Goal: Information Seeking & Learning: Learn about a topic

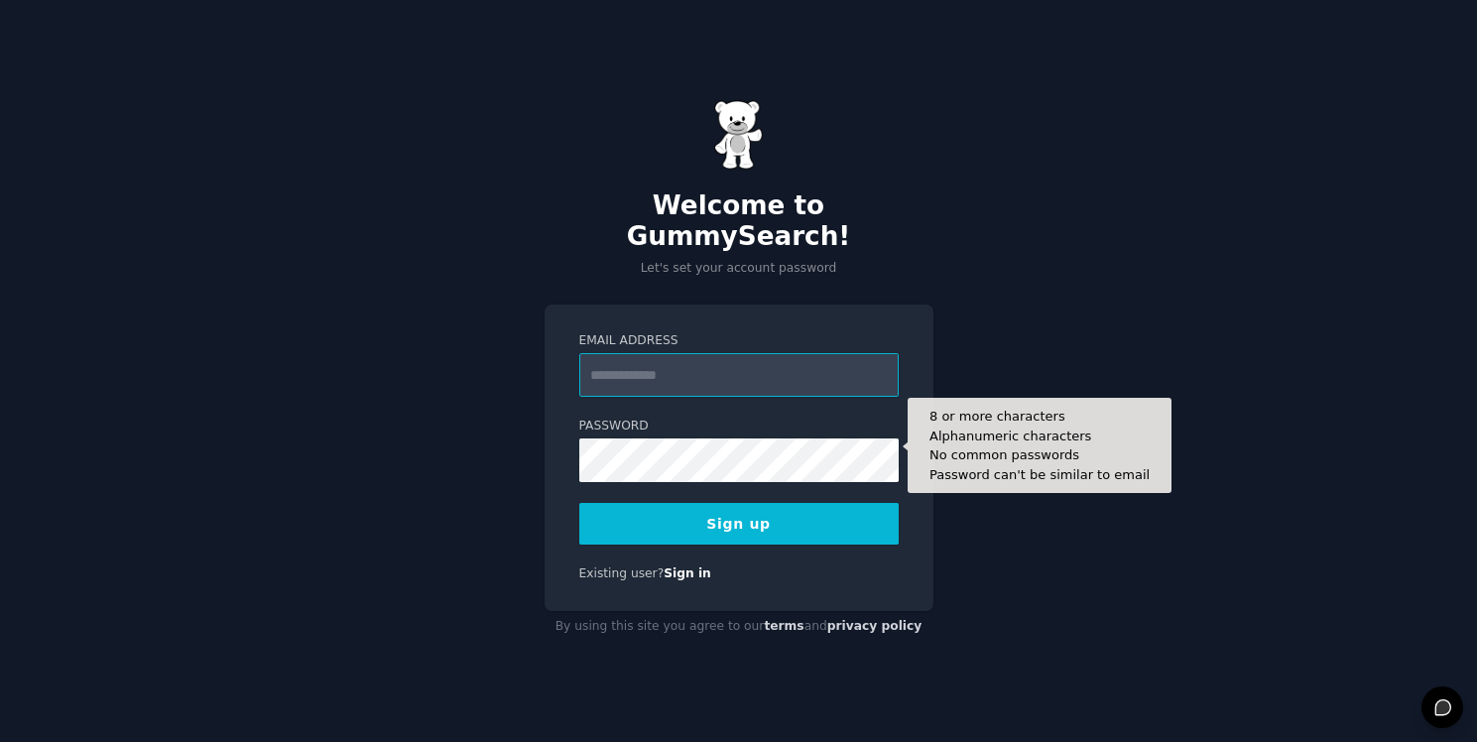
type input "**********"
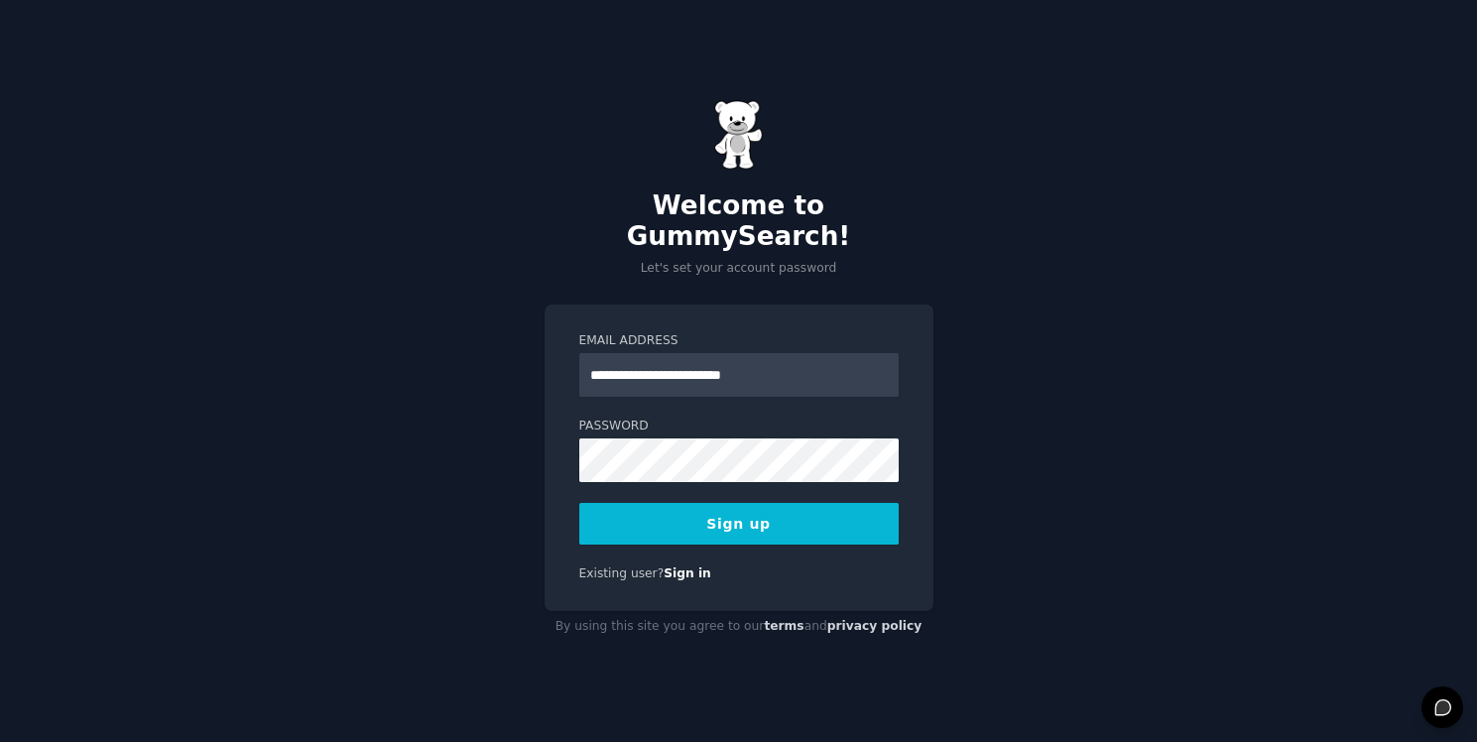
click at [689, 503] on button "Sign up" at bounding box center [738, 524] width 319 height 42
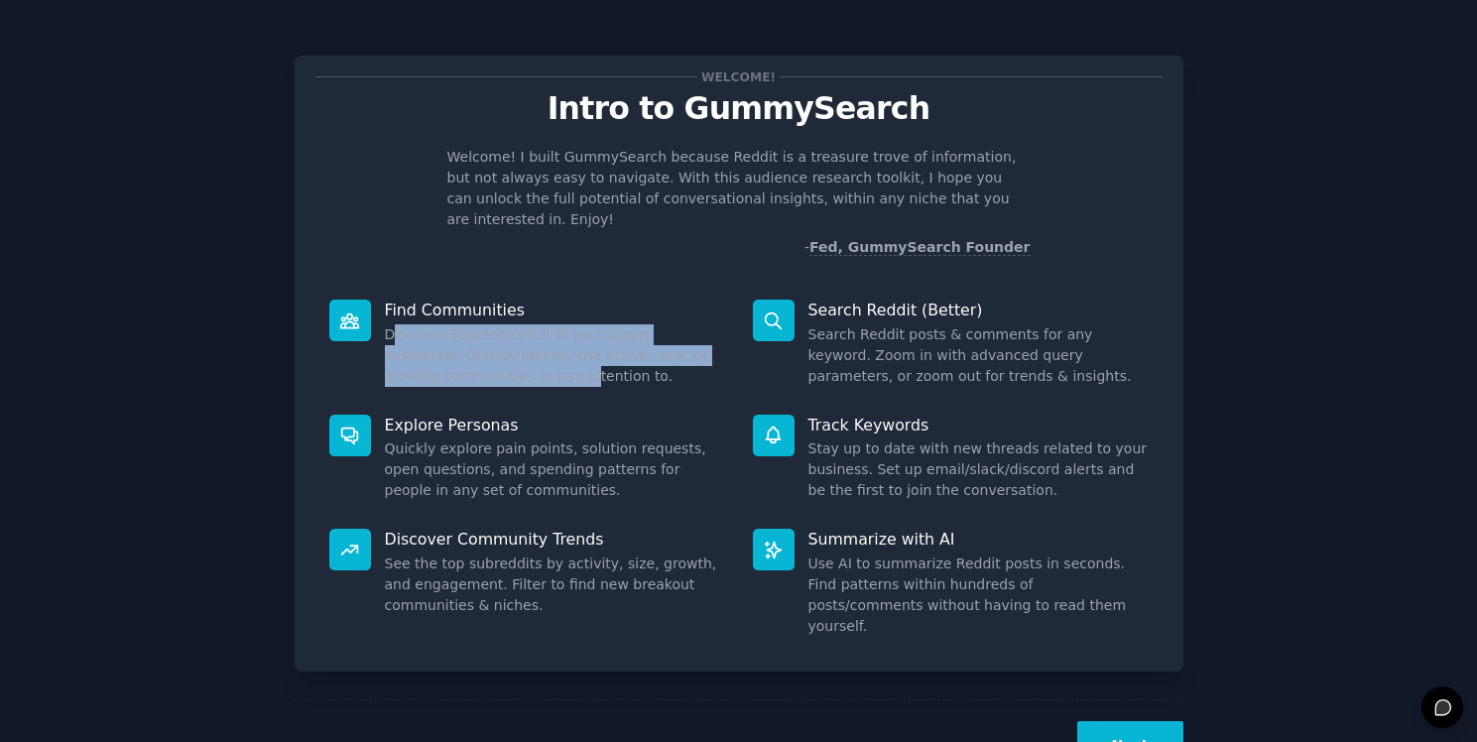
drag, startPoint x: 390, startPoint y: 319, endPoint x: 552, endPoint y: 350, distance: 164.6
click at [548, 350] on dd "Discover Subreddits full of your target customers. Quickly identify the active,…" at bounding box center [555, 355] width 340 height 62
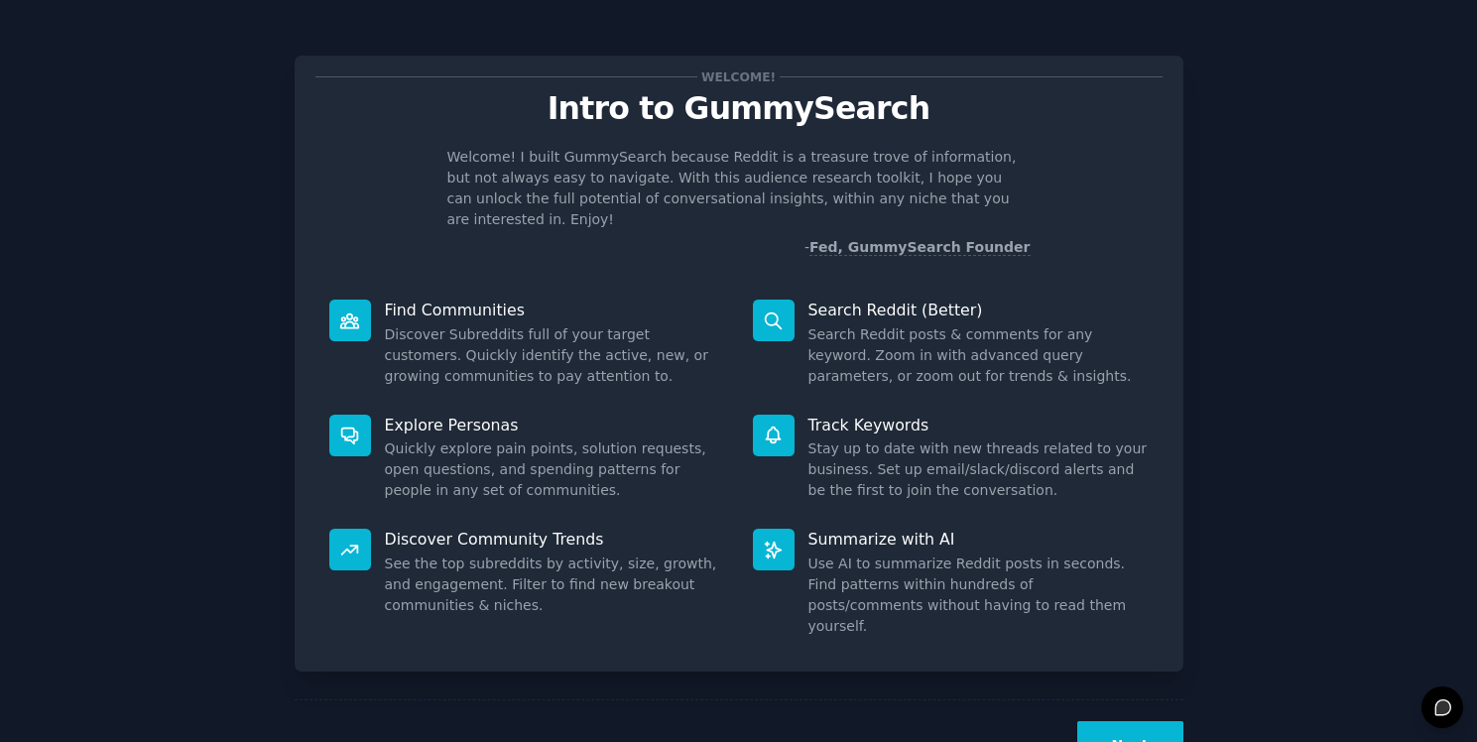
click at [552, 350] on dd "Discover Subreddits full of your target customers. Quickly identify the active,…" at bounding box center [555, 355] width 340 height 62
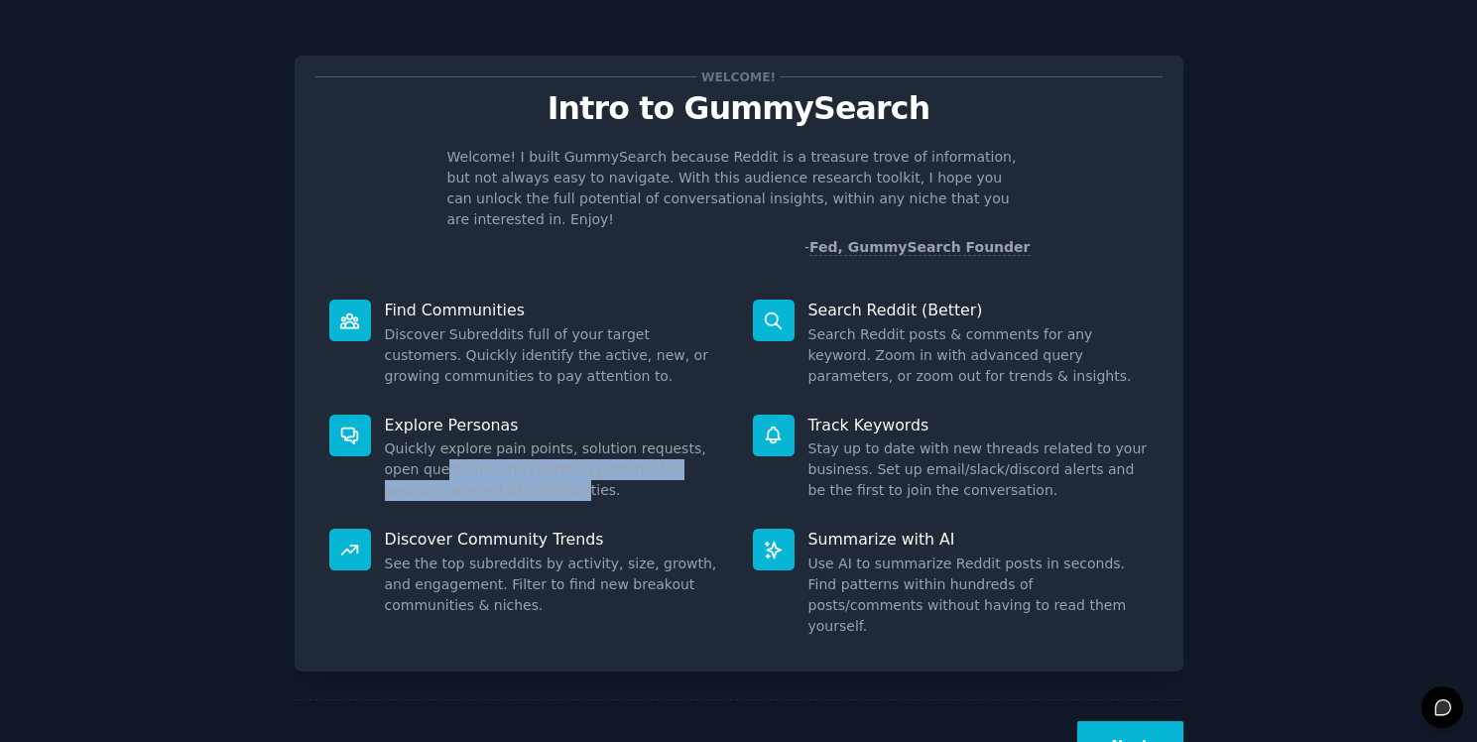
drag, startPoint x: 404, startPoint y: 438, endPoint x: 503, endPoint y: 468, distance: 103.6
click at [500, 467] on dd "Quickly explore pain points, solution requests, open questions, and spending pa…" at bounding box center [555, 469] width 340 height 62
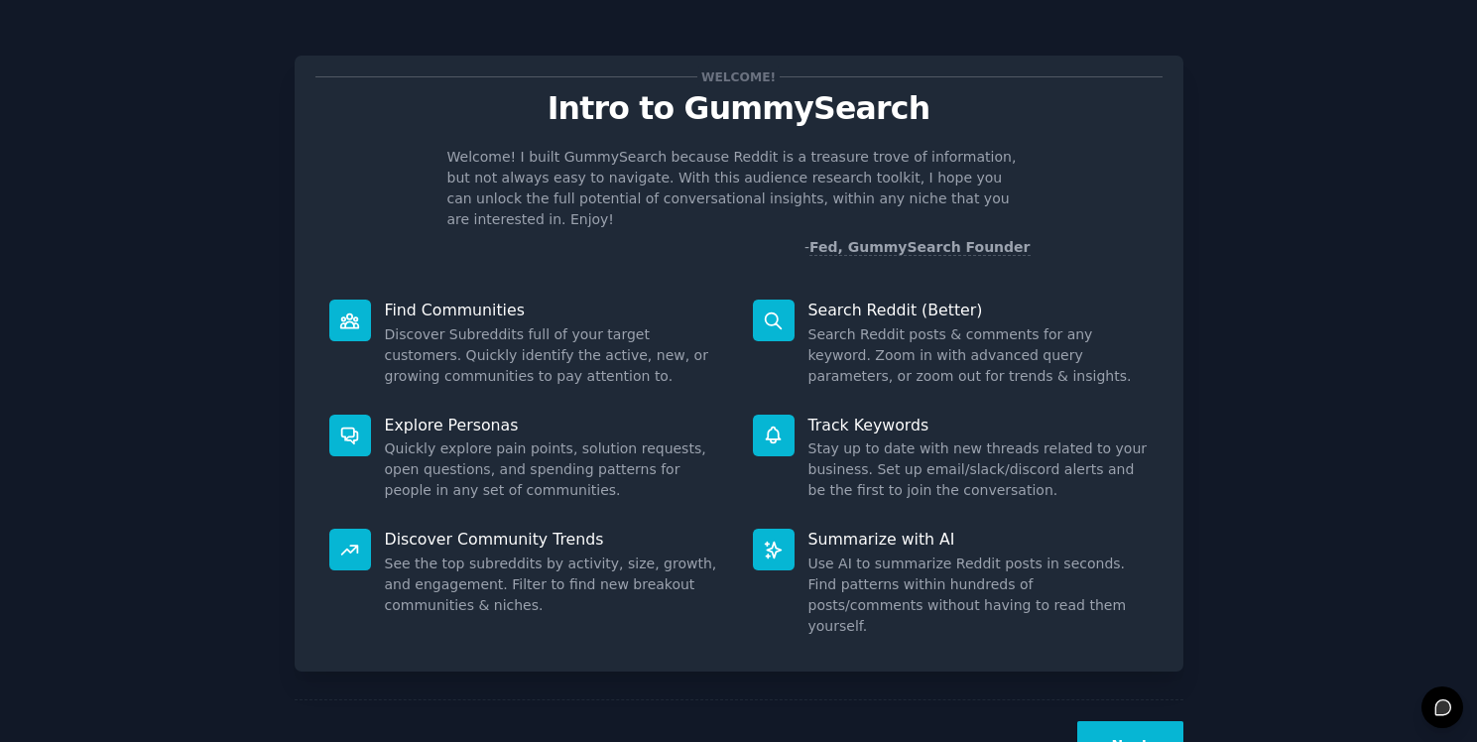
click at [503, 468] on dd "Quickly explore pain points, solution requests, open questions, and spending pa…" at bounding box center [555, 469] width 340 height 62
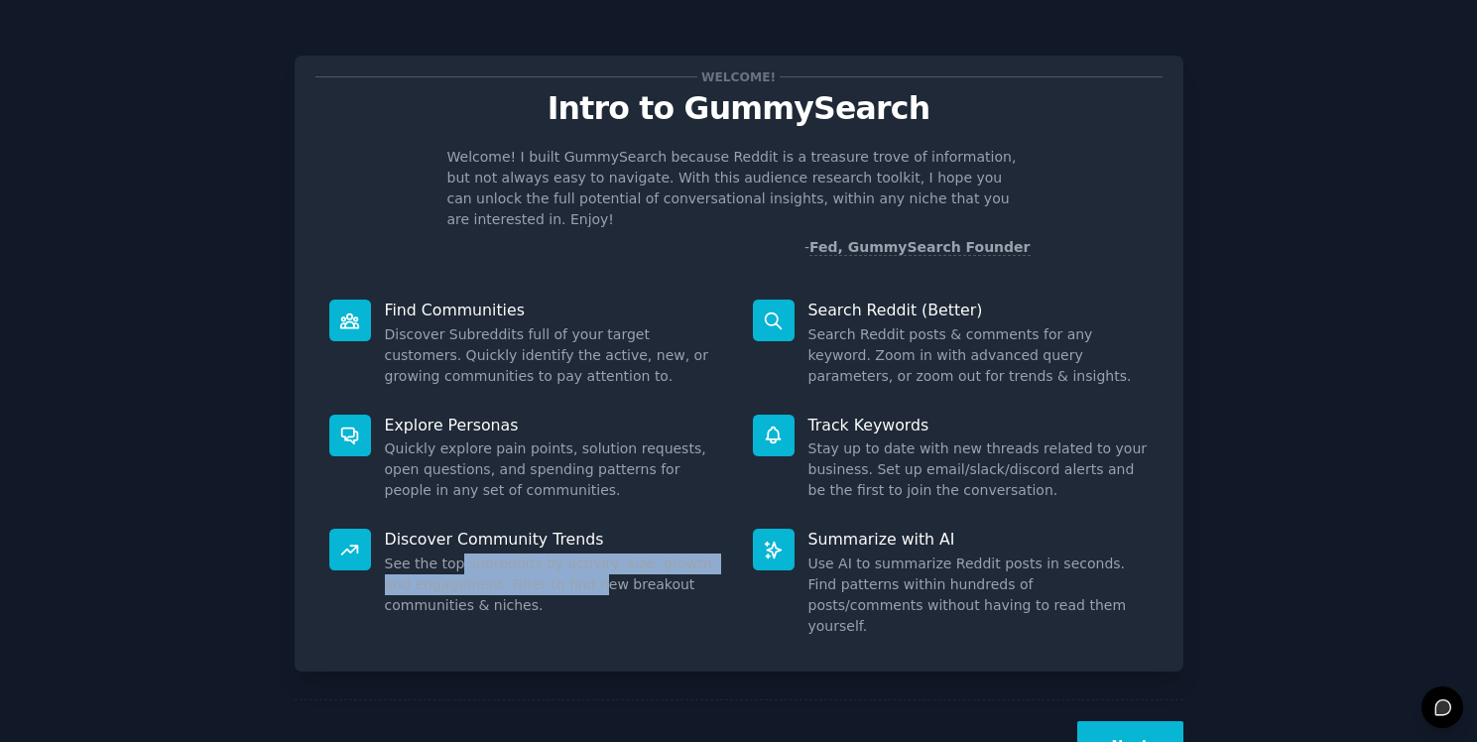
drag, startPoint x: 454, startPoint y: 538, endPoint x: 564, endPoint y: 557, distance: 111.9
click at [561, 557] on dd "See the top subreddits by activity, size, growth, and engagement. Filter to fin…" at bounding box center [555, 585] width 340 height 62
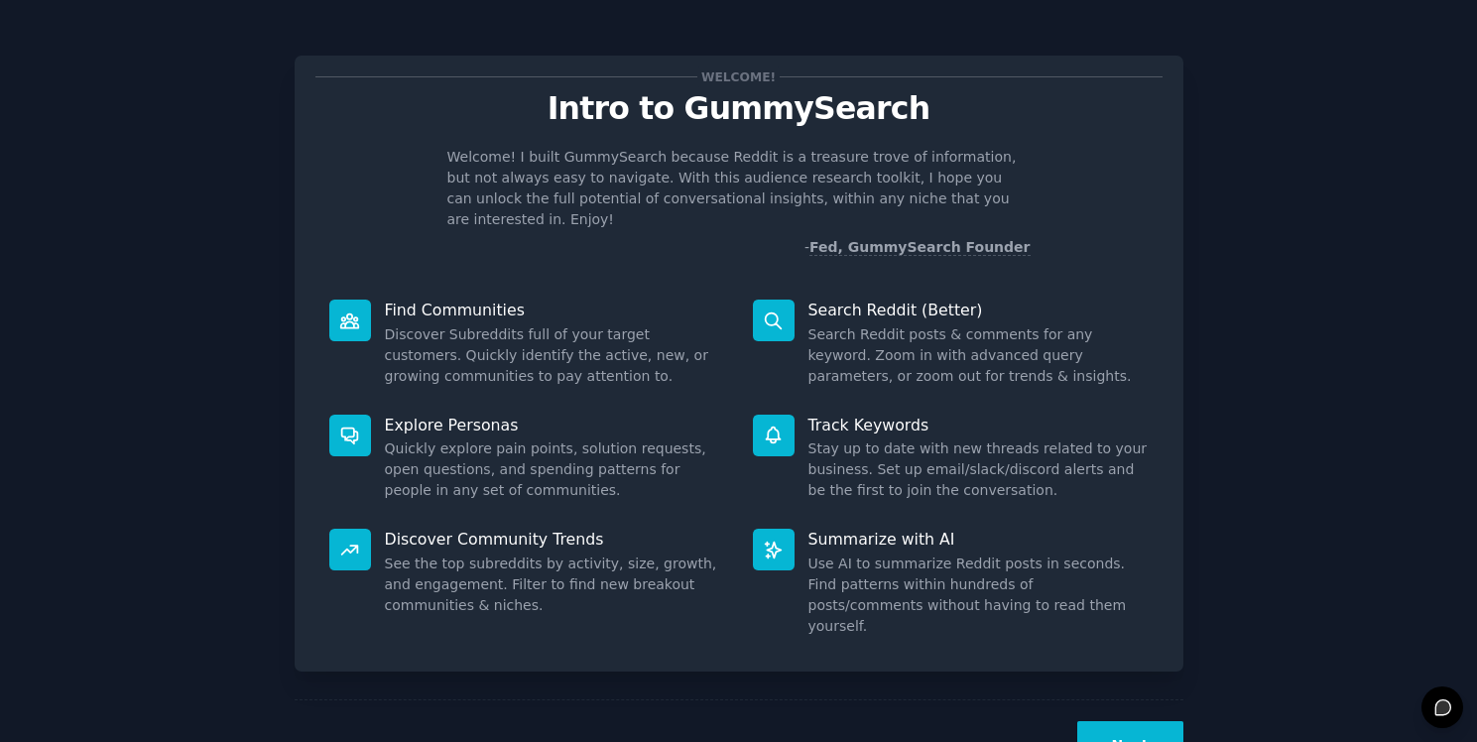
click at [890, 341] on dd "Search Reddit posts & comments for any keyword. Zoom in with advanced query par…" at bounding box center [978, 355] width 340 height 62
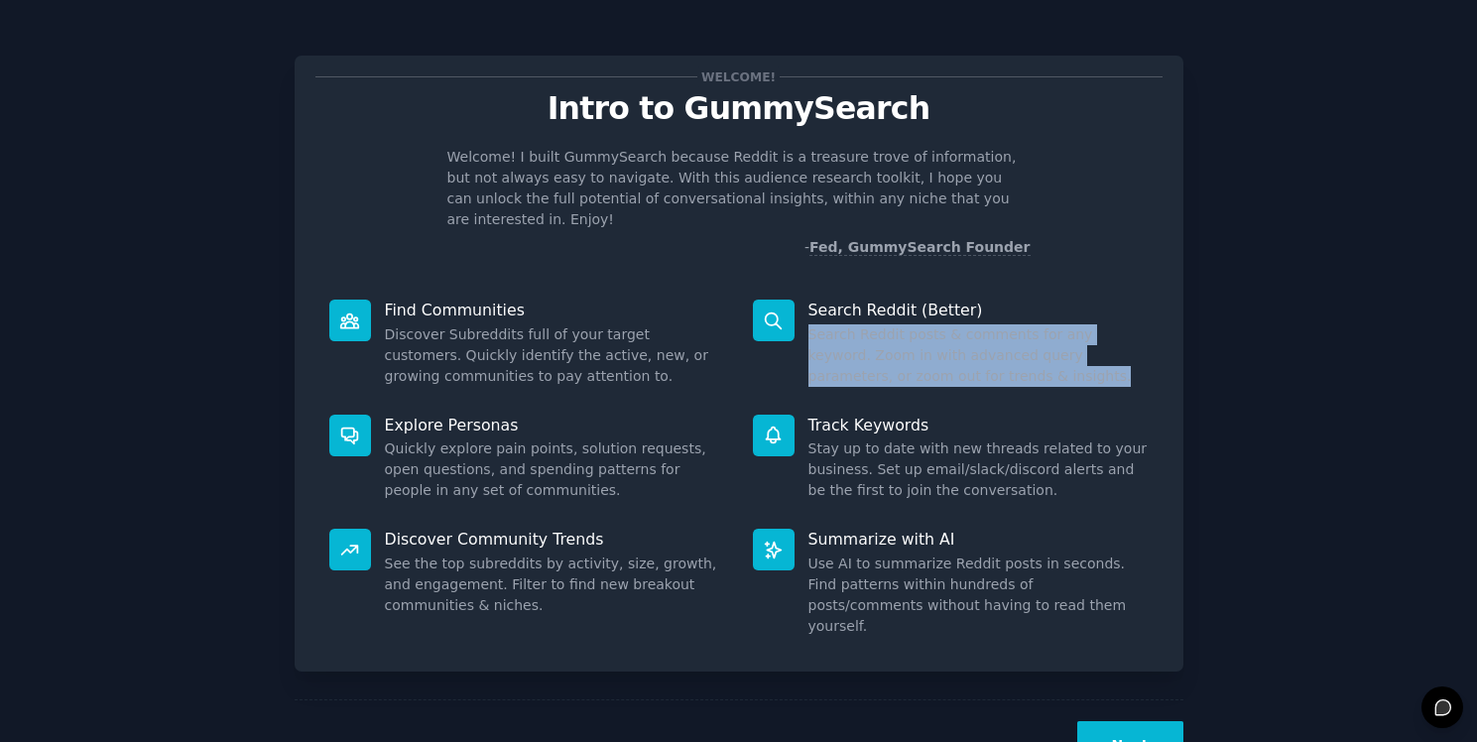
drag, startPoint x: 809, startPoint y: 311, endPoint x: 945, endPoint y: 364, distance: 145.7
click at [945, 364] on dd "Search Reddit posts & comments for any keyword. Zoom in with advanced query par…" at bounding box center [978, 355] width 340 height 62
drag, startPoint x: 1010, startPoint y: 361, endPoint x: 827, endPoint y: 329, distance: 185.3
click at [836, 333] on dd "Search Reddit posts & comments for any keyword. Zoom in with advanced query par…" at bounding box center [978, 355] width 340 height 62
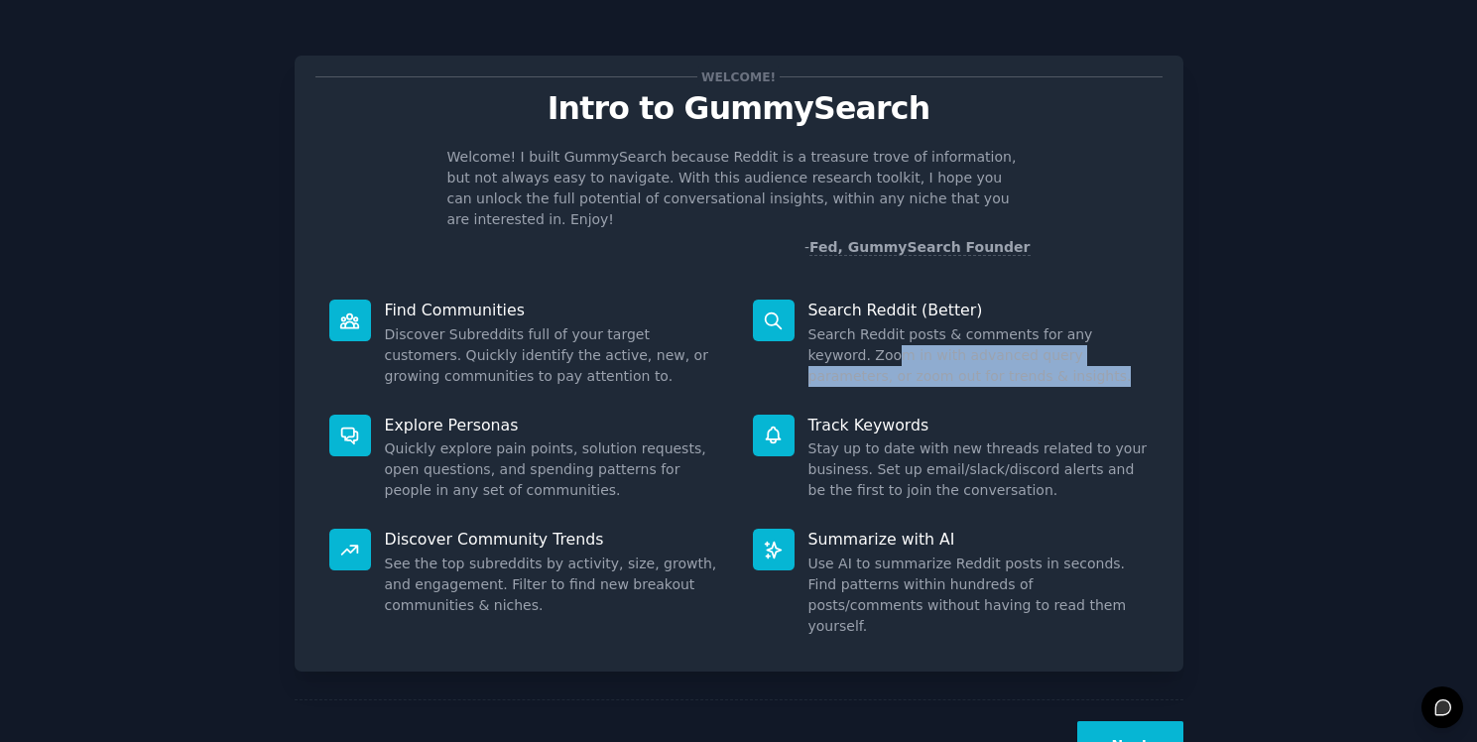
click at [827, 329] on dd "Search Reddit posts & comments for any keyword. Zoom in with advanced query par…" at bounding box center [978, 355] width 340 height 62
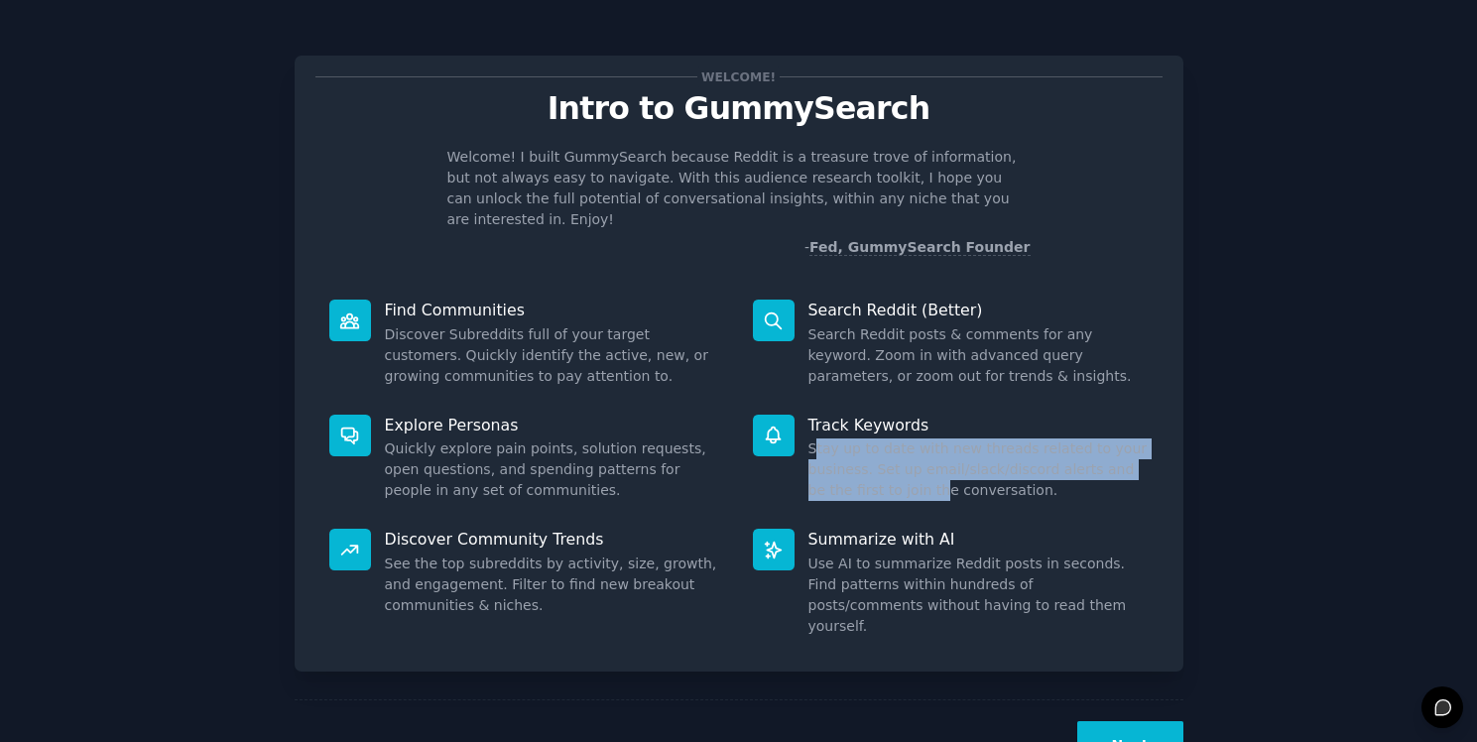
drag, startPoint x: 811, startPoint y: 419, endPoint x: 926, endPoint y: 473, distance: 127.3
click at [924, 473] on dd "Stay up to date with new threads related to your business. Set up email/slack/d…" at bounding box center [978, 469] width 340 height 62
click at [926, 473] on dd "Stay up to date with new threads related to your business. Set up email/slack/d…" at bounding box center [978, 469] width 340 height 62
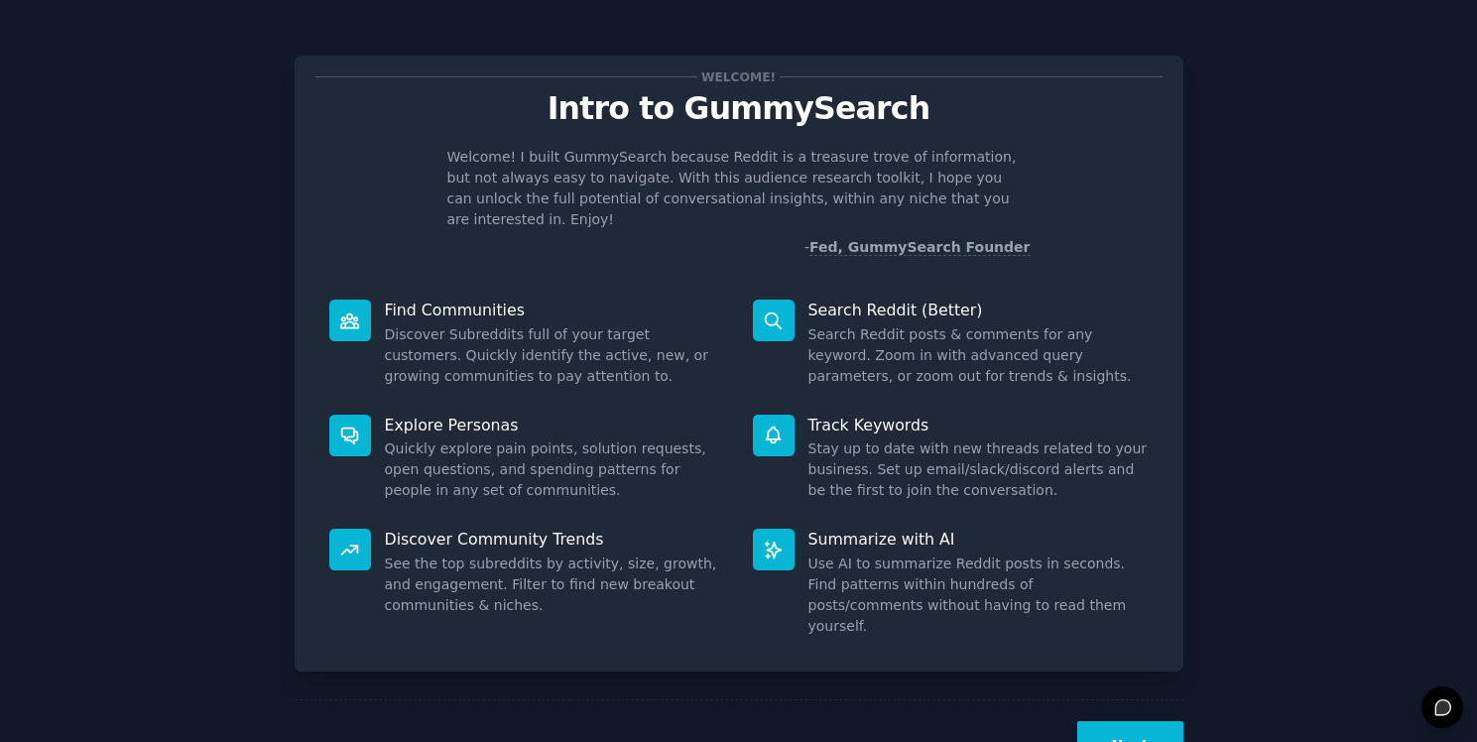
click at [1103, 721] on button "Next" at bounding box center [1130, 745] width 106 height 49
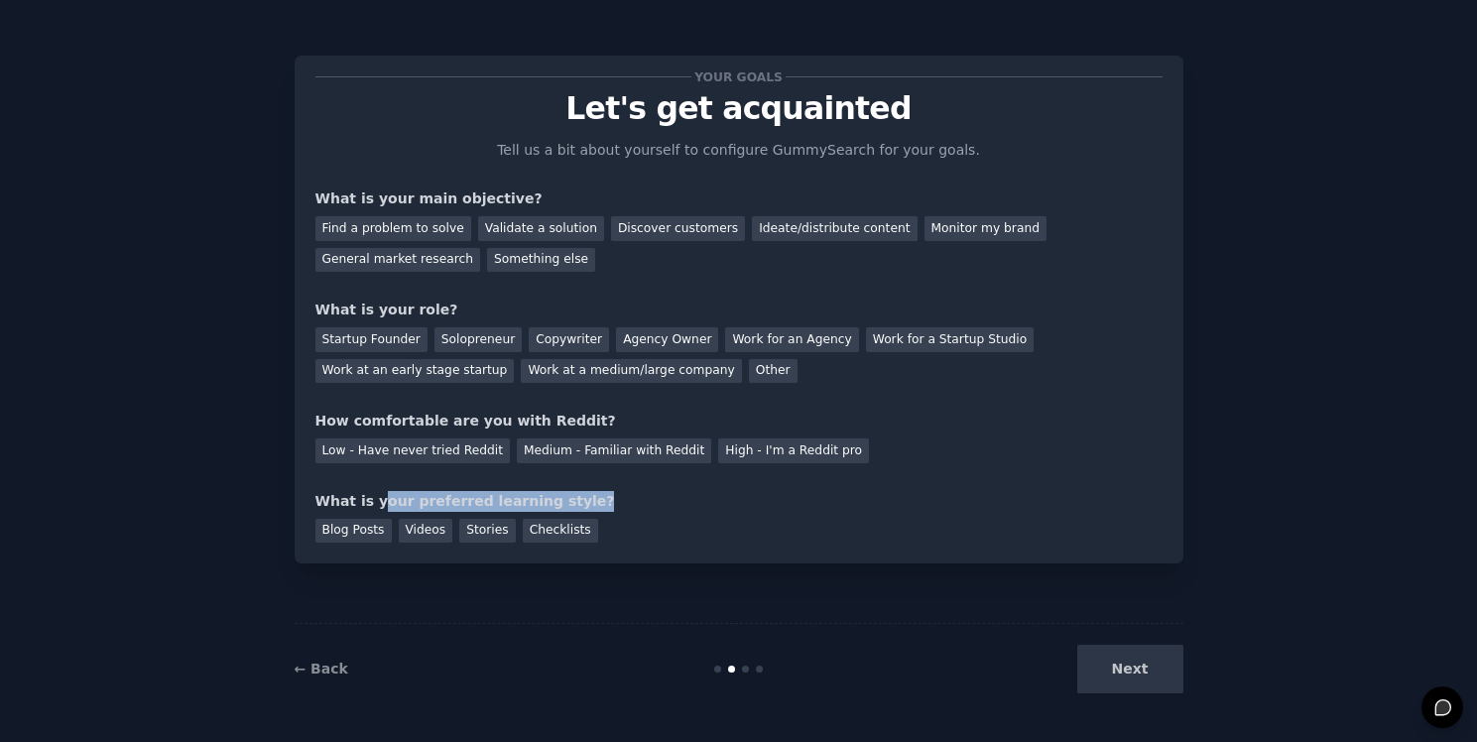
drag, startPoint x: 377, startPoint y: 500, endPoint x: 557, endPoint y: 508, distance: 180.7
click at [556, 508] on div "What is your preferred learning style?" at bounding box center [738, 501] width 847 height 21
click at [568, 500] on div "What is your preferred learning style?" at bounding box center [738, 501] width 847 height 21
drag, startPoint x: 568, startPoint y: 500, endPoint x: 313, endPoint y: 511, distance: 255.2
click at [313, 511] on div "Your goals Let's get acquainted Tell us a bit about yourself to configure Gummy…" at bounding box center [739, 310] width 889 height 508
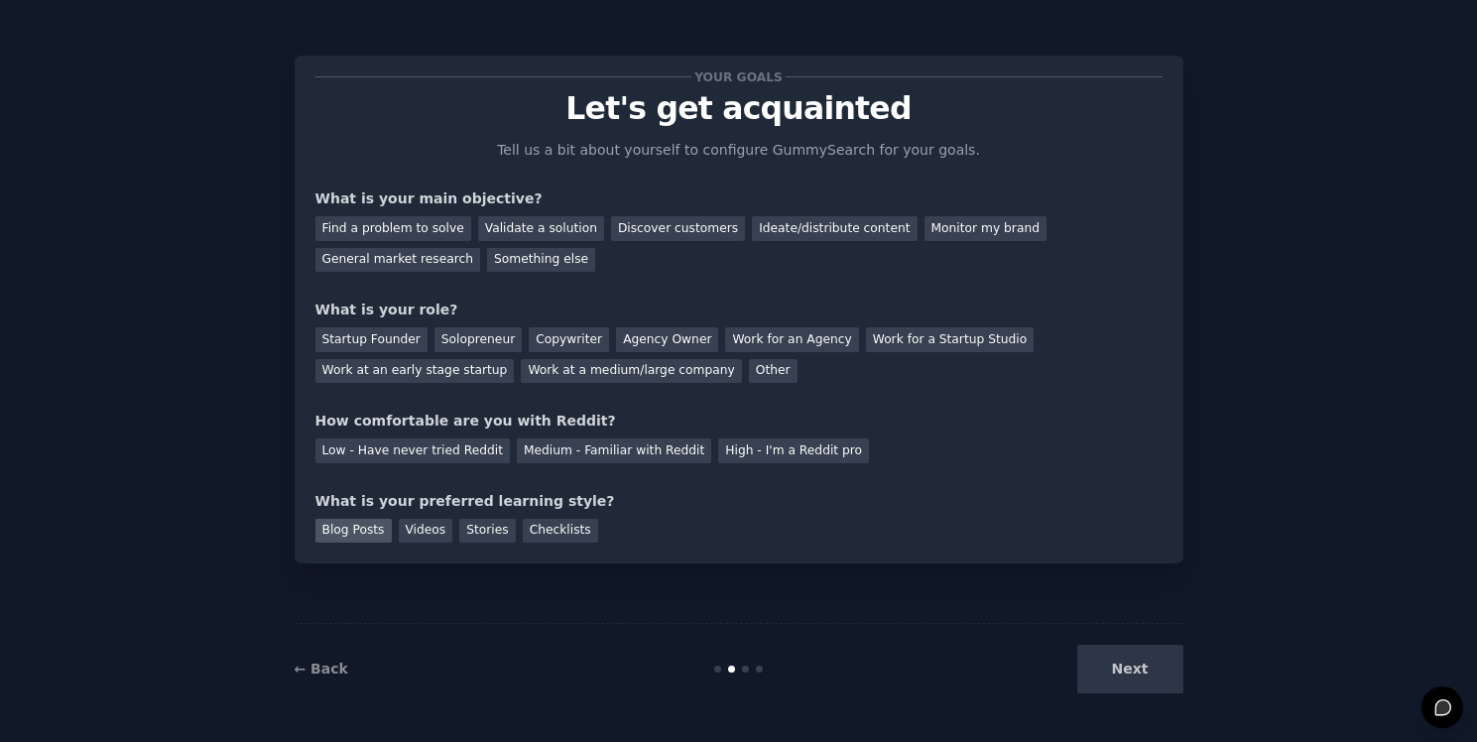
click at [339, 530] on div "Blog Posts" at bounding box center [353, 531] width 76 height 25
click at [479, 454] on div "Low - Have never tried Reddit" at bounding box center [412, 450] width 194 height 25
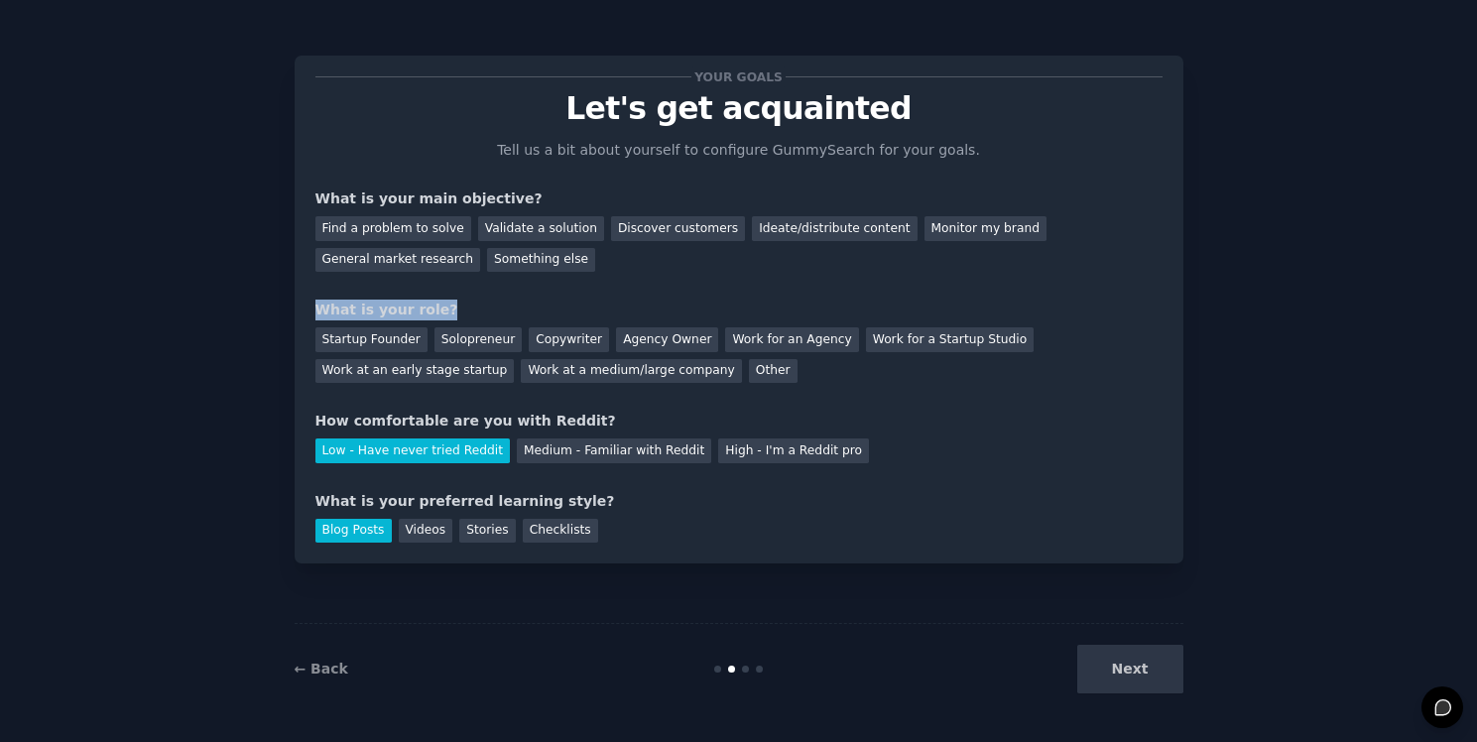
drag, startPoint x: 316, startPoint y: 309, endPoint x: 452, endPoint y: 310, distance: 135.9
click at [451, 310] on div "What is your role?" at bounding box center [738, 310] width 847 height 21
click at [452, 310] on div "What is your role?" at bounding box center [738, 310] width 847 height 21
click at [749, 372] on div "Other" at bounding box center [773, 371] width 49 height 25
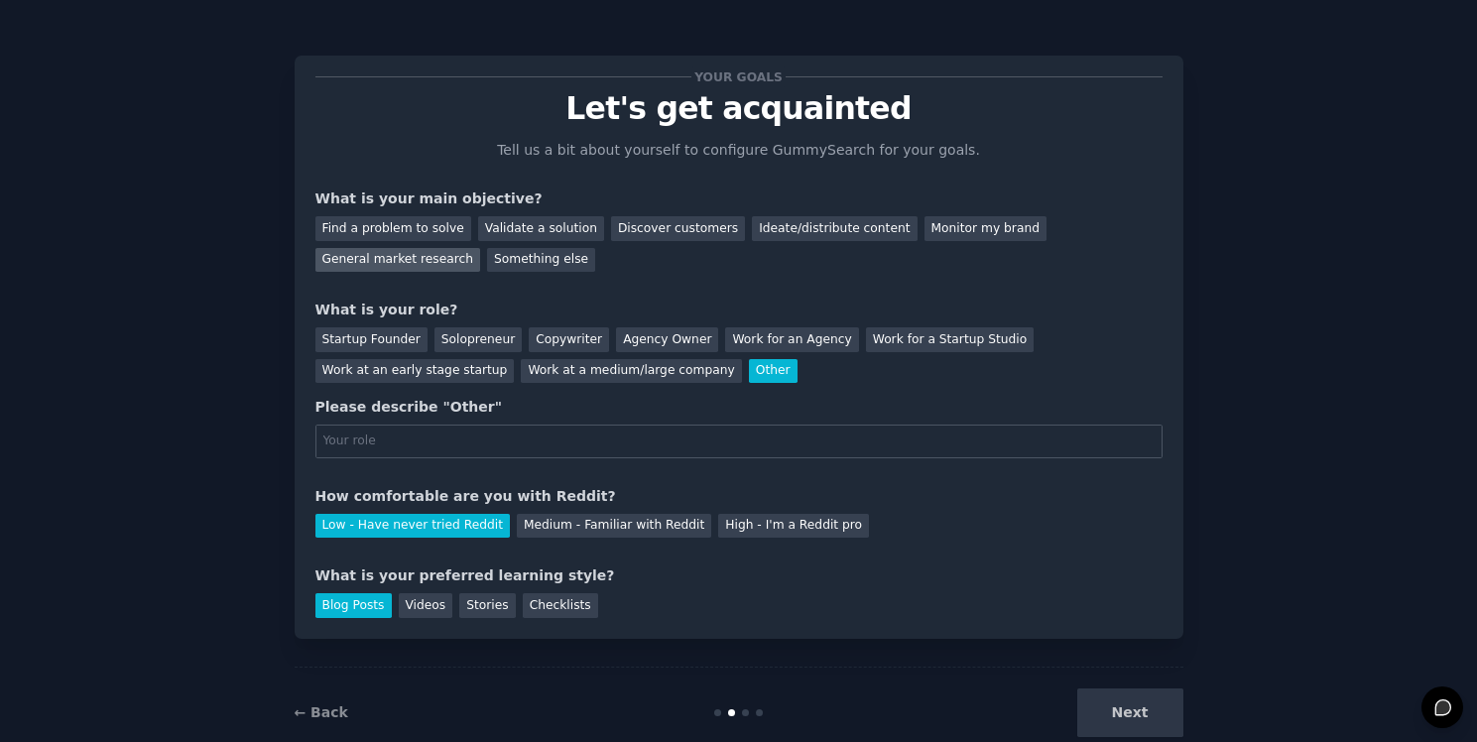
click at [420, 266] on div "General market research" at bounding box center [398, 260] width 166 height 25
click at [1145, 697] on div "Next" at bounding box center [1035, 712] width 297 height 49
click at [647, 430] on input "text" at bounding box center [738, 442] width 847 height 34
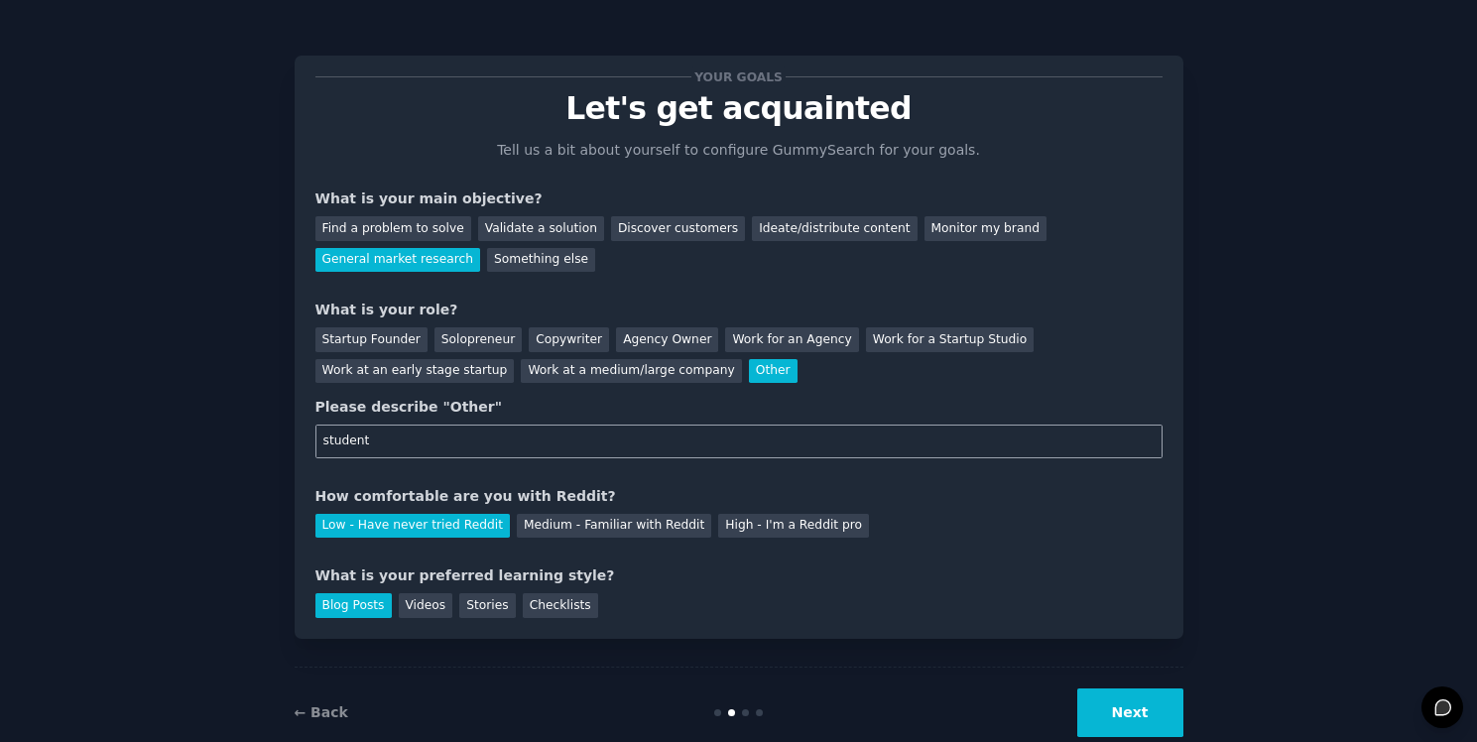
type input "student"
click at [1125, 712] on button "Next" at bounding box center [1130, 712] width 106 height 49
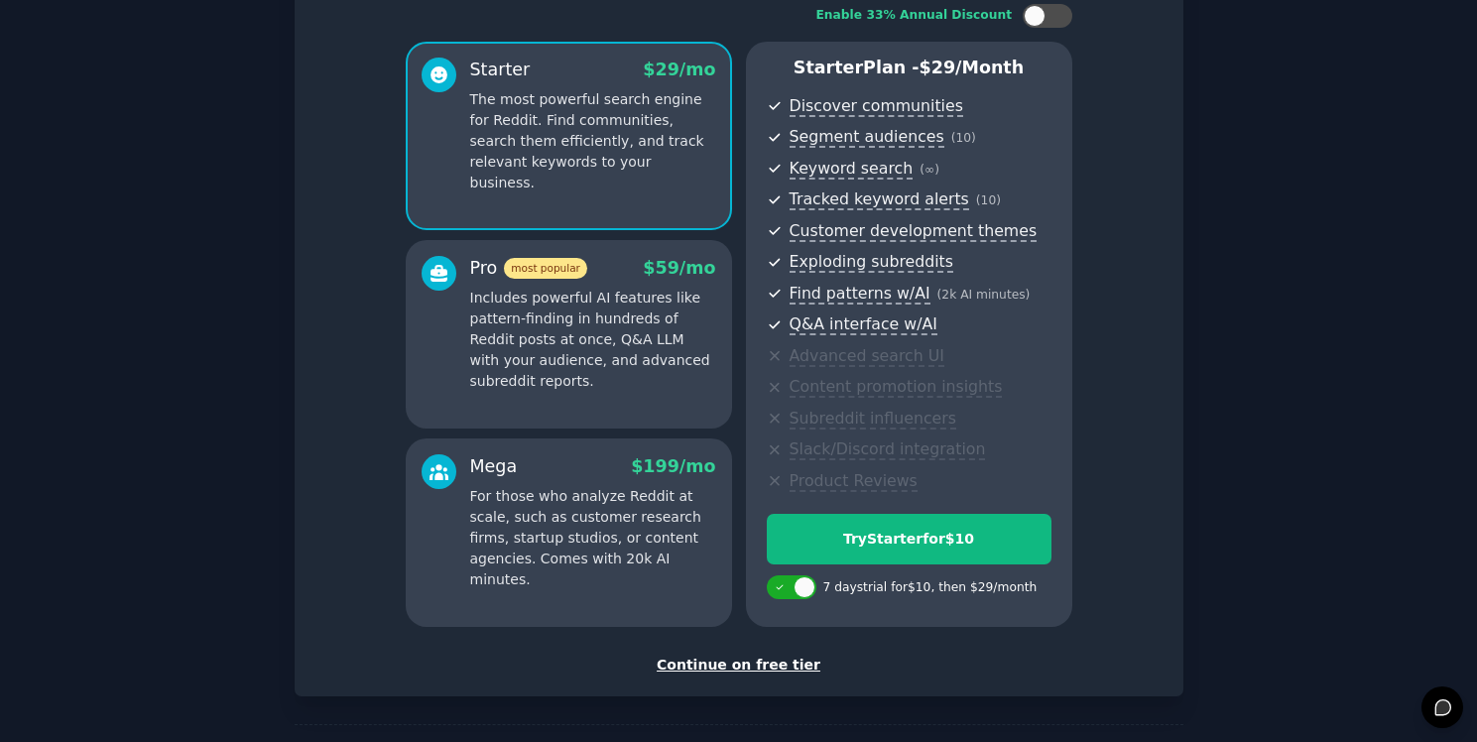
scroll to position [112, 0]
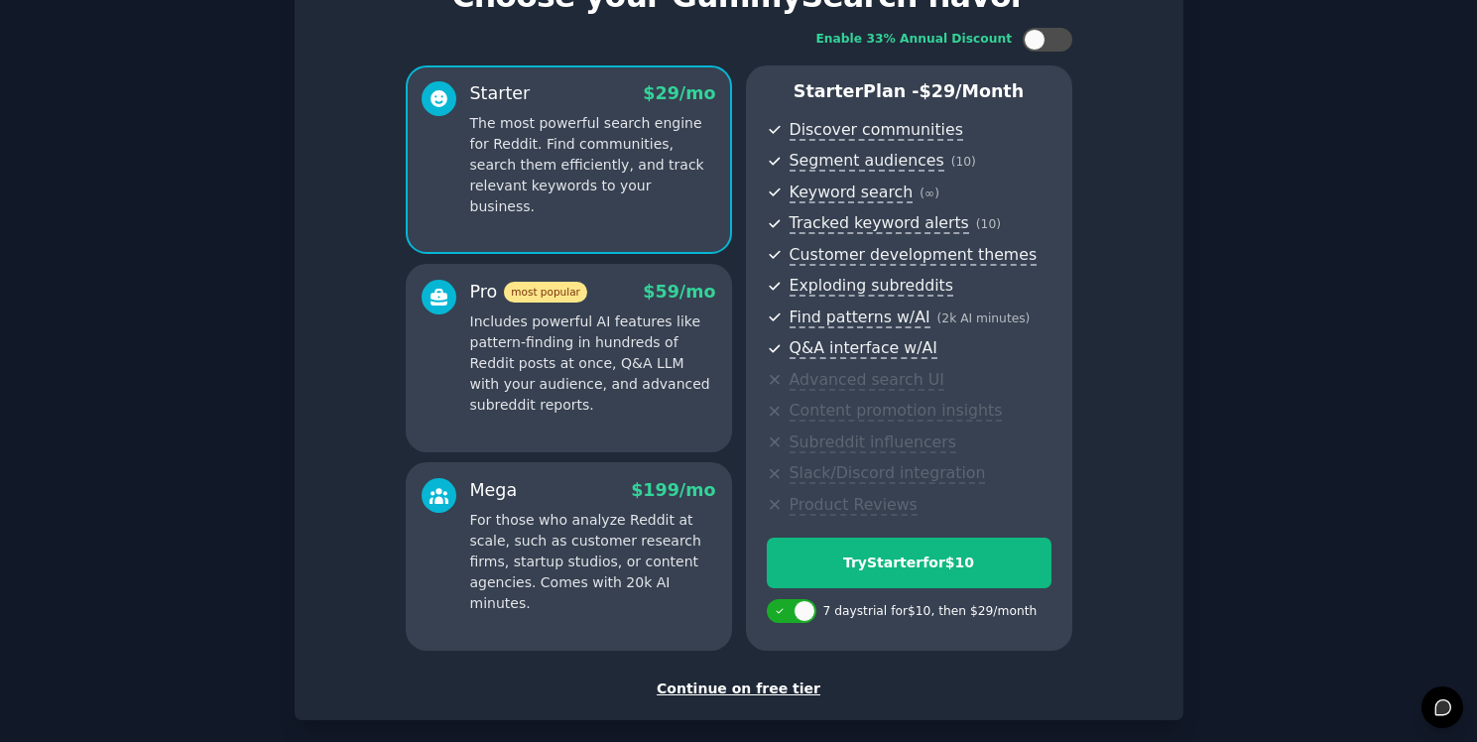
click at [716, 682] on div "Continue on free tier" at bounding box center [738, 688] width 847 height 21
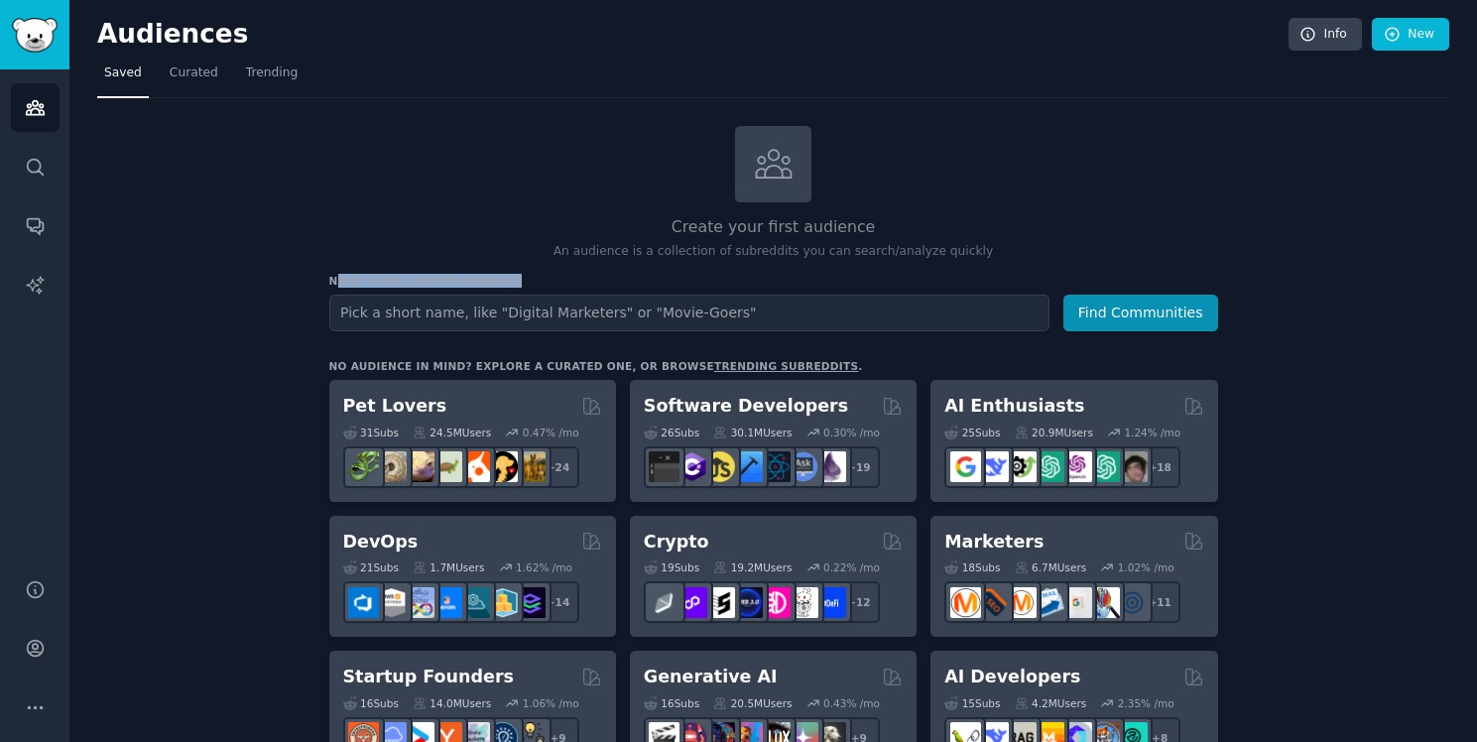
drag, startPoint x: 333, startPoint y: 276, endPoint x: 529, endPoint y: 279, distance: 195.4
click at [529, 279] on h3 "Name your custom audience" at bounding box center [773, 281] width 889 height 14
click at [528, 279] on h3 "Name your custom audience" at bounding box center [773, 281] width 889 height 14
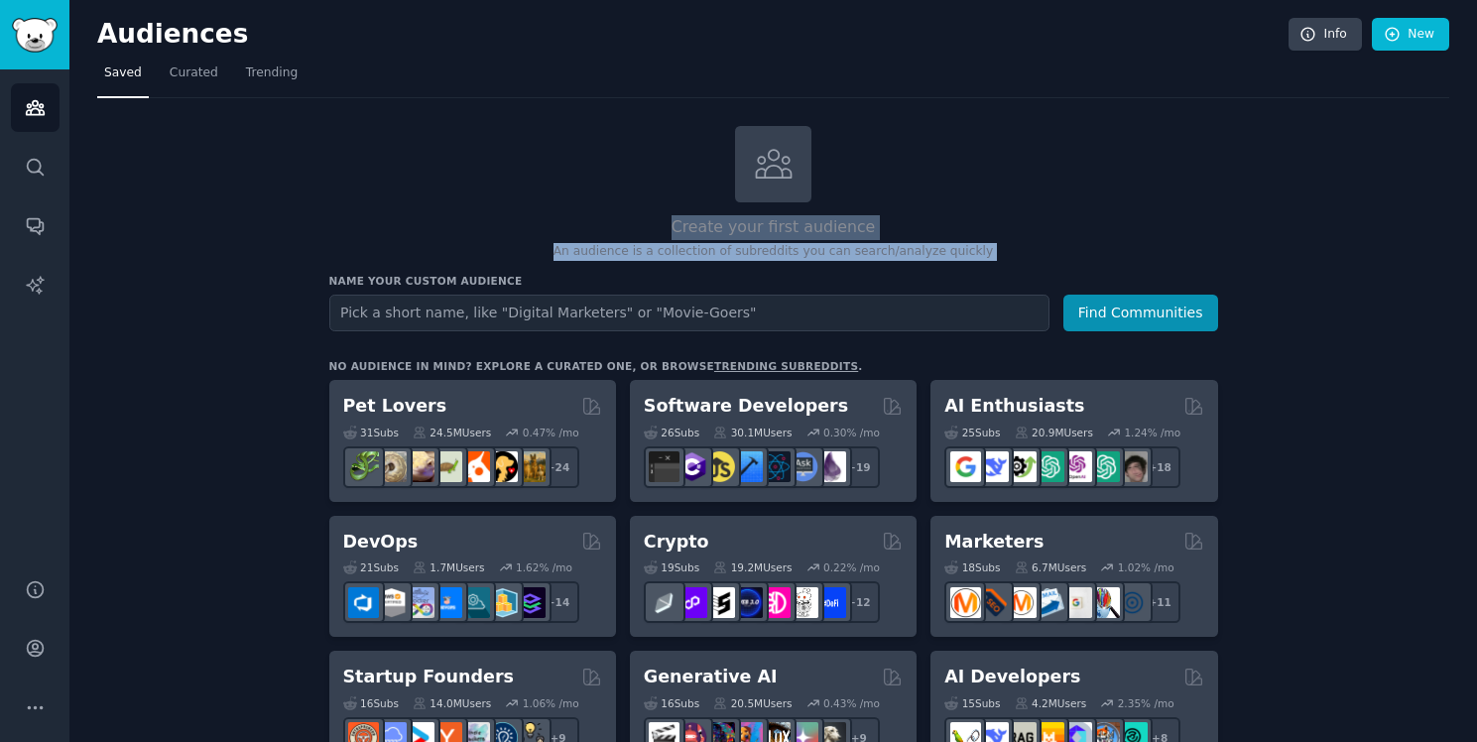
drag, startPoint x: 638, startPoint y: 222, endPoint x: 719, endPoint y: 264, distance: 91.4
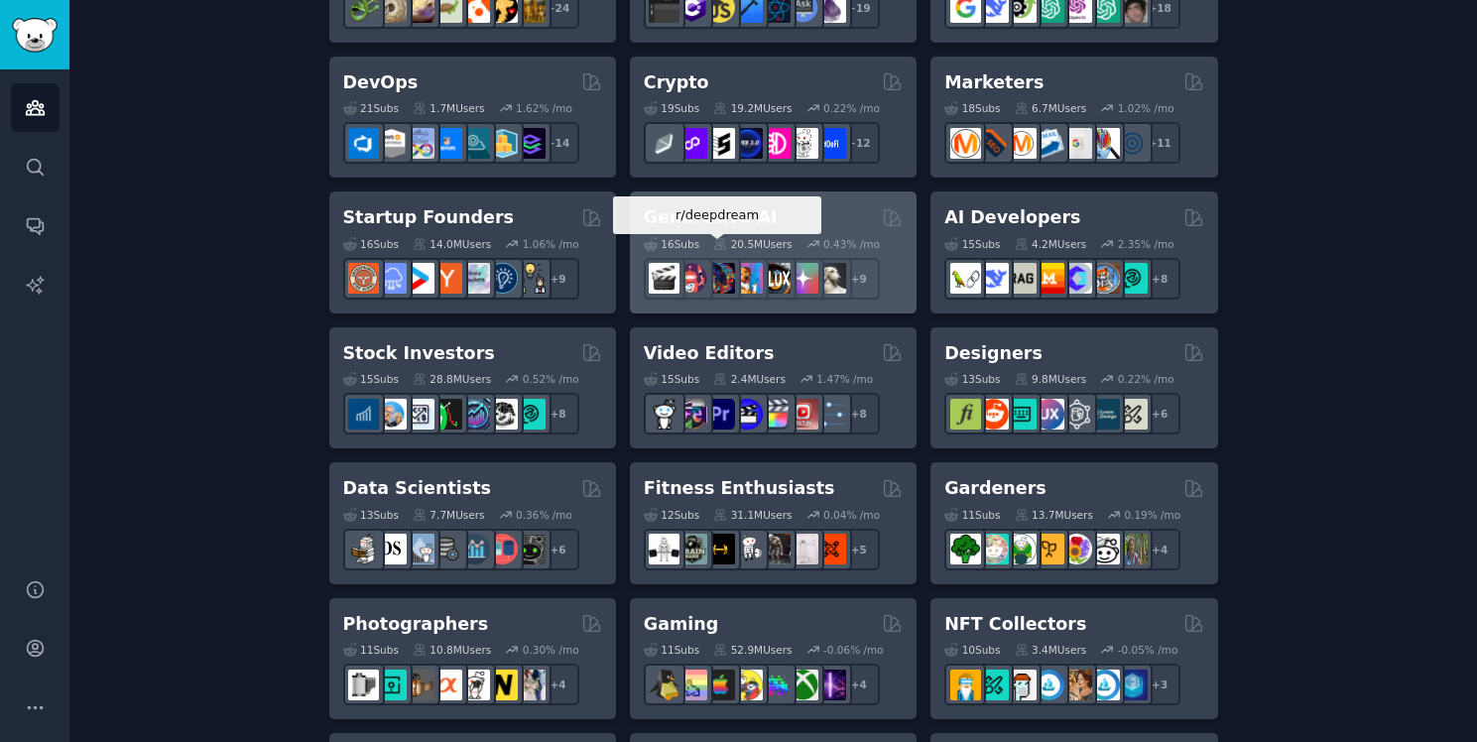
scroll to position [450, 0]
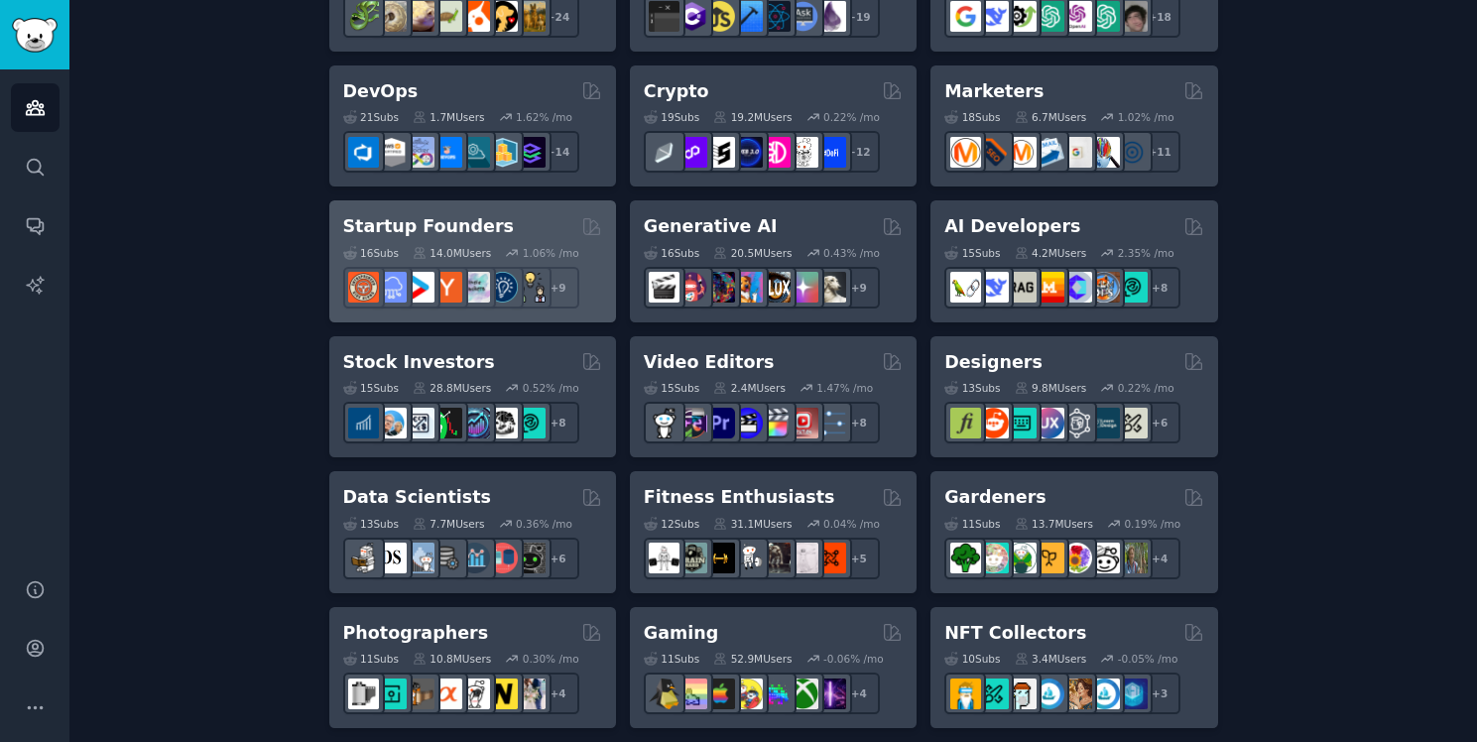
click at [386, 221] on h2 "Startup Founders" at bounding box center [428, 226] width 171 height 25
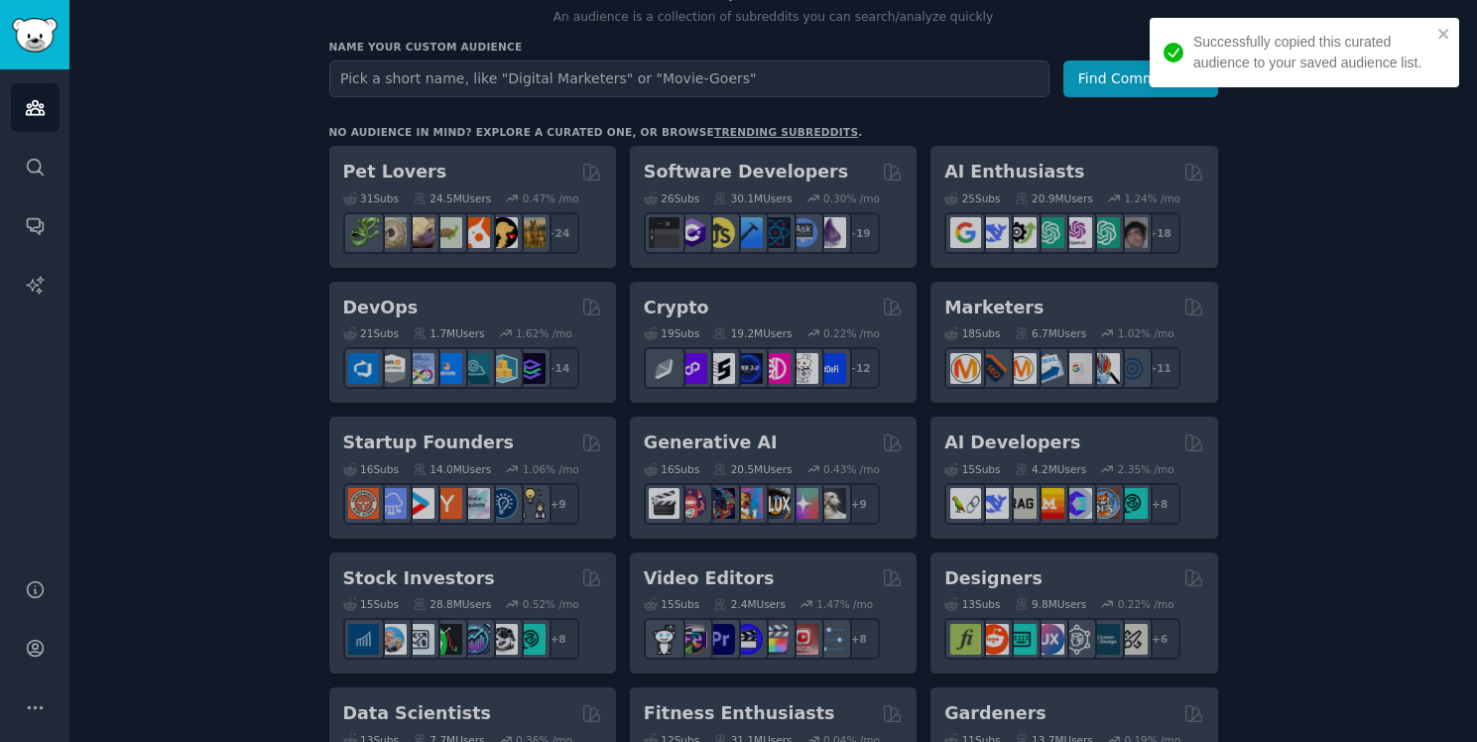
scroll to position [93, 0]
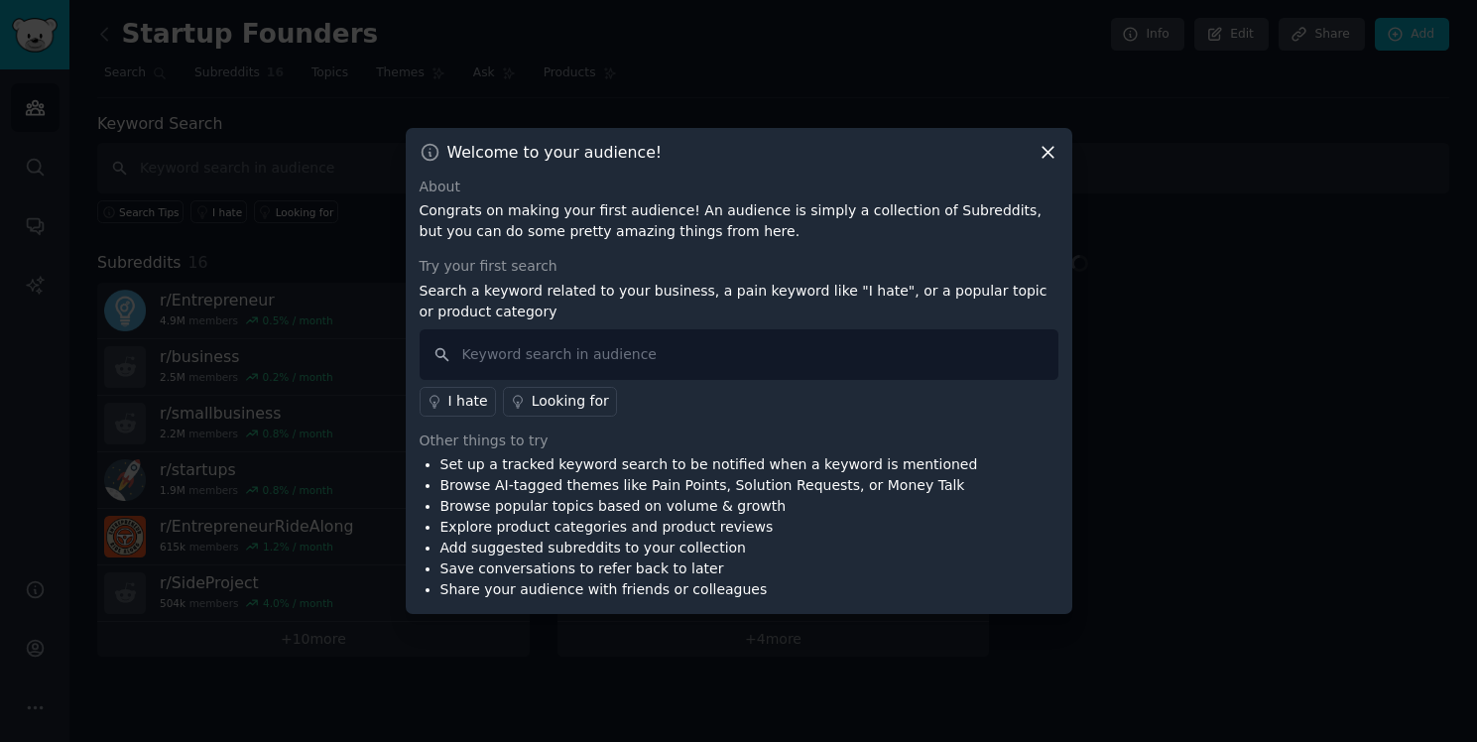
click at [1052, 151] on icon at bounding box center [1048, 152] width 21 height 21
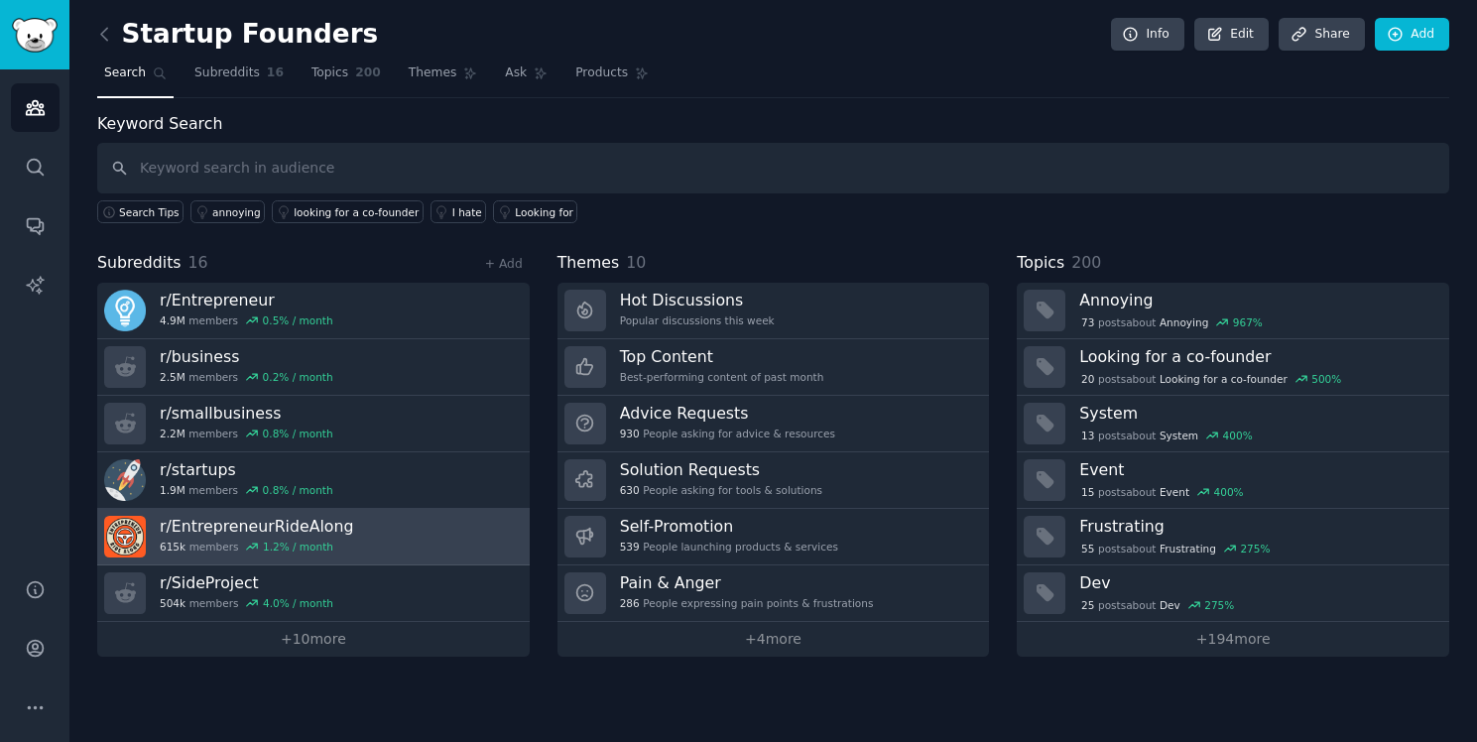
click at [380, 542] on link "r/ EntrepreneurRideAlong 615k members 1.2 % / month" at bounding box center [313, 537] width 432 height 57
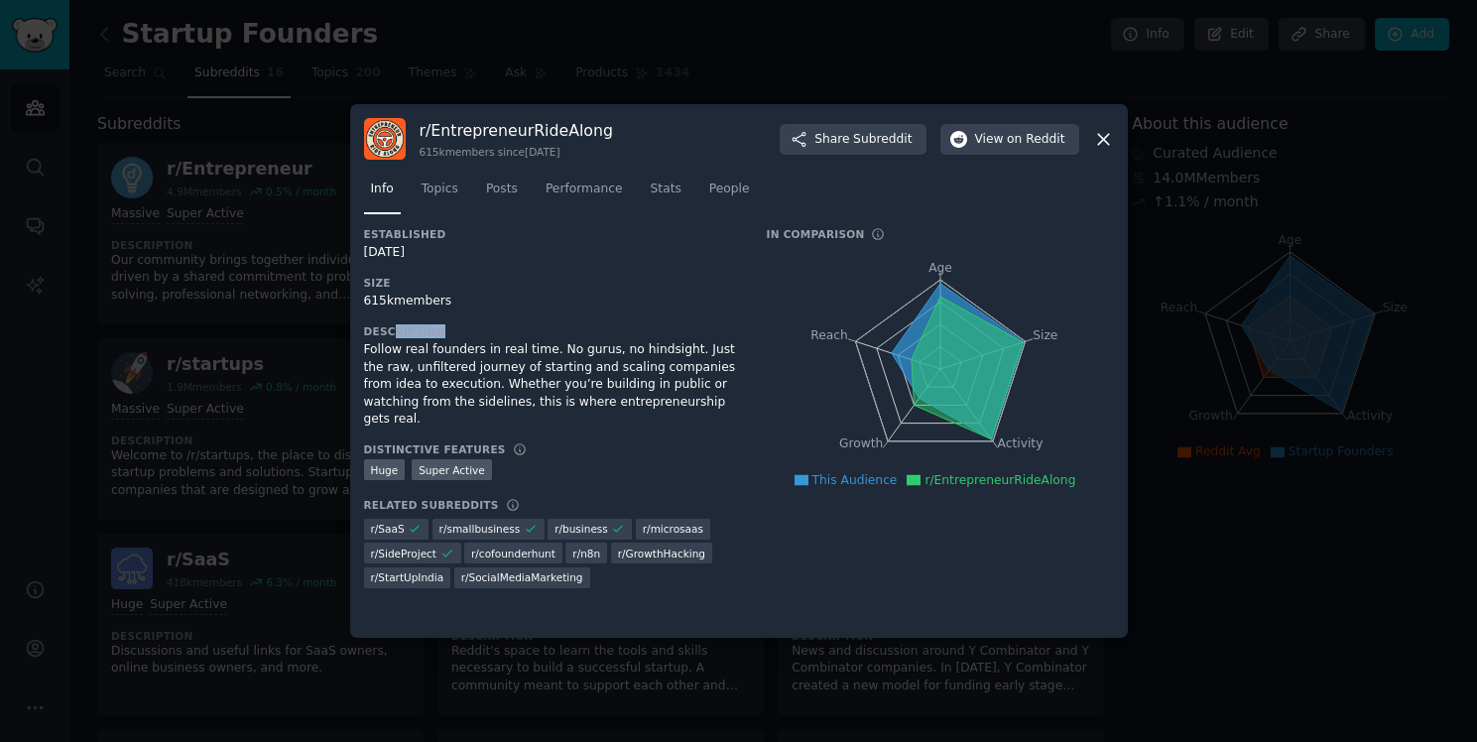
drag, startPoint x: 393, startPoint y: 328, endPoint x: 511, endPoint y: 338, distance: 118.5
click at [511, 338] on div "Description Follow real founders in real time. No gurus, no hindsight. Just the…" at bounding box center [551, 376] width 375 height 104
click at [517, 341] on div "Follow real founders in real time. No gurus, no hindsight. Just the raw, unfilt…" at bounding box center [551, 384] width 375 height 87
click at [494, 192] on span "Posts" at bounding box center [502, 190] width 32 height 18
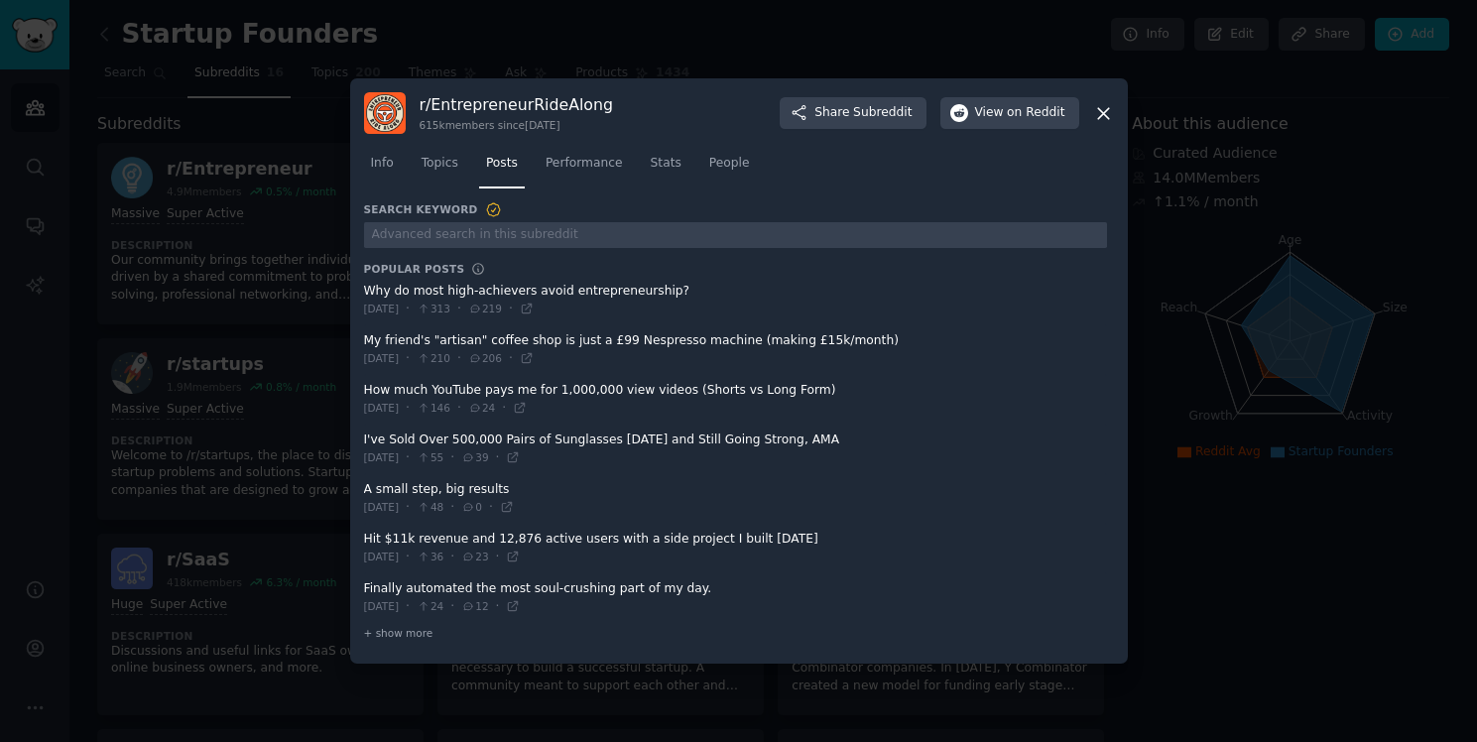
click at [479, 409] on icon at bounding box center [475, 408] width 8 height 7
click at [482, 414] on icon at bounding box center [475, 408] width 14 height 11
click at [508, 304] on div "Thu 10/2/2025 · 313 · 219 ·" at bounding box center [449, 310] width 170 height 18
click at [531, 308] on icon at bounding box center [526, 309] width 9 height 9
click at [1105, 116] on icon at bounding box center [1103, 113] width 21 height 21
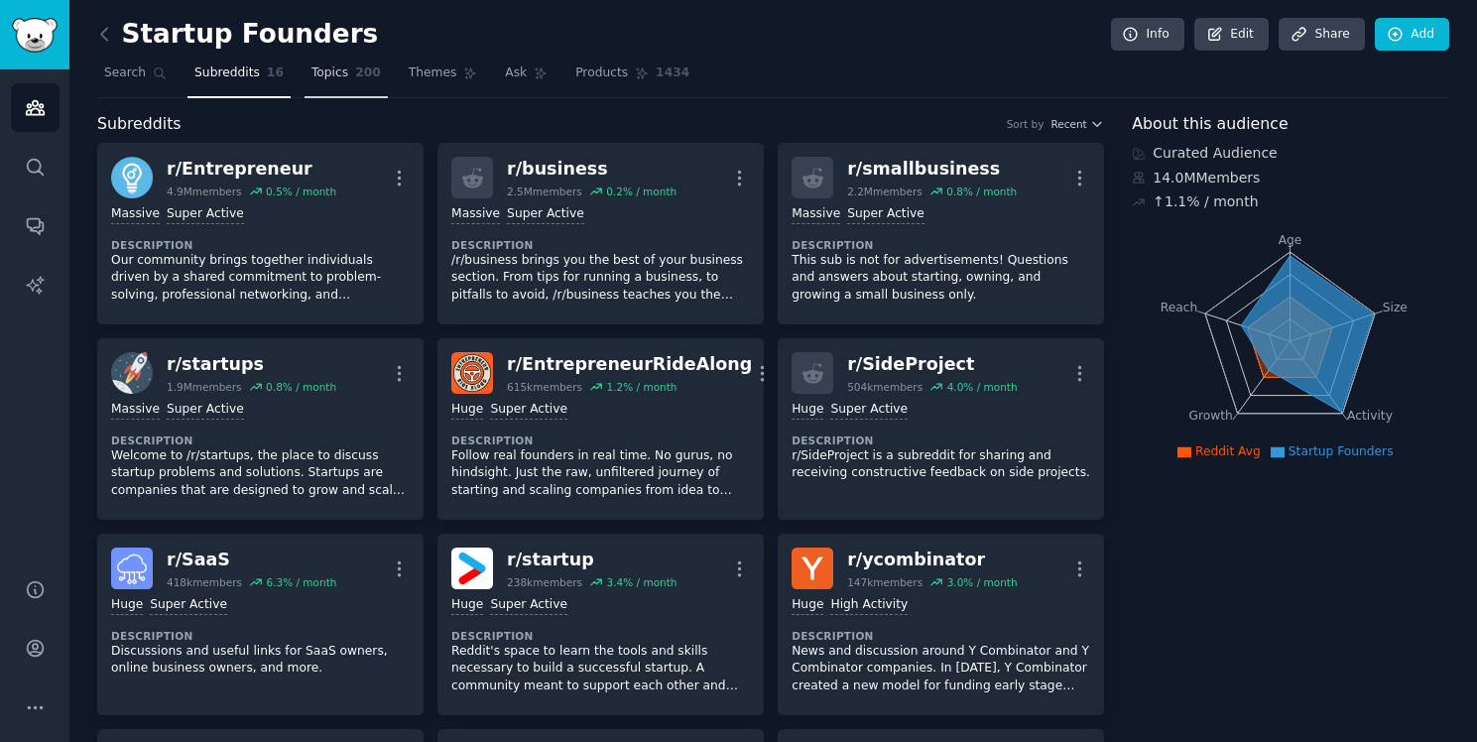
click at [359, 87] on link "Topics 200" at bounding box center [346, 78] width 83 height 41
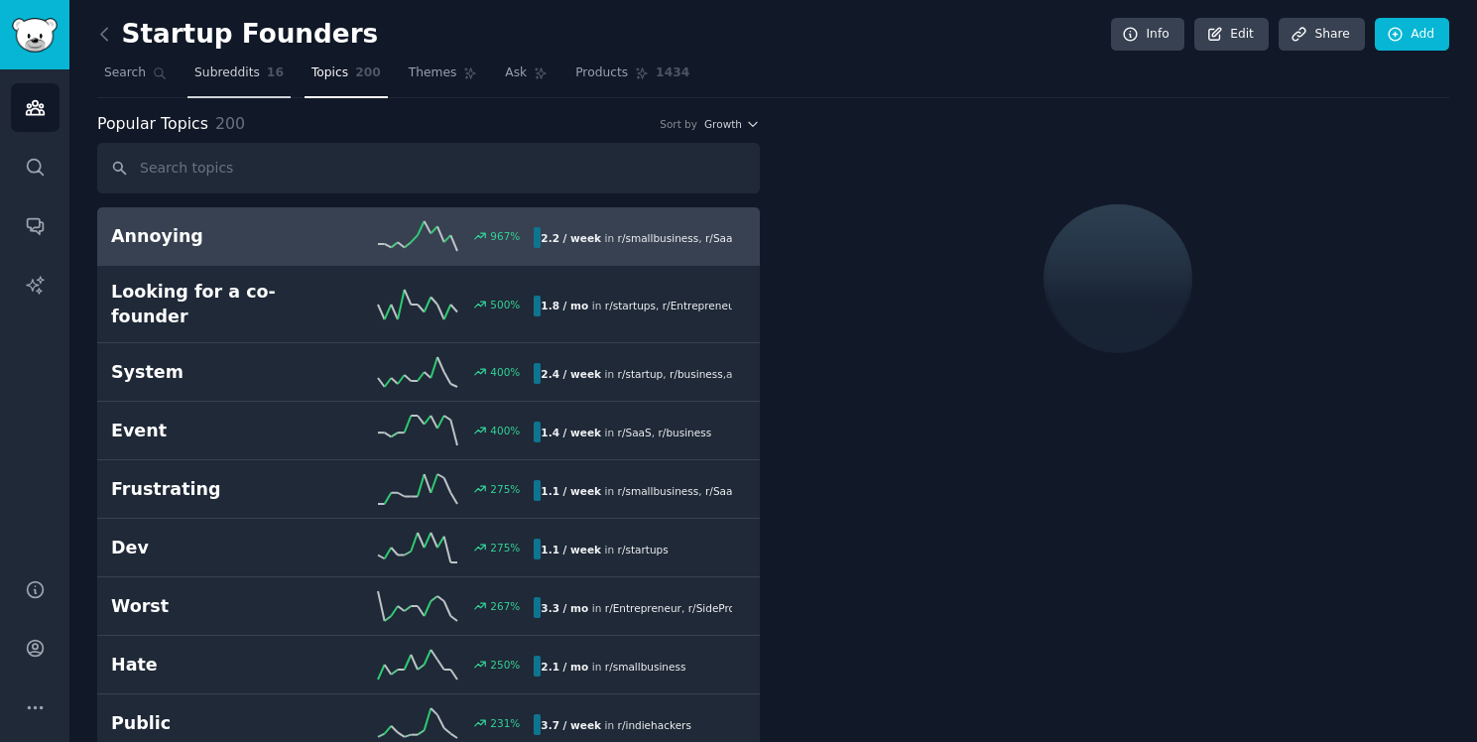
click at [221, 67] on span "Subreddits" at bounding box center [226, 73] width 65 height 18
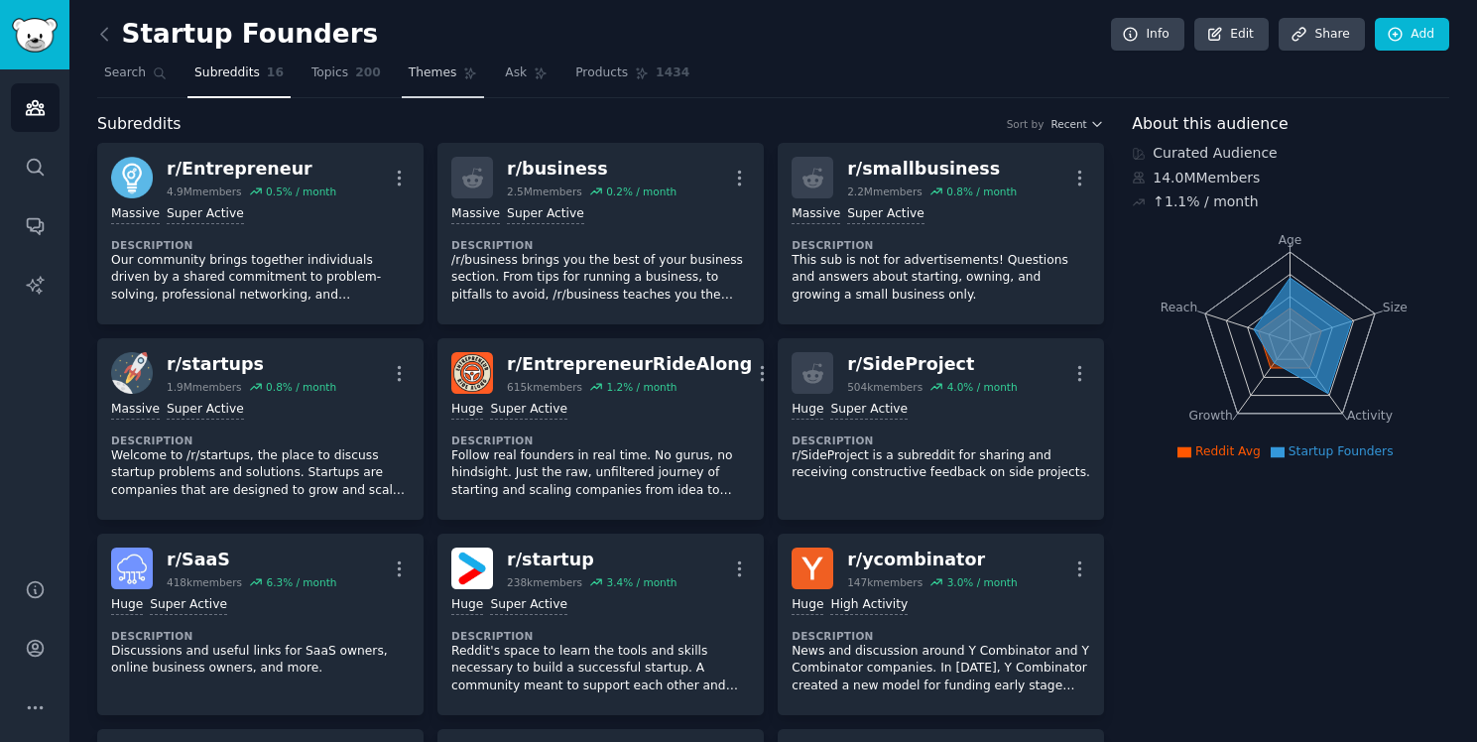
click at [412, 70] on span "Themes" at bounding box center [433, 73] width 49 height 18
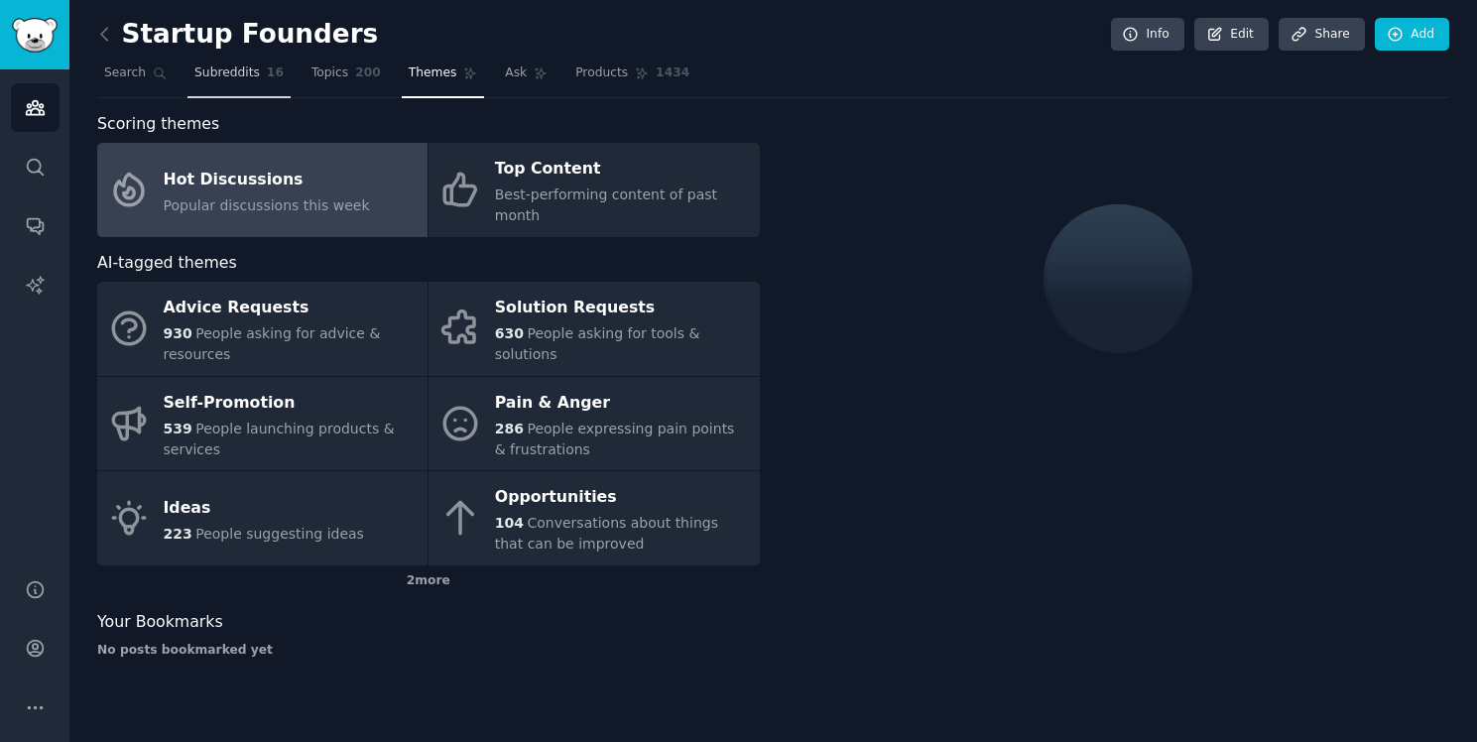
click at [230, 73] on span "Subreddits" at bounding box center [226, 73] width 65 height 18
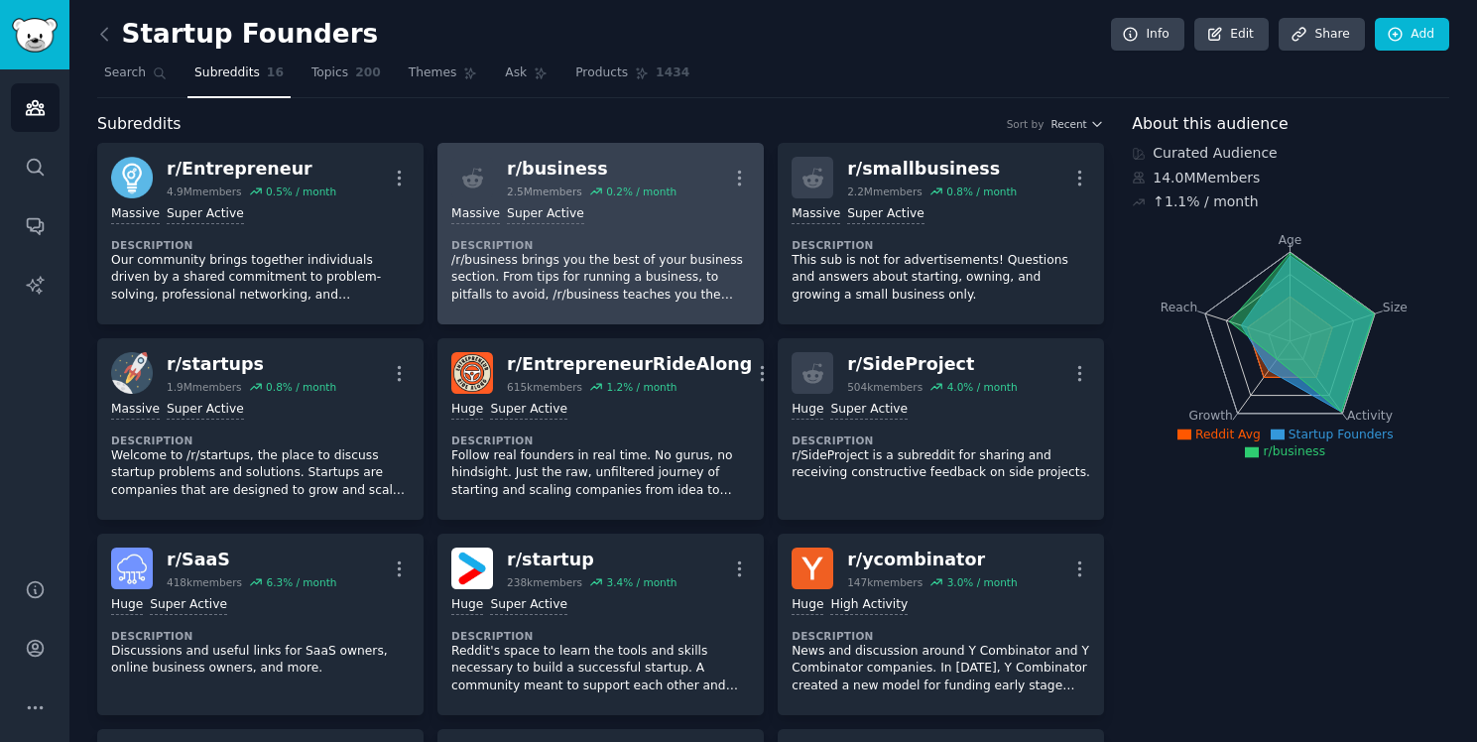
click at [537, 249] on dt "Description" at bounding box center [600, 245] width 299 height 14
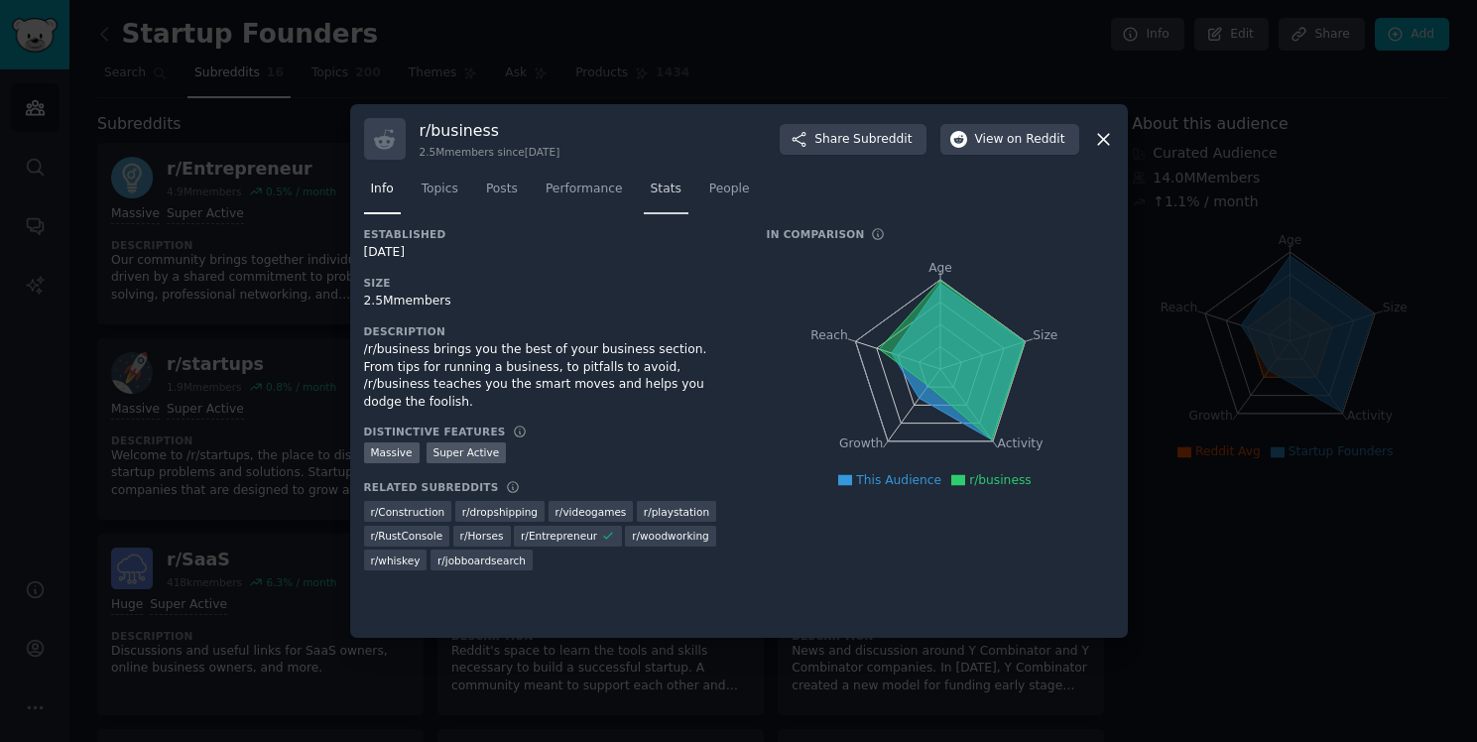
click at [664, 192] on span "Stats" at bounding box center [666, 190] width 31 height 18
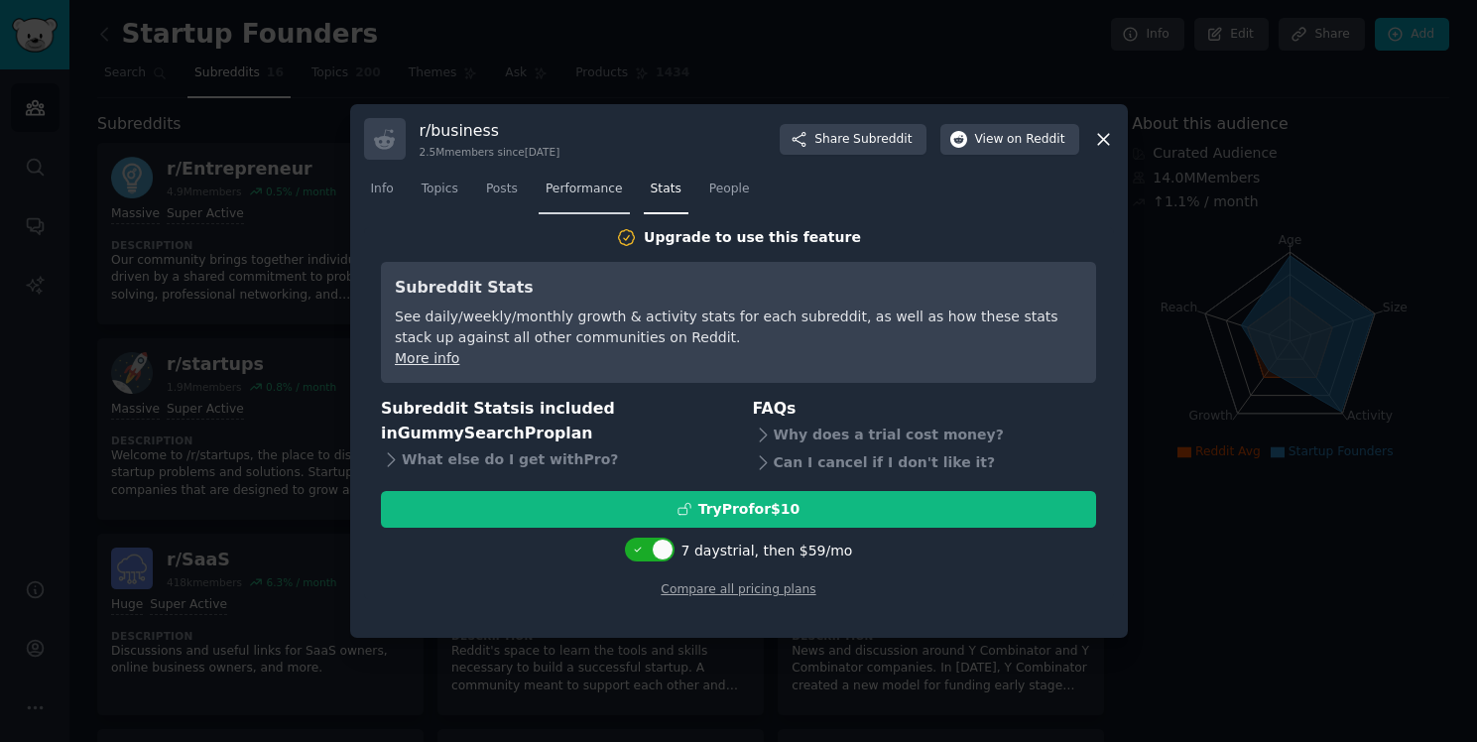
click at [608, 193] on span "Performance" at bounding box center [584, 190] width 77 height 18
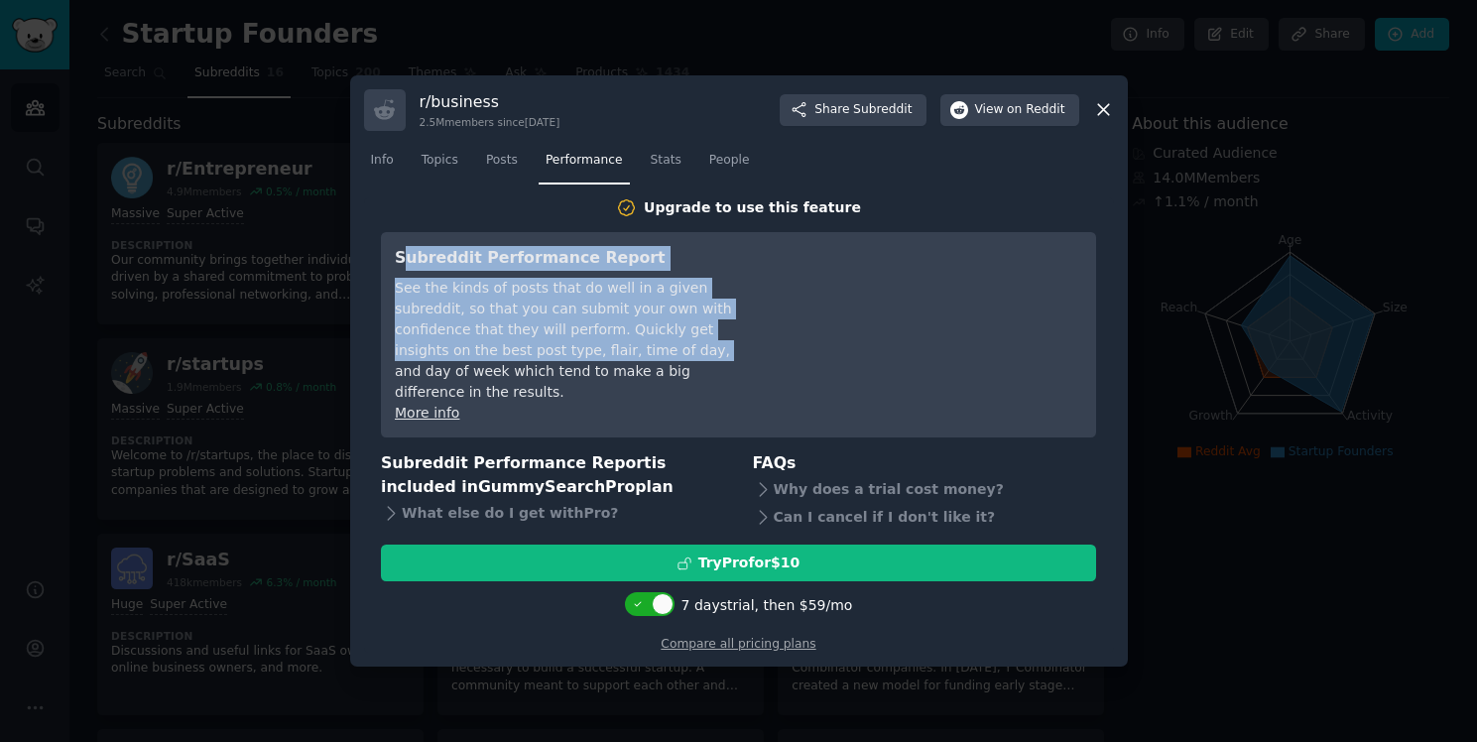
drag, startPoint x: 410, startPoint y: 271, endPoint x: 547, endPoint y: 363, distance: 165.1
click at [544, 362] on div "Subreddit Performance Report See the kinds of posts that do well in a given sub…" at bounding box center [576, 335] width 362 height 178
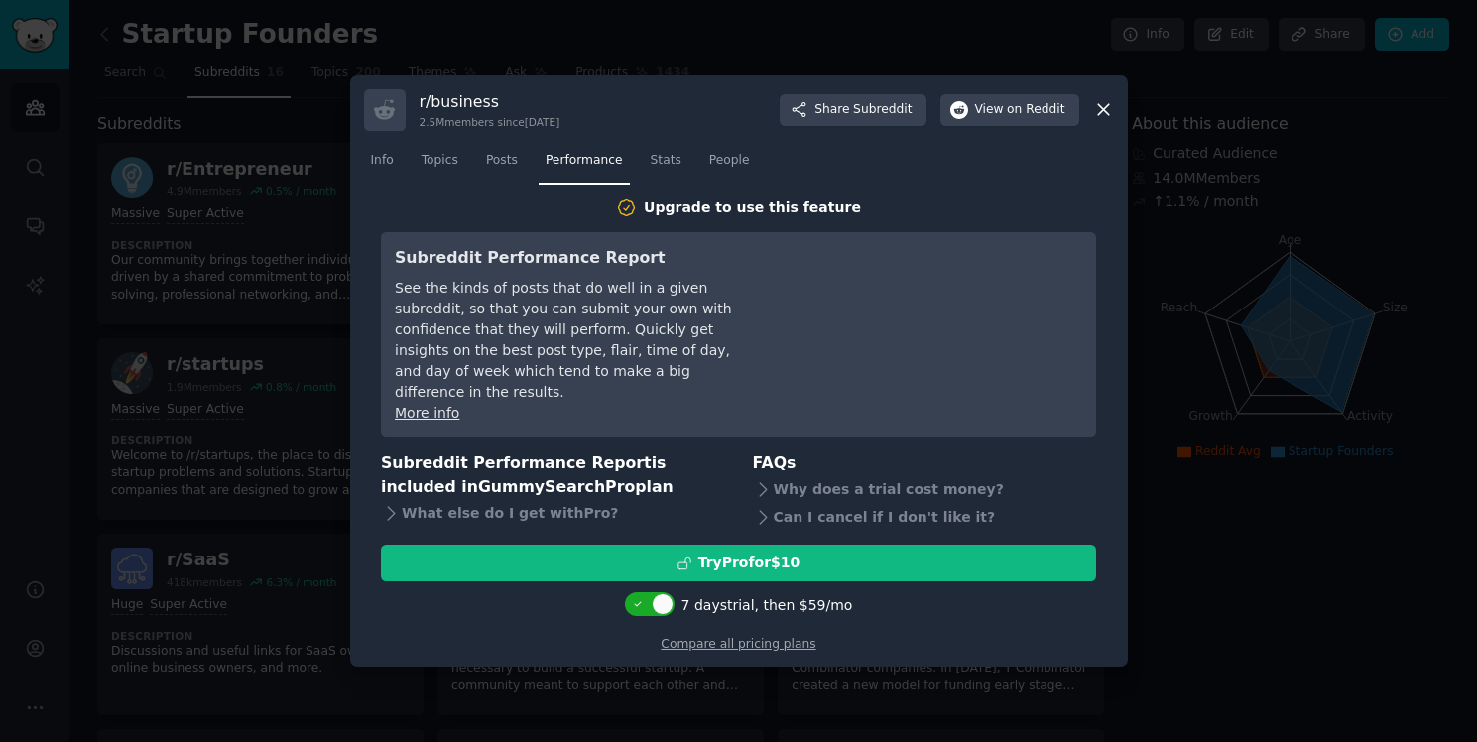
click at [547, 363] on div "See the kinds of posts that do well in a given subreddit, so that you can submi…" at bounding box center [576, 340] width 362 height 125
click at [723, 185] on link "People" at bounding box center [729, 165] width 55 height 41
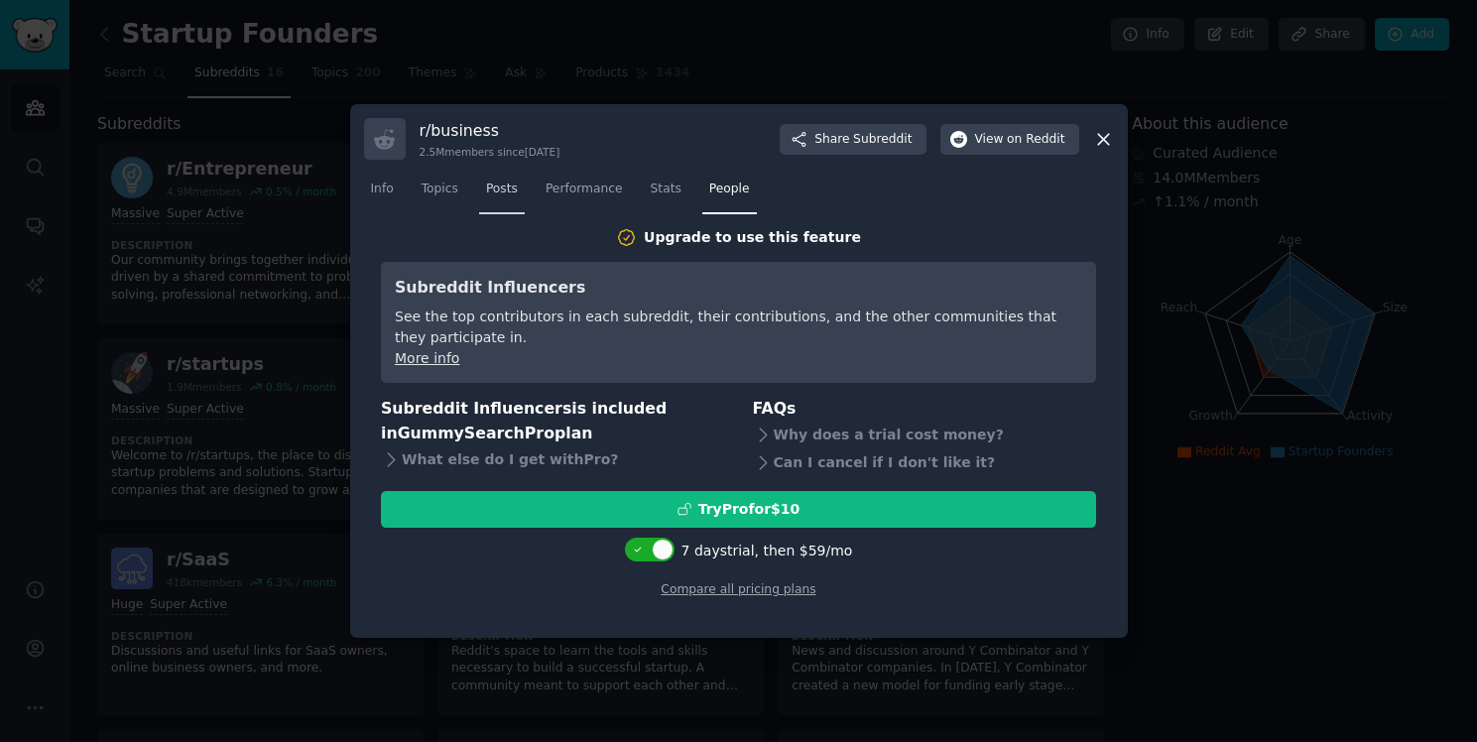
click at [492, 198] on link "Posts" at bounding box center [502, 194] width 46 height 41
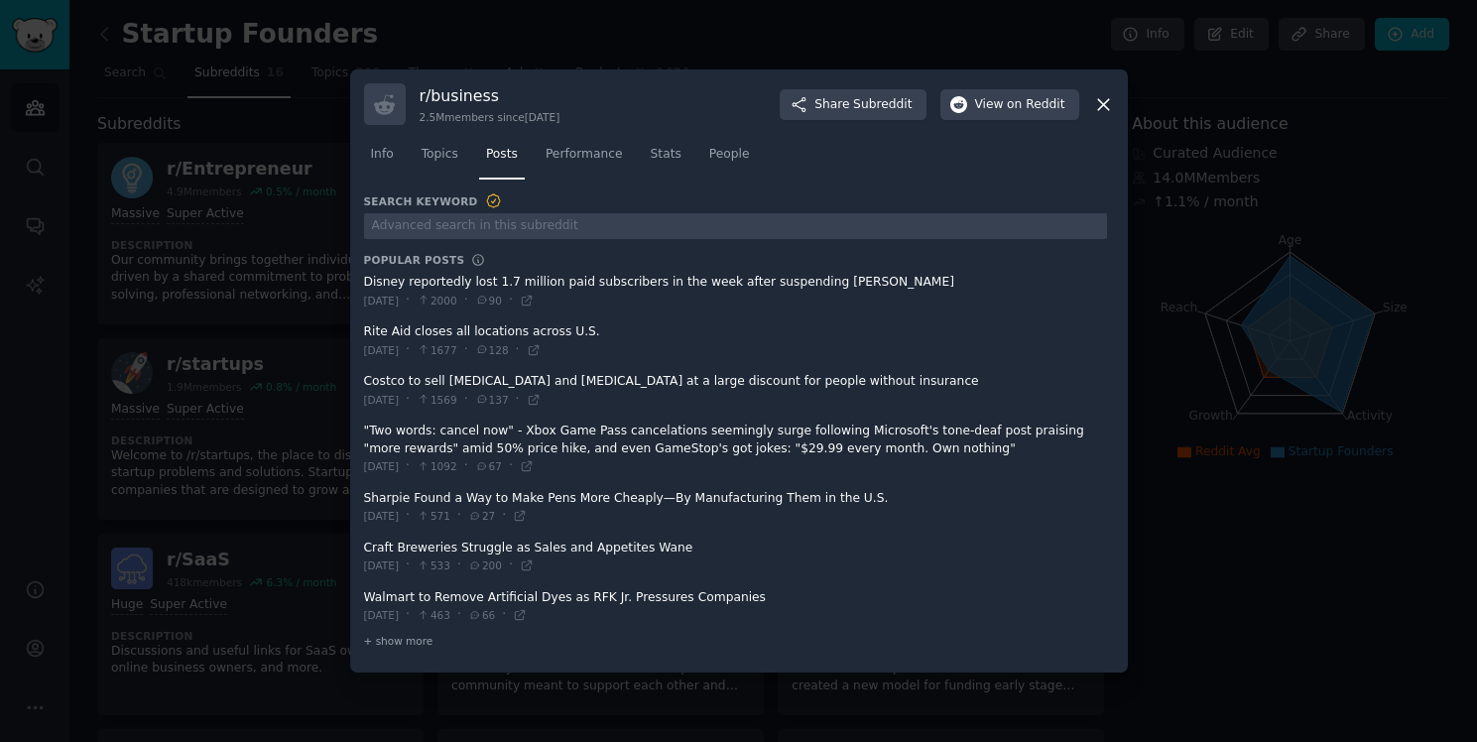
click at [489, 354] on icon at bounding box center [482, 349] width 14 height 11
click at [1097, 109] on icon at bounding box center [1103, 104] width 21 height 21
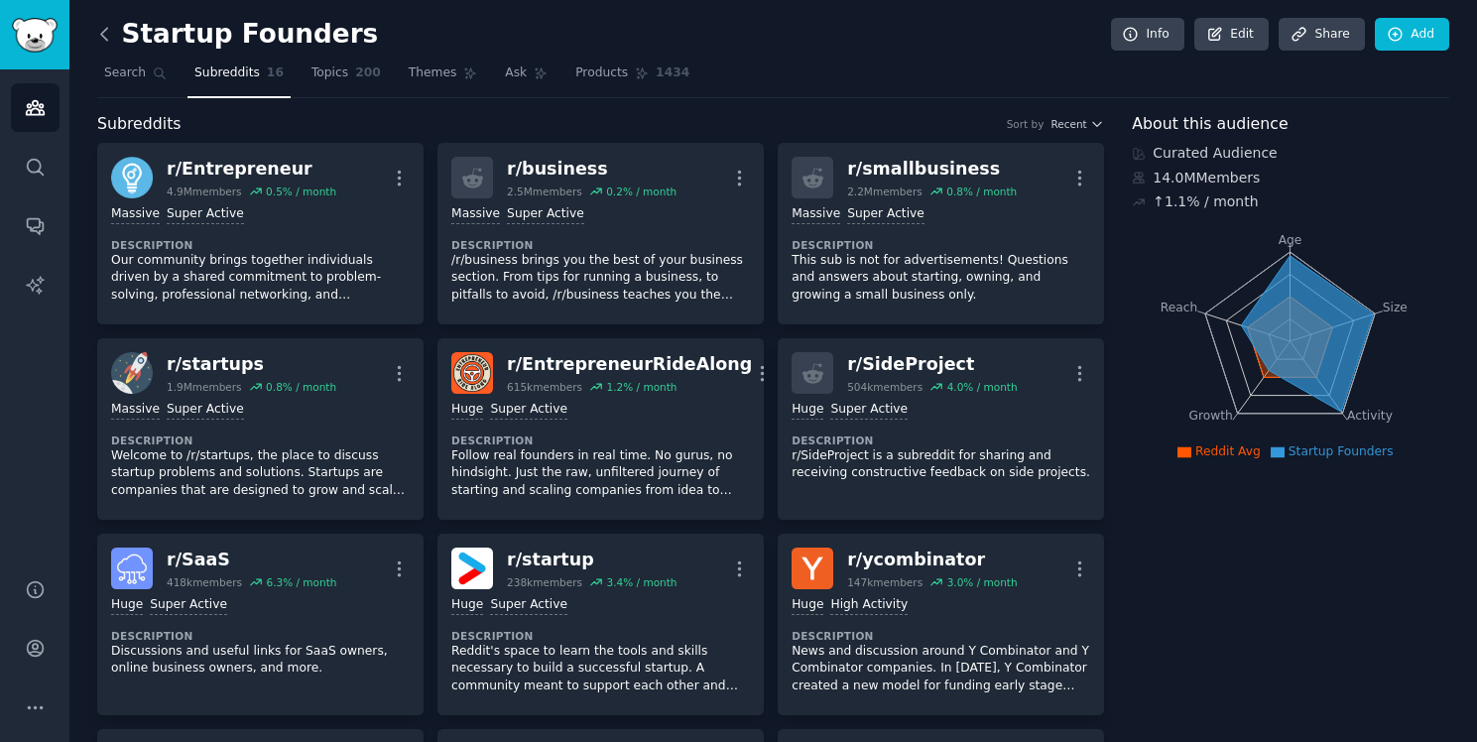
click at [111, 43] on icon at bounding box center [104, 34] width 21 height 21
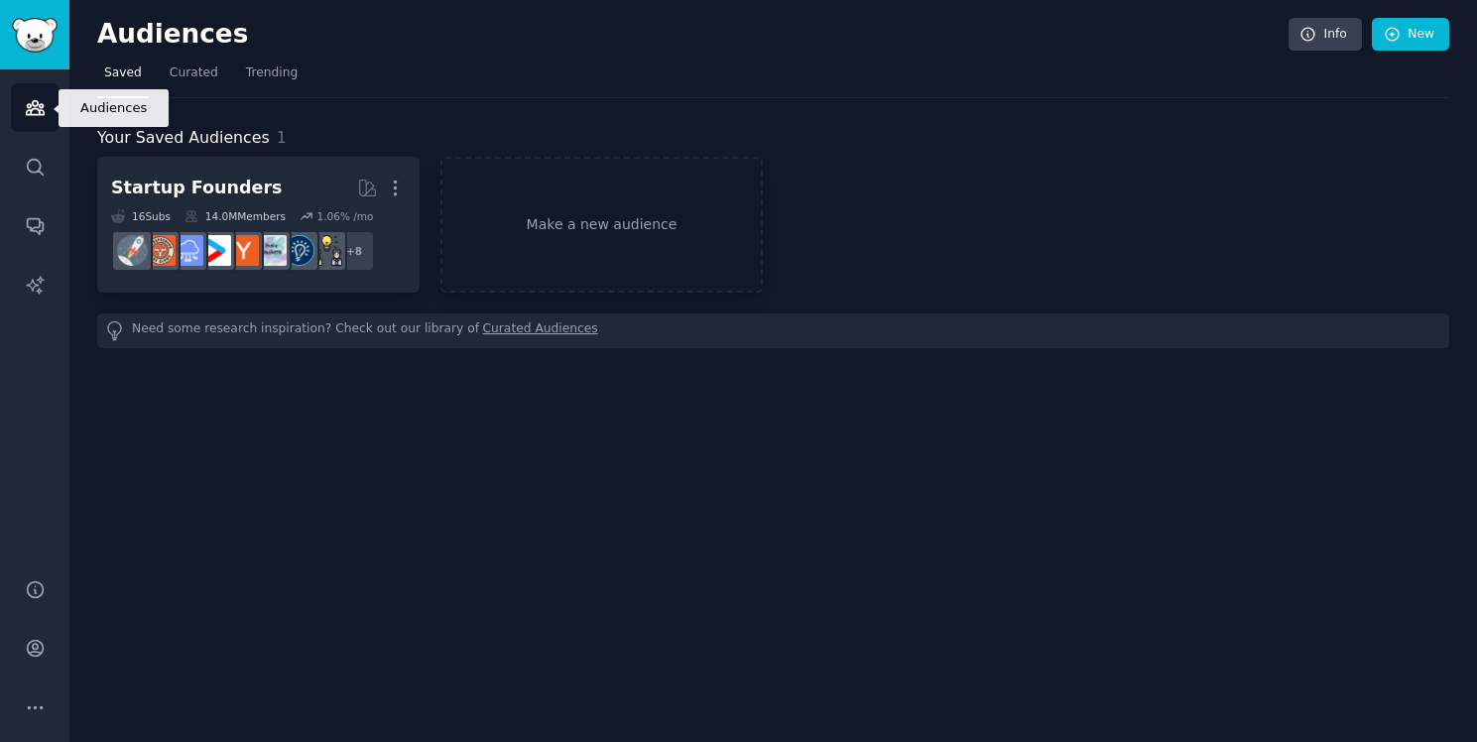
click at [22, 111] on link "Audiences" at bounding box center [35, 107] width 49 height 49
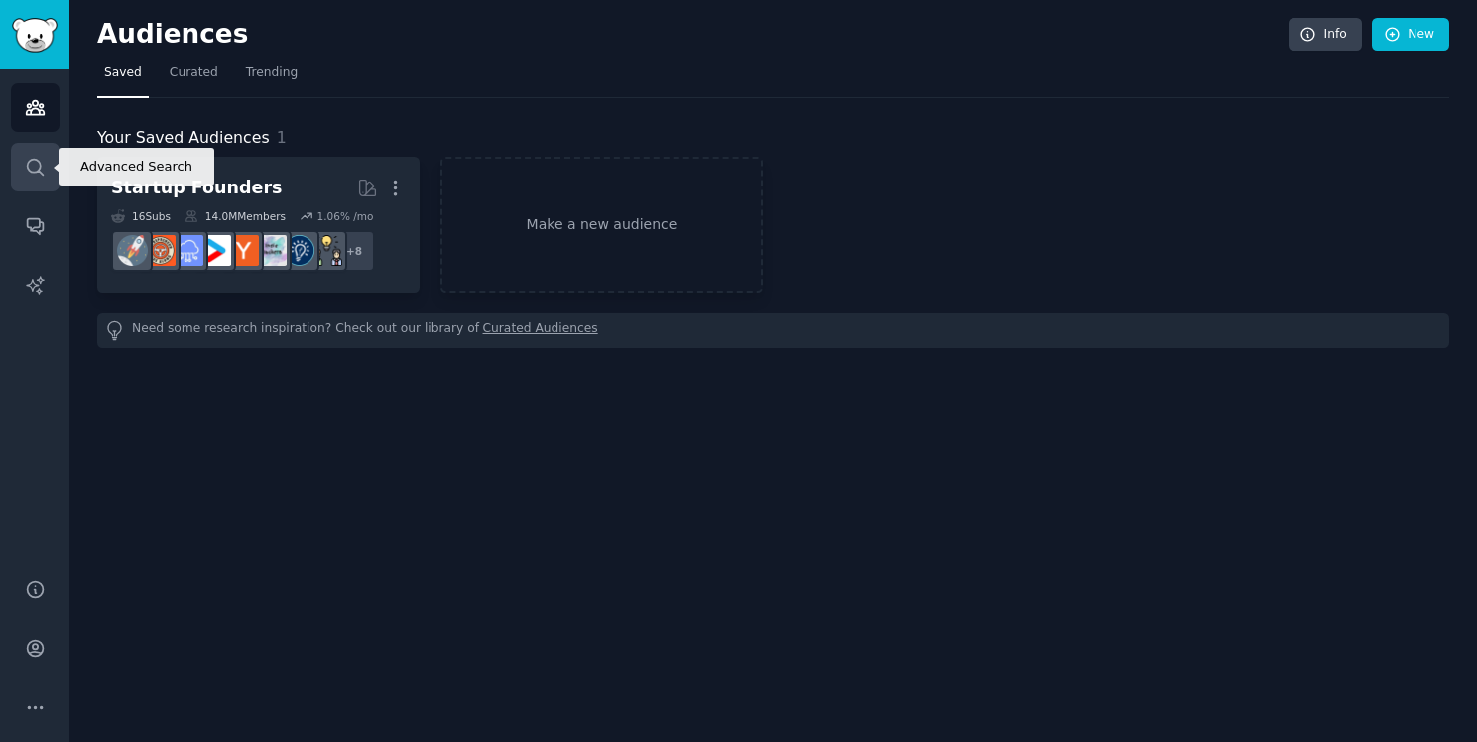
click at [44, 153] on link "Search" at bounding box center [35, 167] width 49 height 49
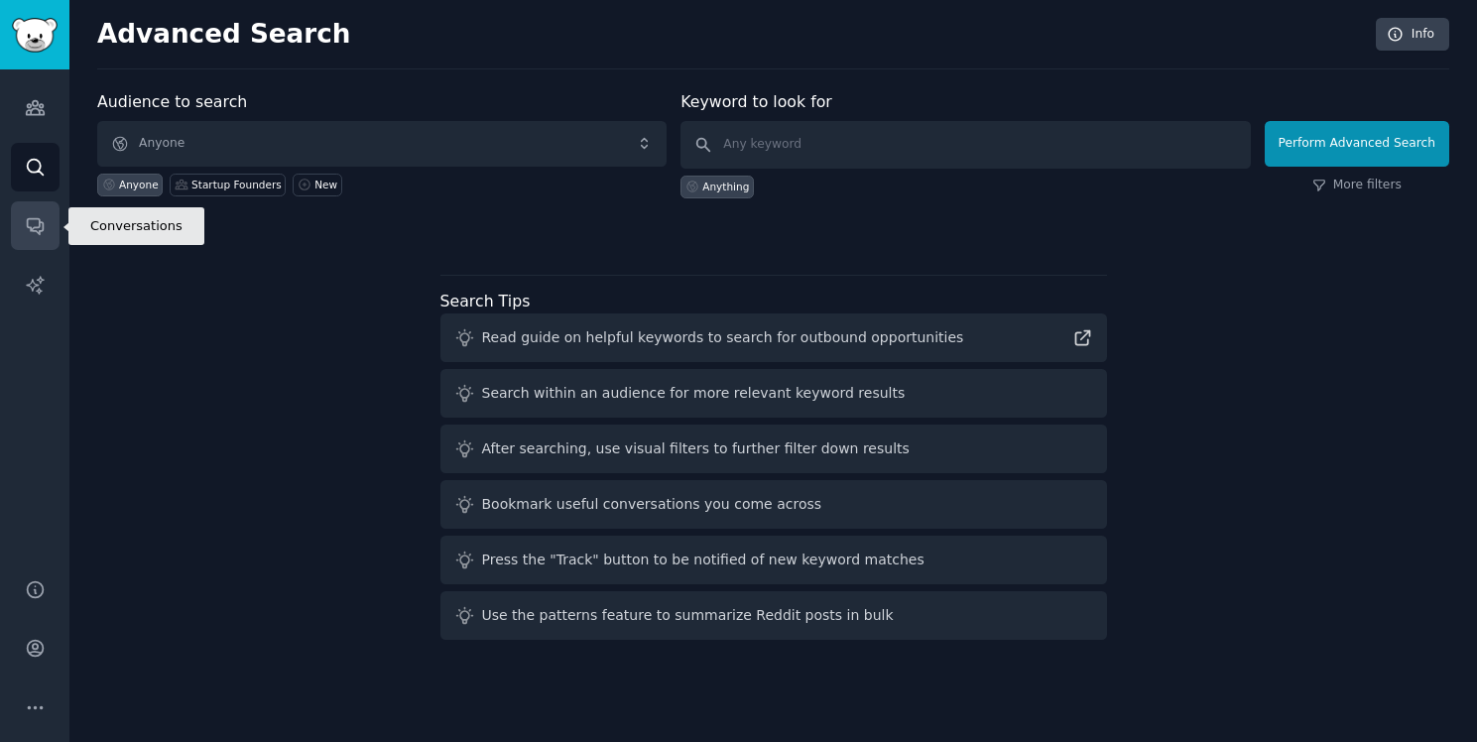
click at [40, 229] on icon "Sidebar" at bounding box center [35, 225] width 21 height 21
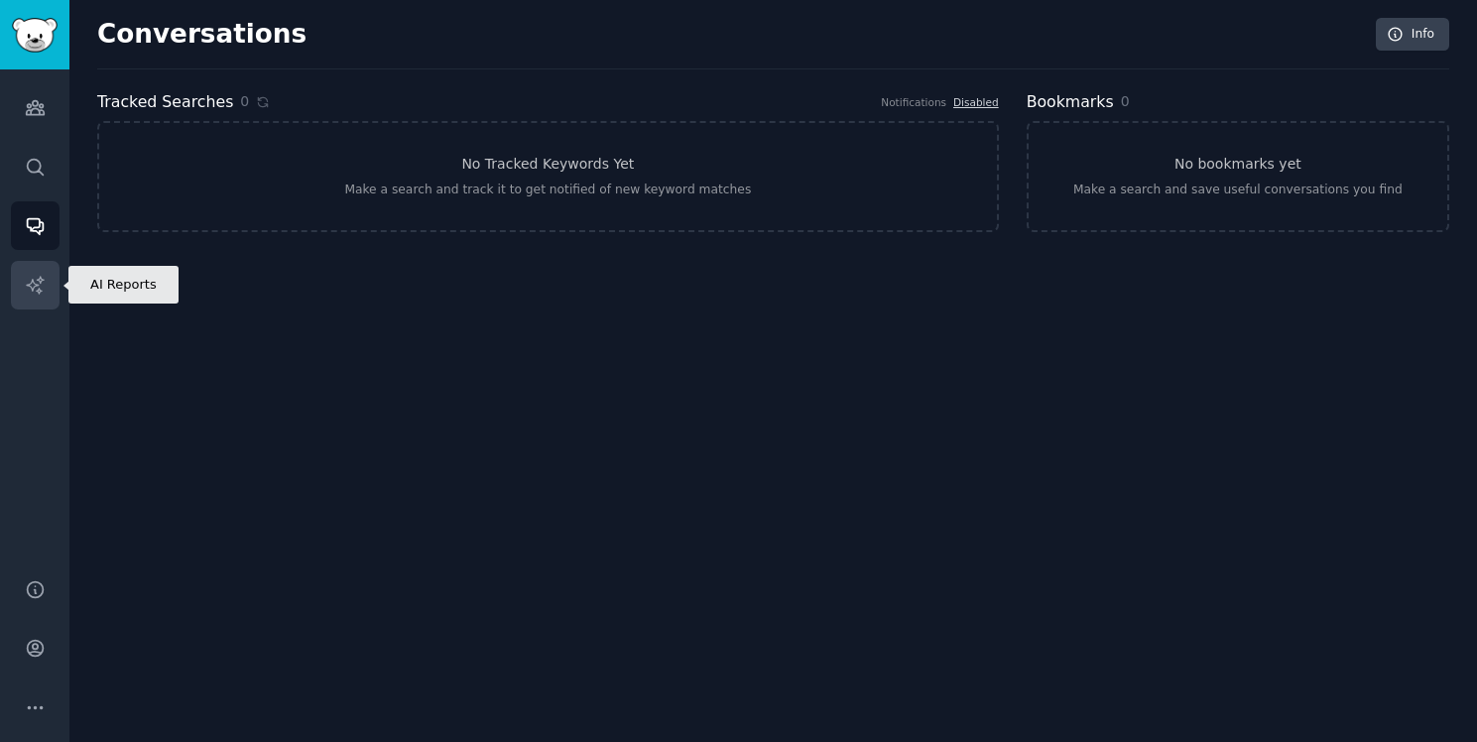
click at [30, 275] on icon "Sidebar" at bounding box center [35, 285] width 21 height 21
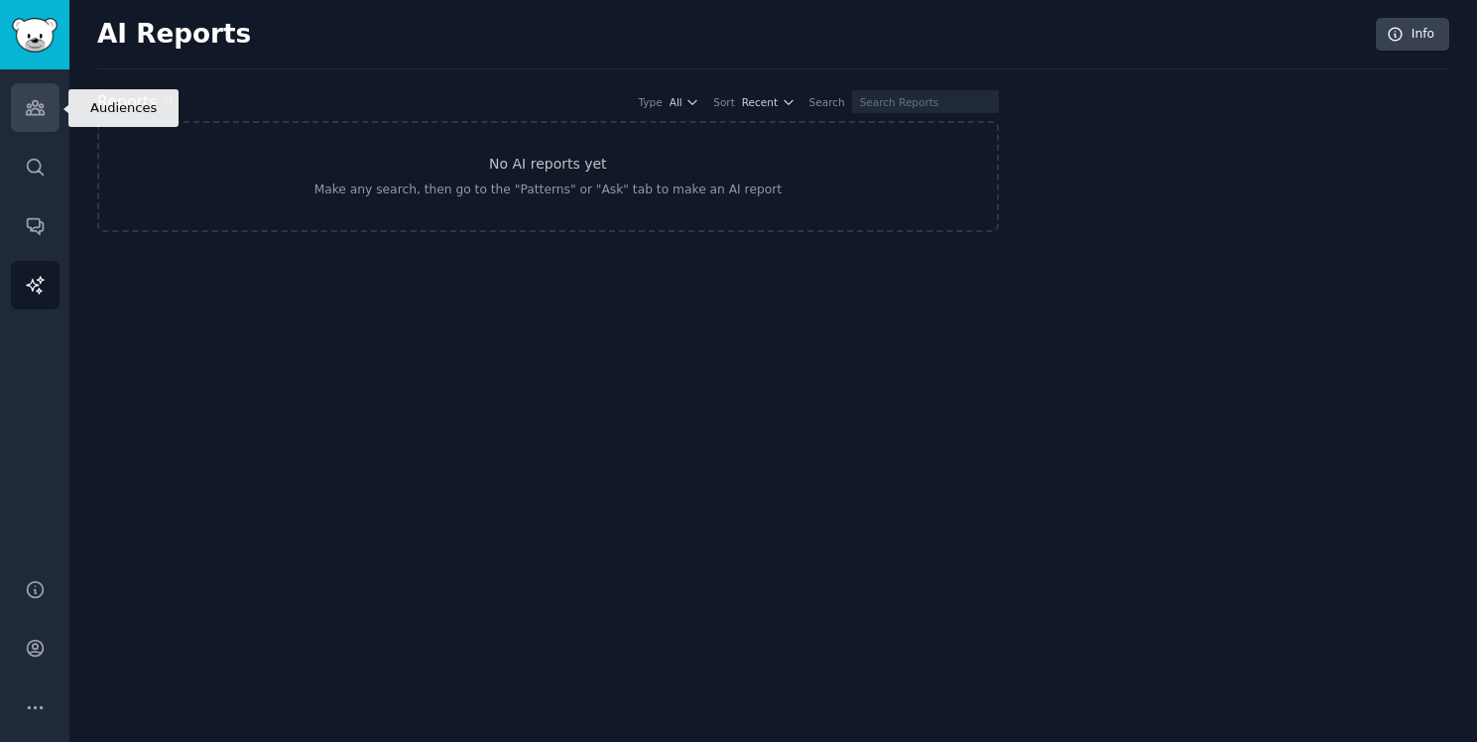
click at [25, 118] on link "Audiences" at bounding box center [35, 107] width 49 height 49
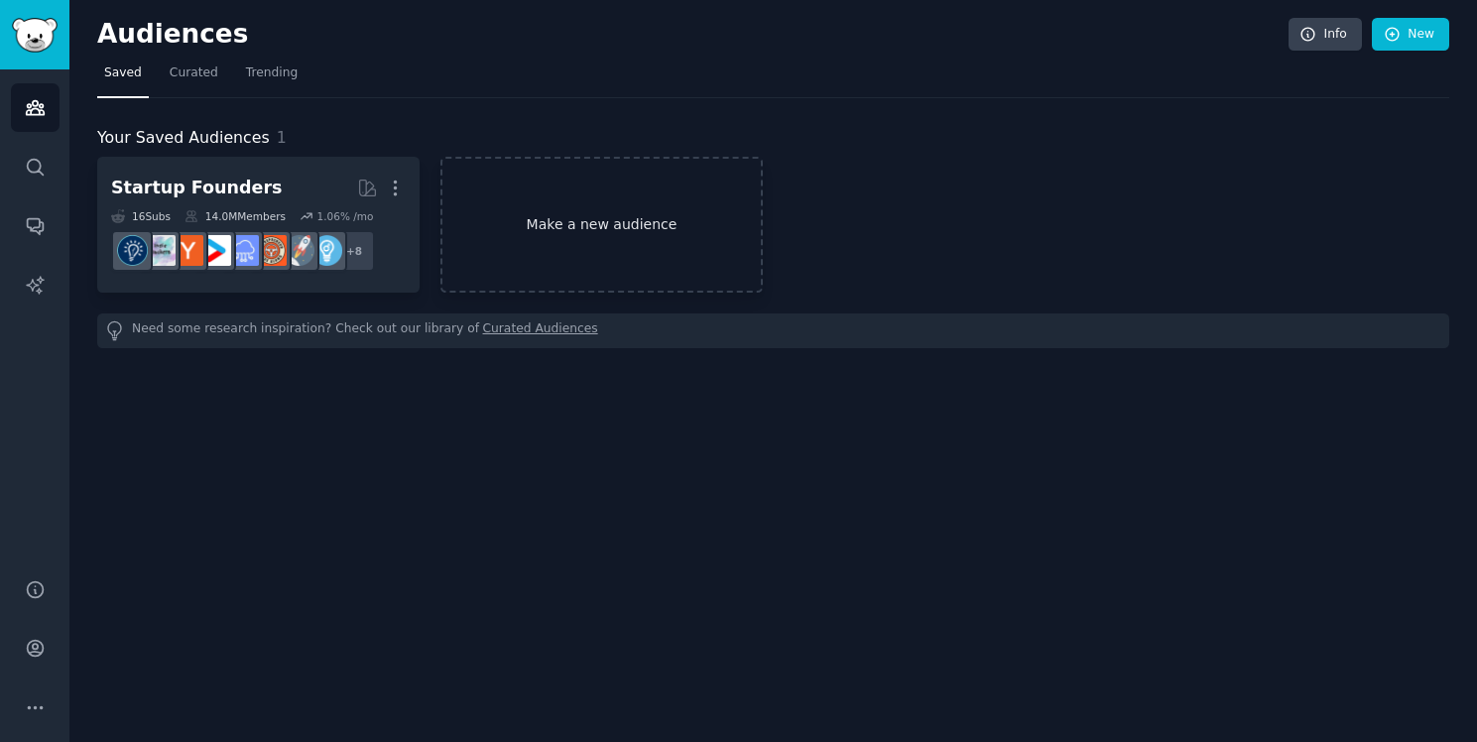
click at [507, 226] on link "Make a new audience" at bounding box center [601, 225] width 322 height 136
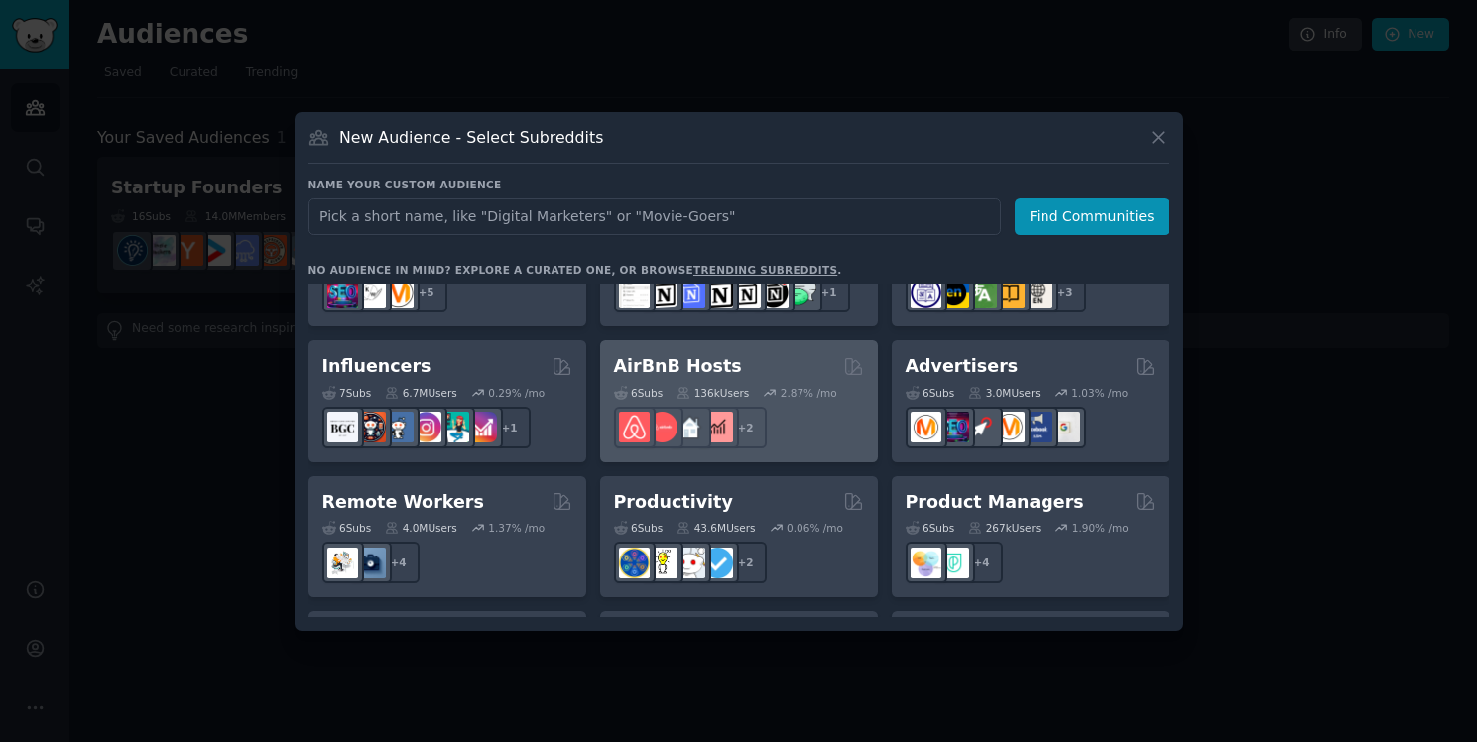
scroll to position [1320, 0]
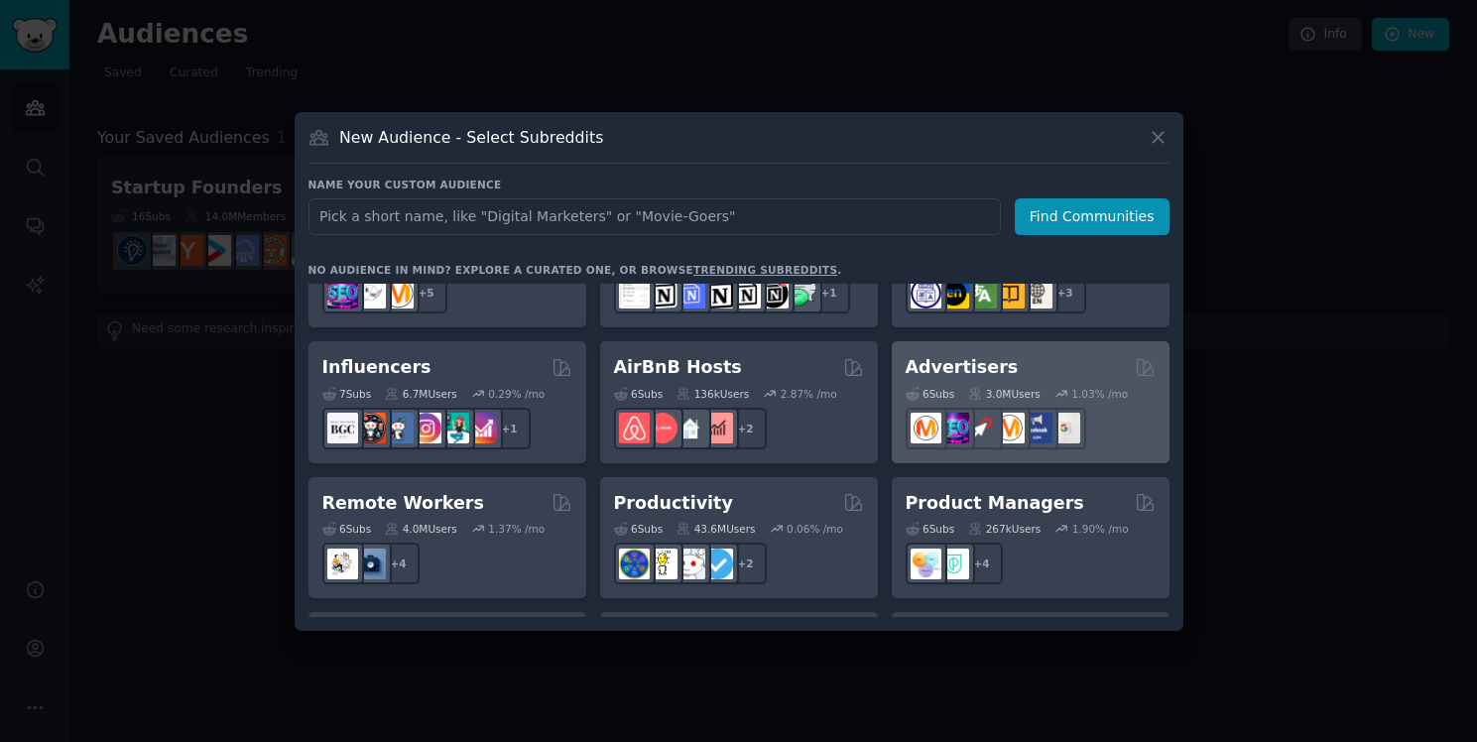
click at [988, 355] on h2 "Advertisers" at bounding box center [962, 367] width 113 height 25
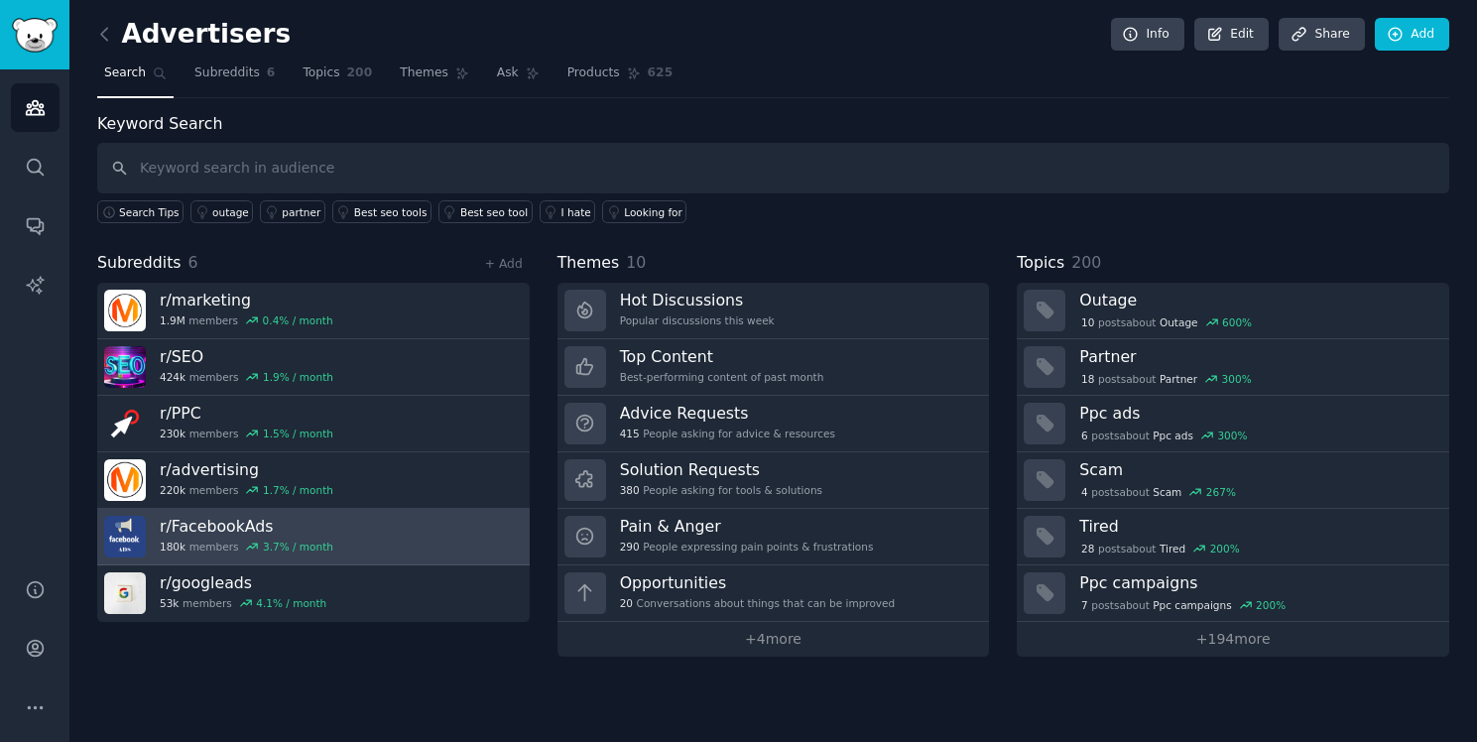
click at [278, 529] on h3 "r/ FacebookAds" at bounding box center [247, 526] width 174 height 21
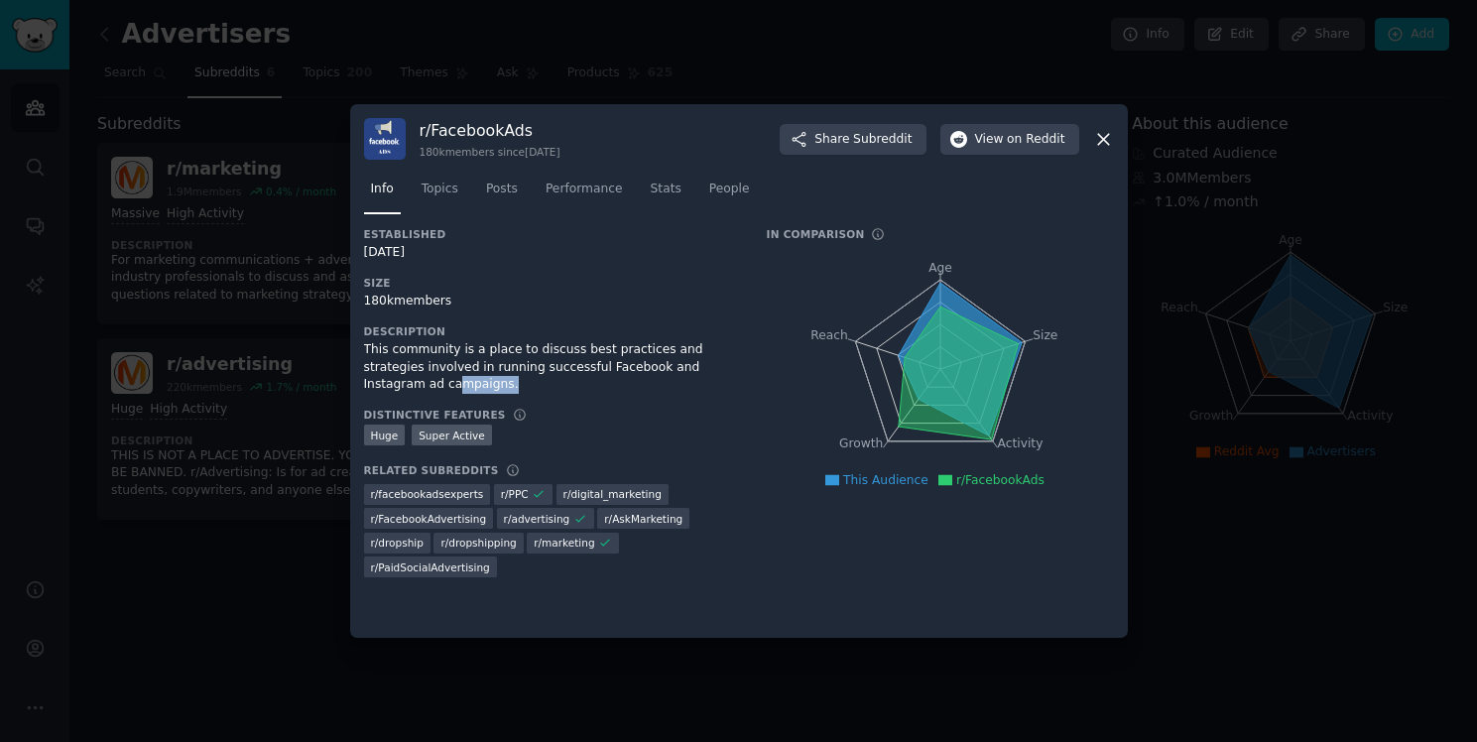
drag, startPoint x: 513, startPoint y: 386, endPoint x: 440, endPoint y: 368, distance: 74.6
click at [440, 368] on div "This community is a place to discuss best practices and strategies involved in …" at bounding box center [551, 367] width 375 height 53
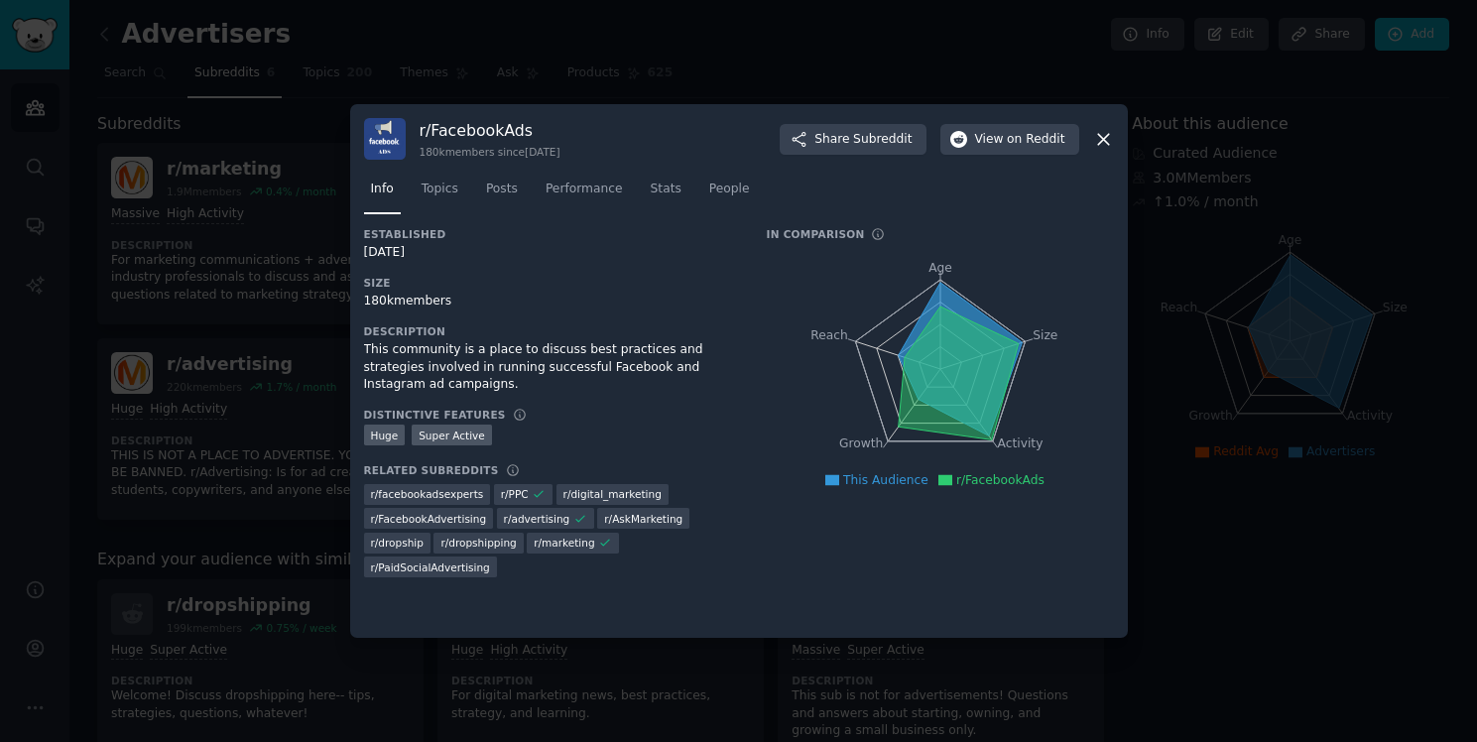
click at [435, 364] on div "This community is a place to discuss best practices and strategies involved in …" at bounding box center [551, 367] width 375 height 53
drag, startPoint x: 402, startPoint y: 360, endPoint x: 472, endPoint y: 360, distance: 70.4
click at [458, 360] on div "This community is a place to discuss best practices and strategies involved in …" at bounding box center [551, 367] width 375 height 53
click at [486, 360] on div "This community is a place to discuss best practices and strategies involved in …" at bounding box center [551, 367] width 375 height 53
click at [451, 191] on span "Topics" at bounding box center [440, 190] width 37 height 18
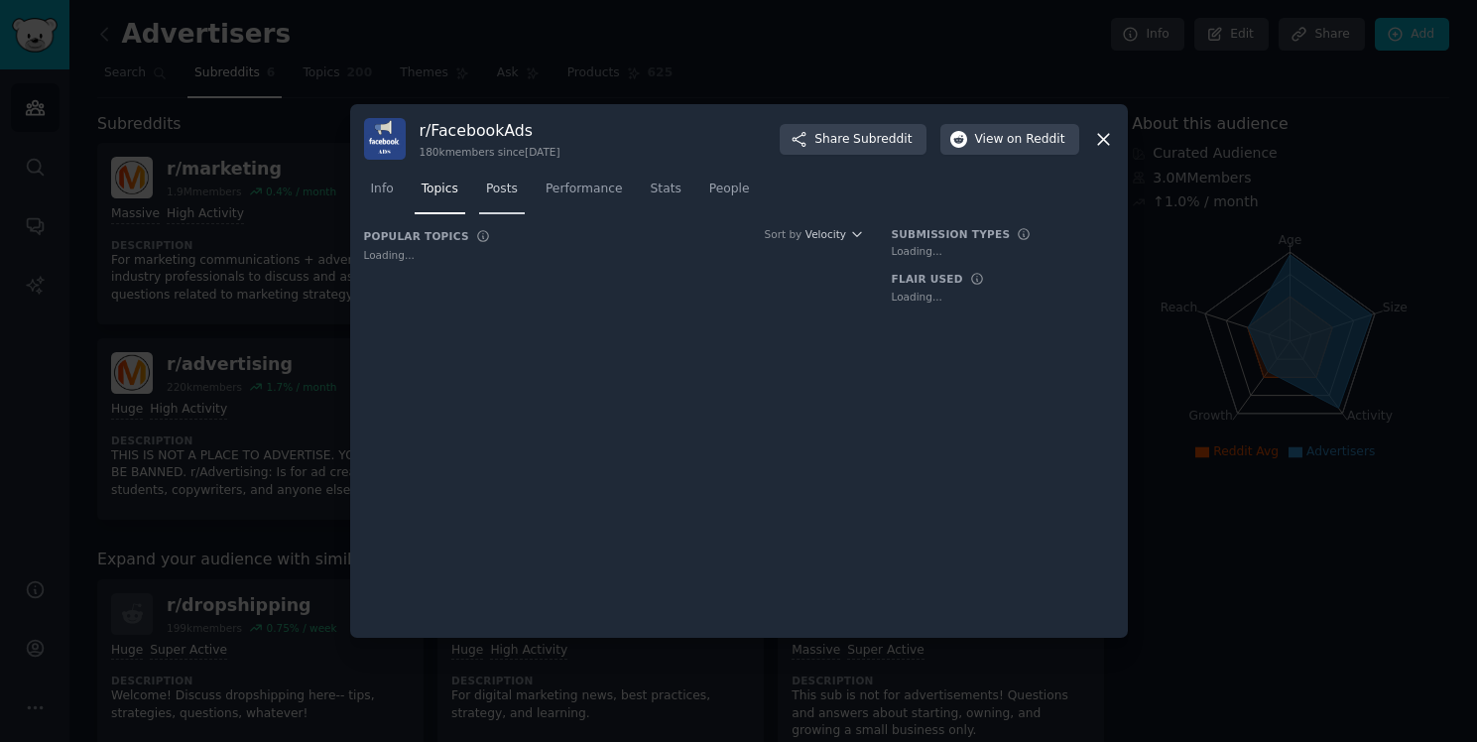
click at [496, 190] on span "Posts" at bounding box center [502, 190] width 32 height 18
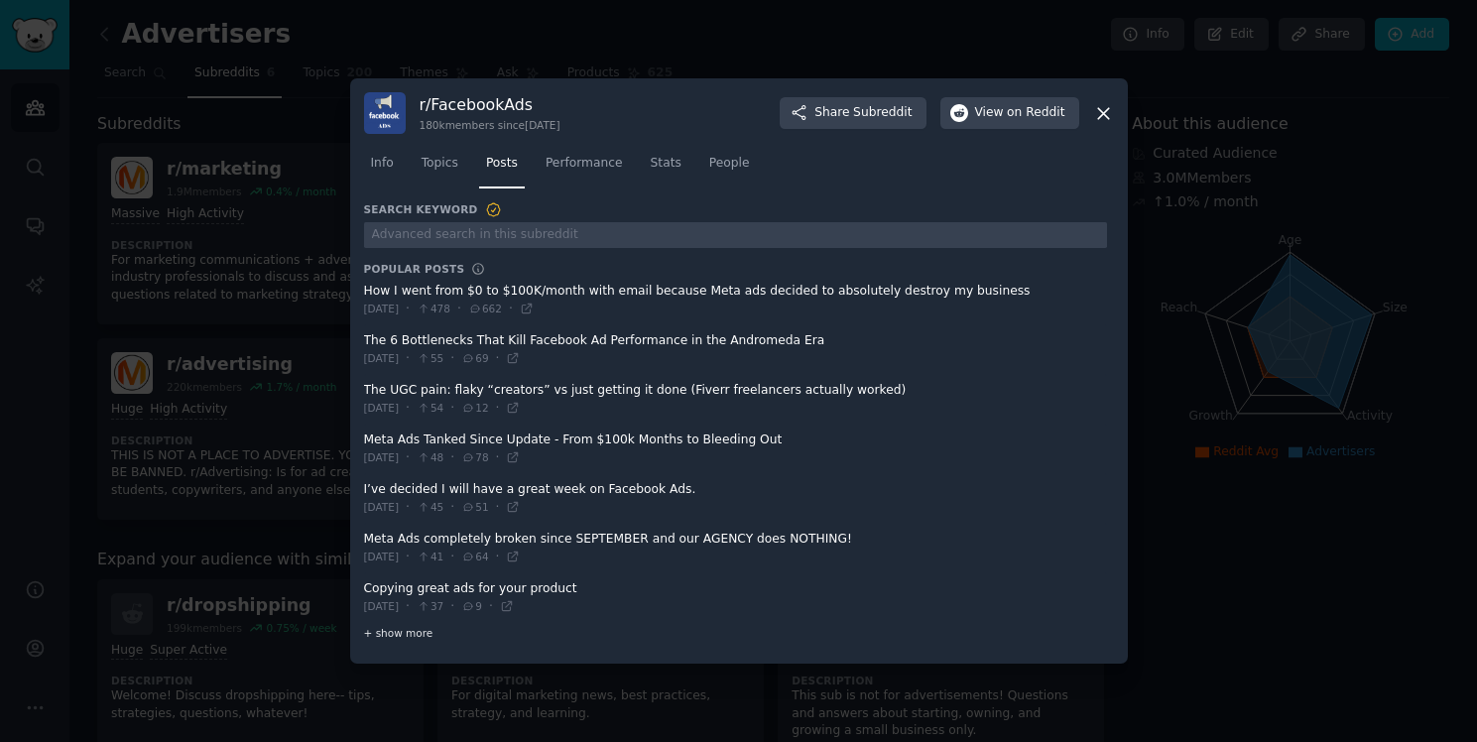
click at [401, 631] on span "+ show more" at bounding box center [398, 633] width 69 height 14
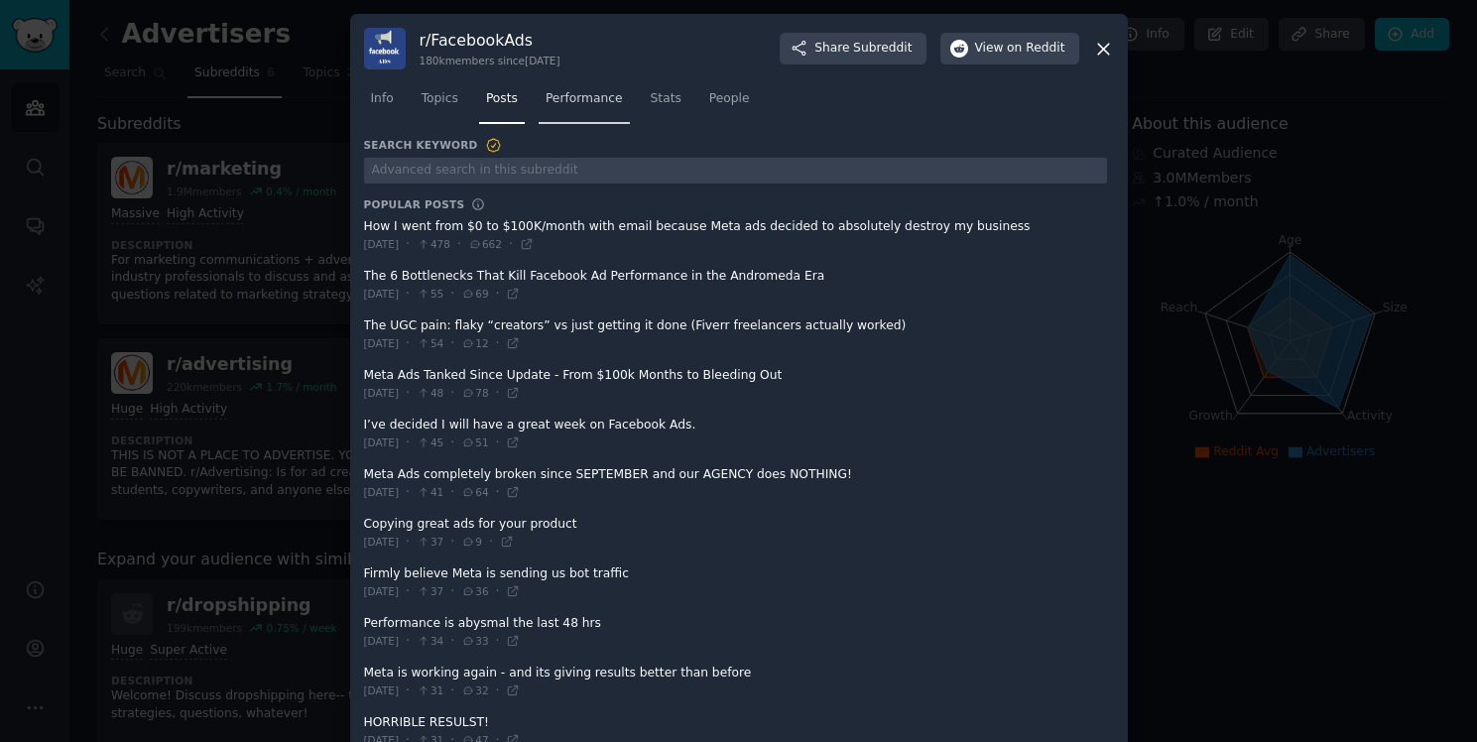
click at [592, 93] on span "Performance" at bounding box center [584, 99] width 77 height 18
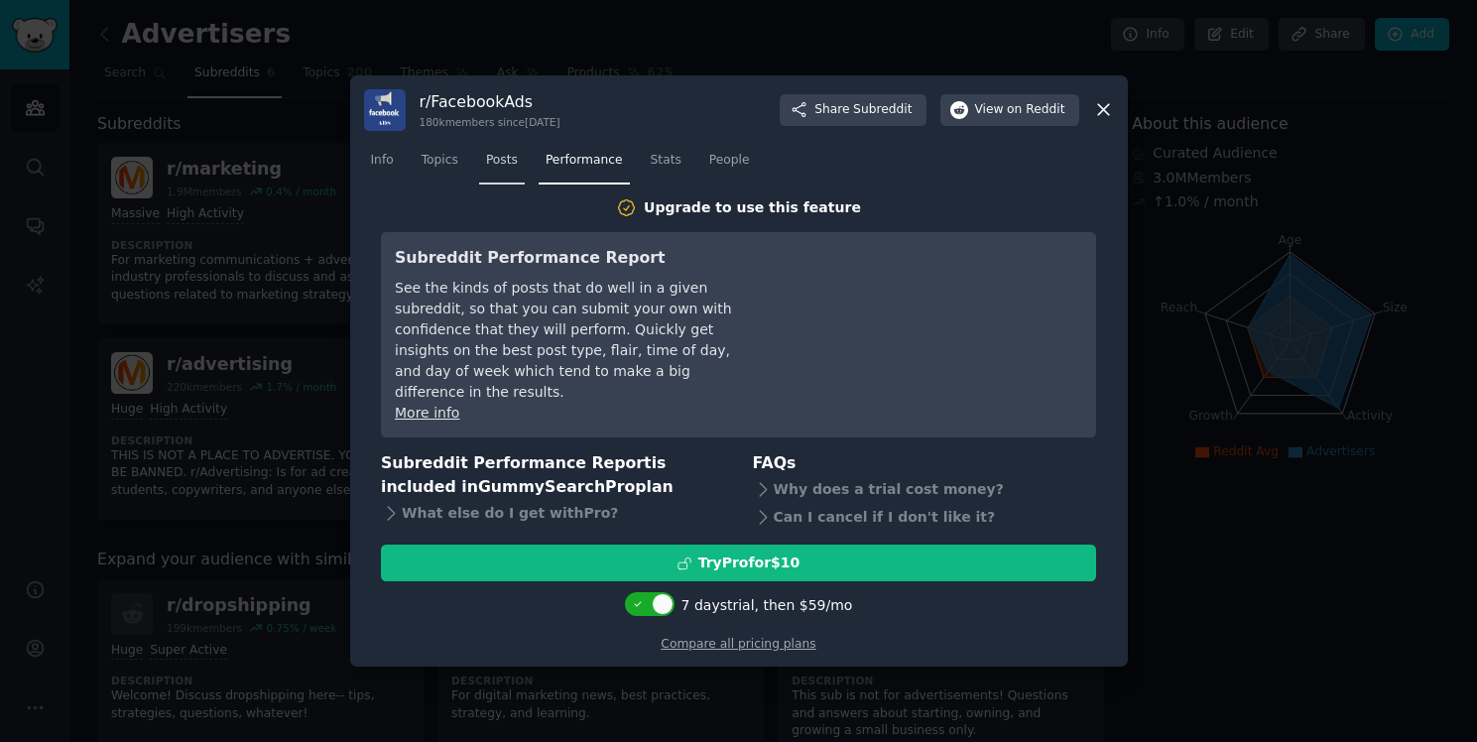
click at [500, 162] on link "Posts" at bounding box center [502, 165] width 46 height 41
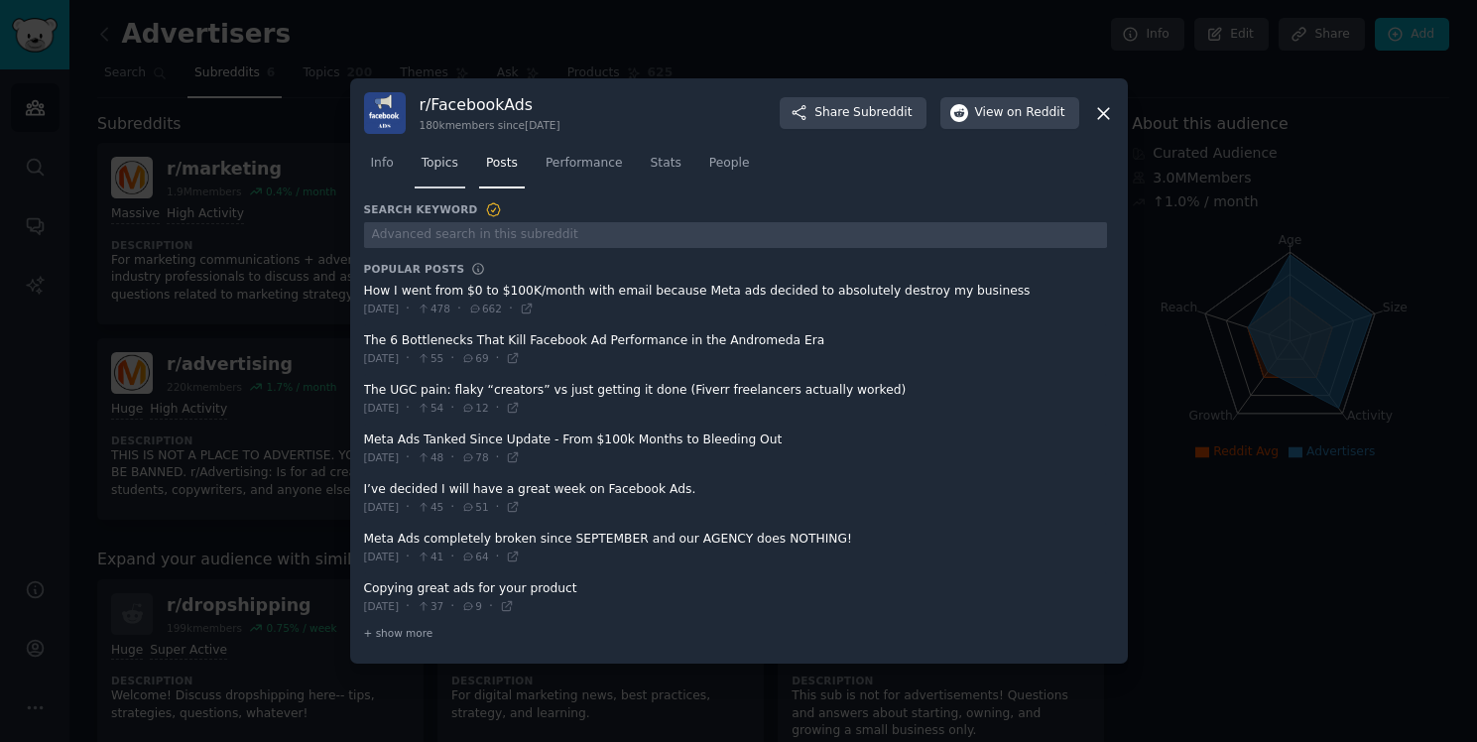
click at [453, 176] on link "Topics" at bounding box center [440, 168] width 51 height 41
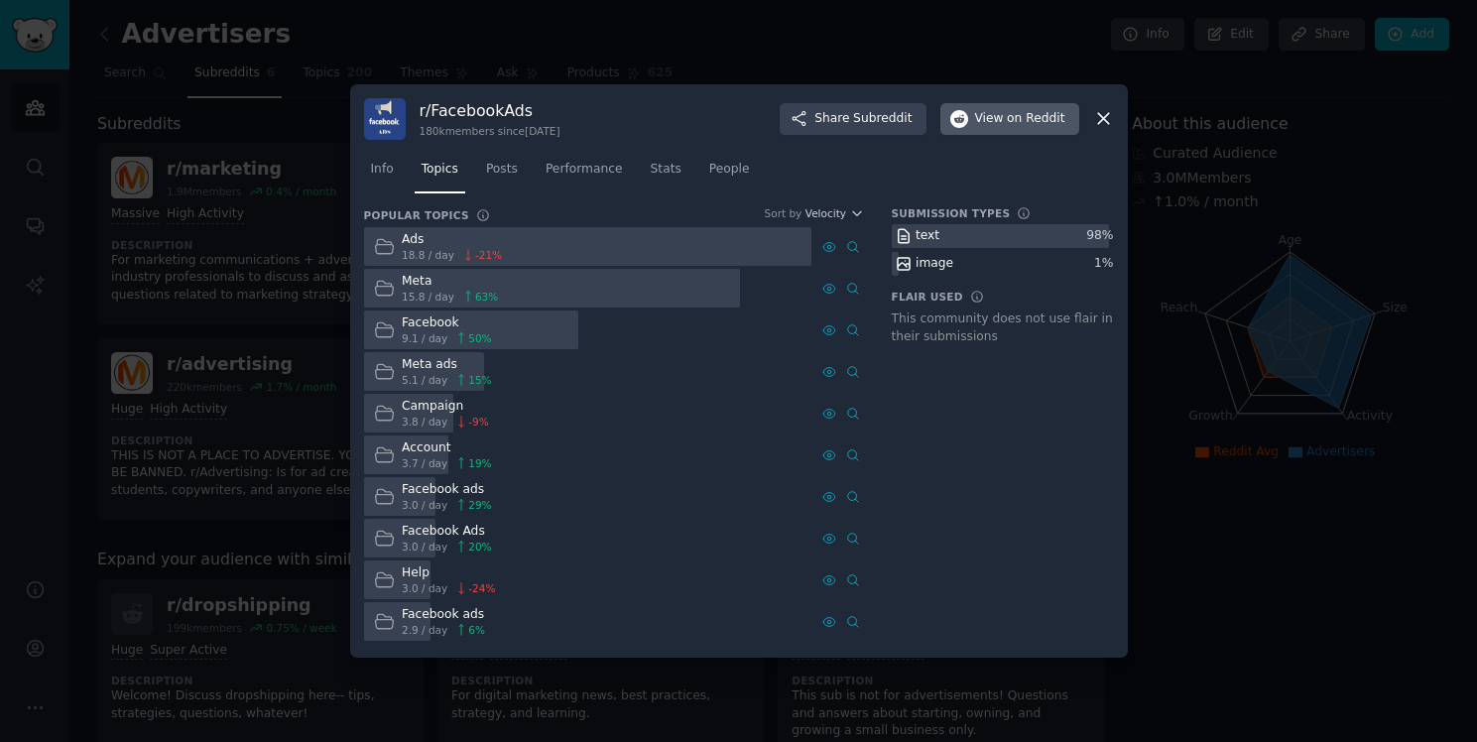
click at [1045, 124] on span "on Reddit" at bounding box center [1036, 119] width 58 height 18
click at [1095, 125] on icon at bounding box center [1103, 118] width 21 height 21
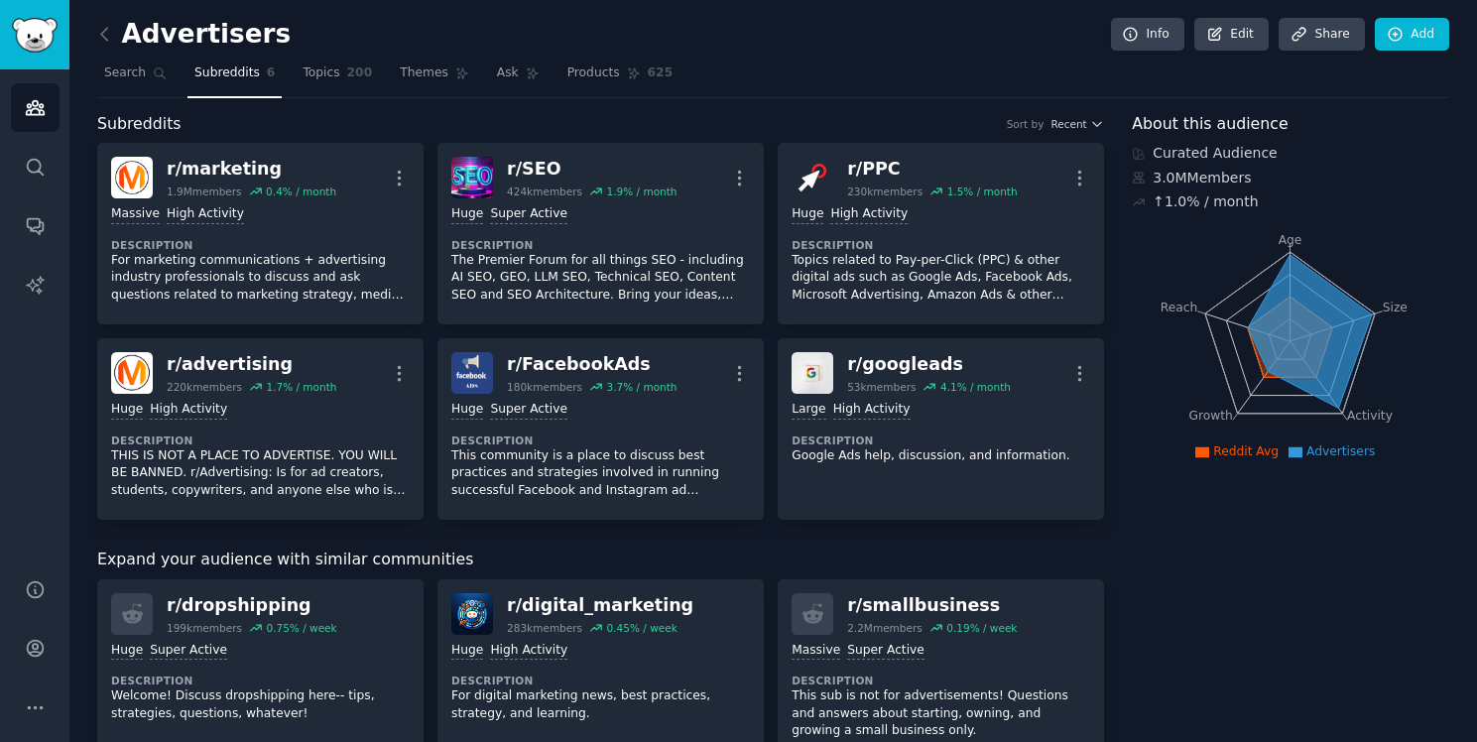
click at [37, 26] on img "Sidebar" at bounding box center [35, 35] width 46 height 35
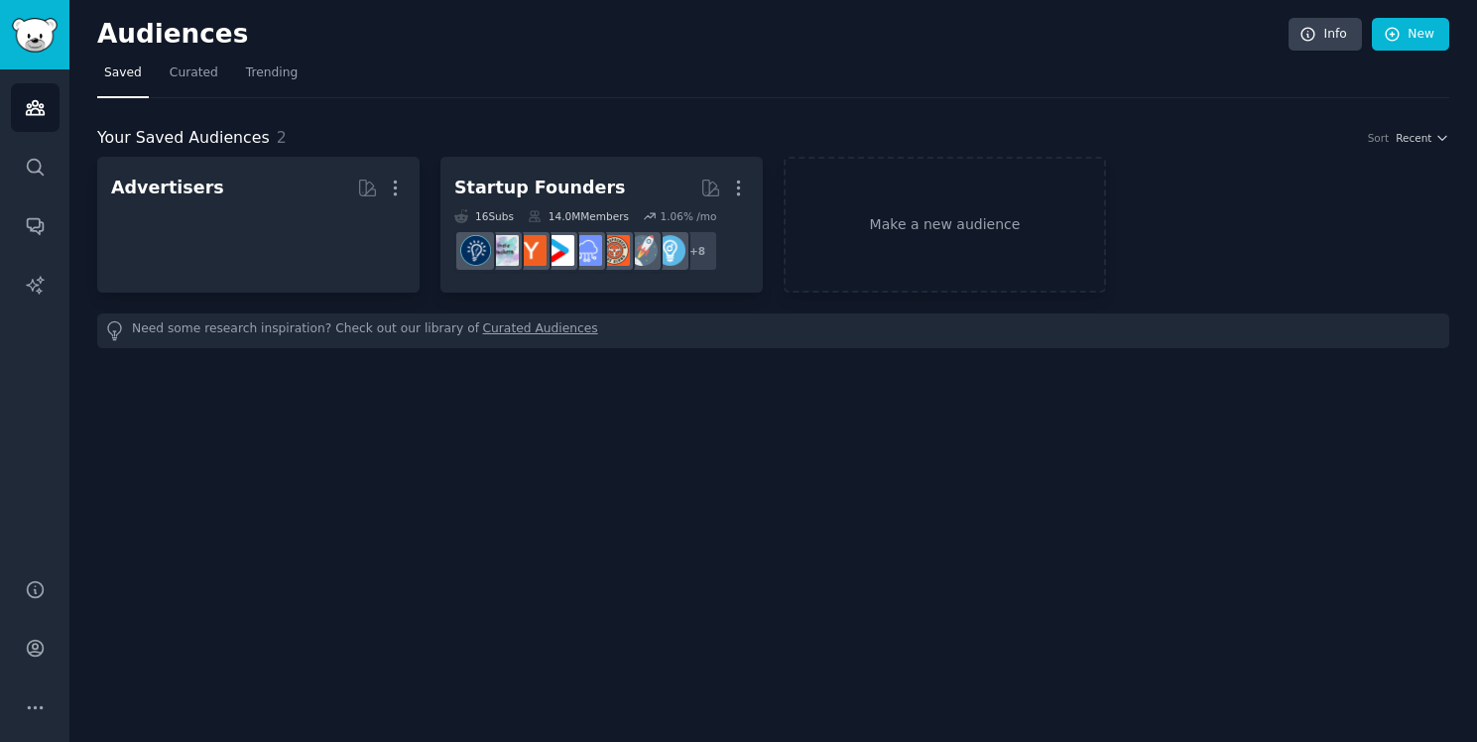
click at [37, 28] on img "Sidebar" at bounding box center [35, 35] width 46 height 35
click at [30, 715] on icon "Sidebar" at bounding box center [35, 707] width 21 height 21
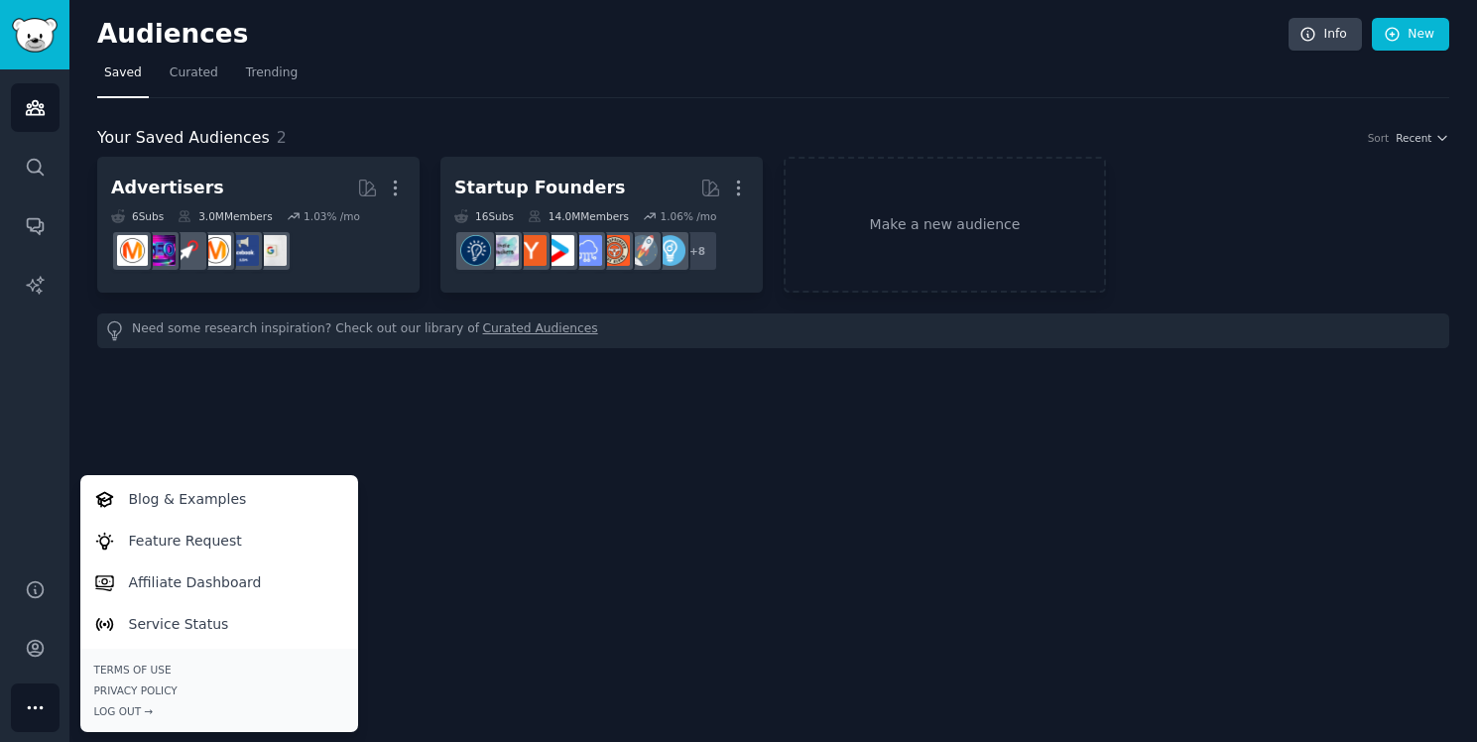
click at [426, 522] on div "Audiences Info New Saved Curated Trending Your Saved Audiences 2 Sort Recent Ad…" at bounding box center [773, 371] width 1408 height 742
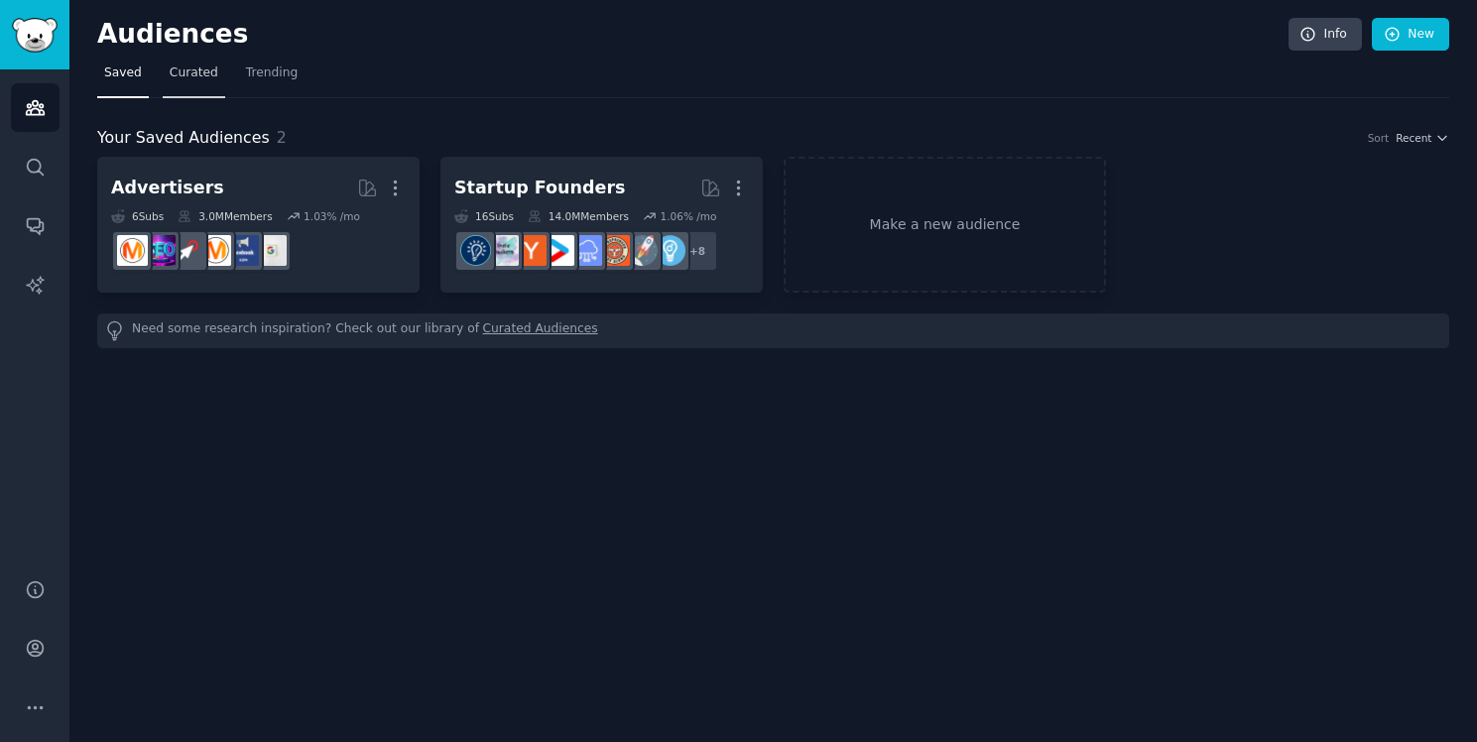
click at [190, 73] on span "Curated" at bounding box center [194, 73] width 49 height 18
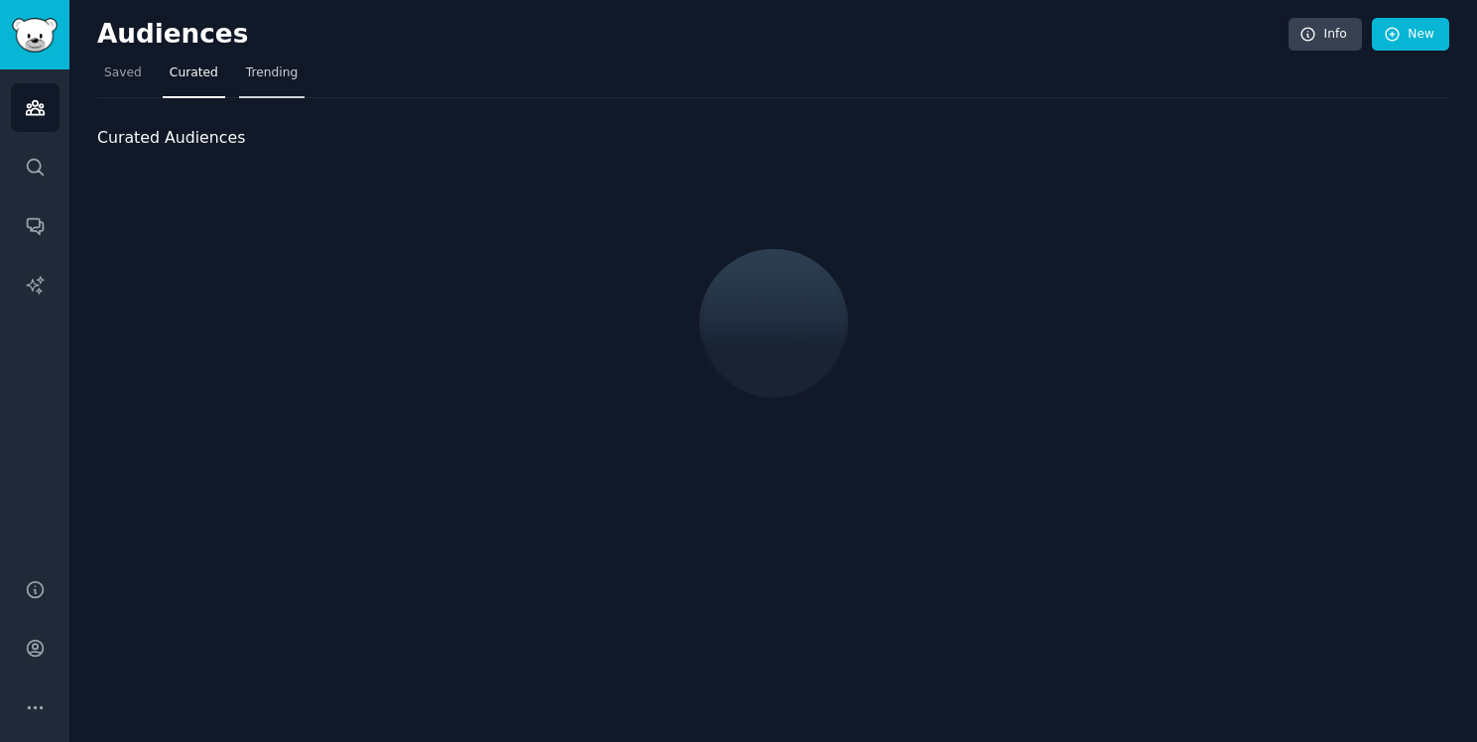
click at [261, 73] on span "Trending" at bounding box center [272, 73] width 52 height 18
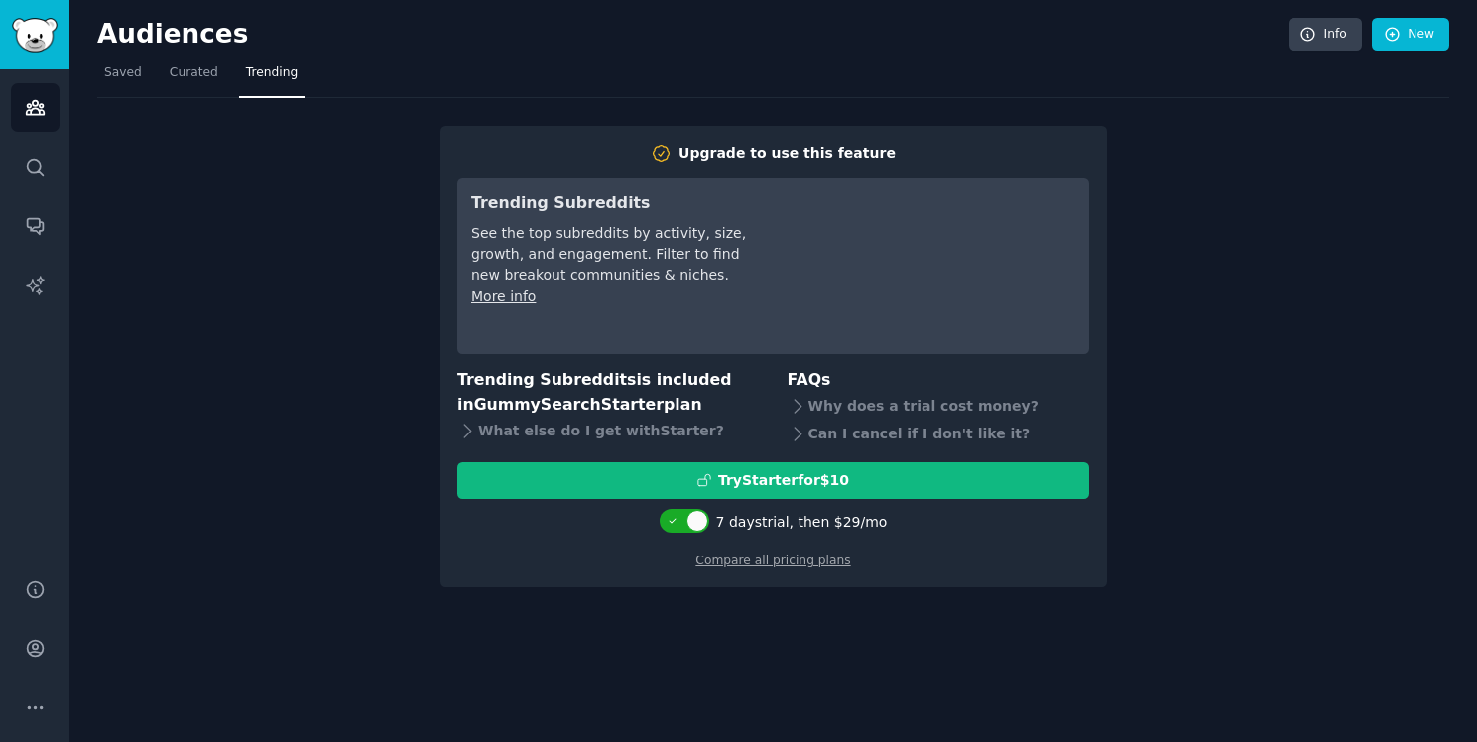
click at [233, 75] on nav "Saved Curated Trending" at bounding box center [773, 78] width 1352 height 41
click at [217, 75] on link "Curated" at bounding box center [194, 78] width 62 height 41
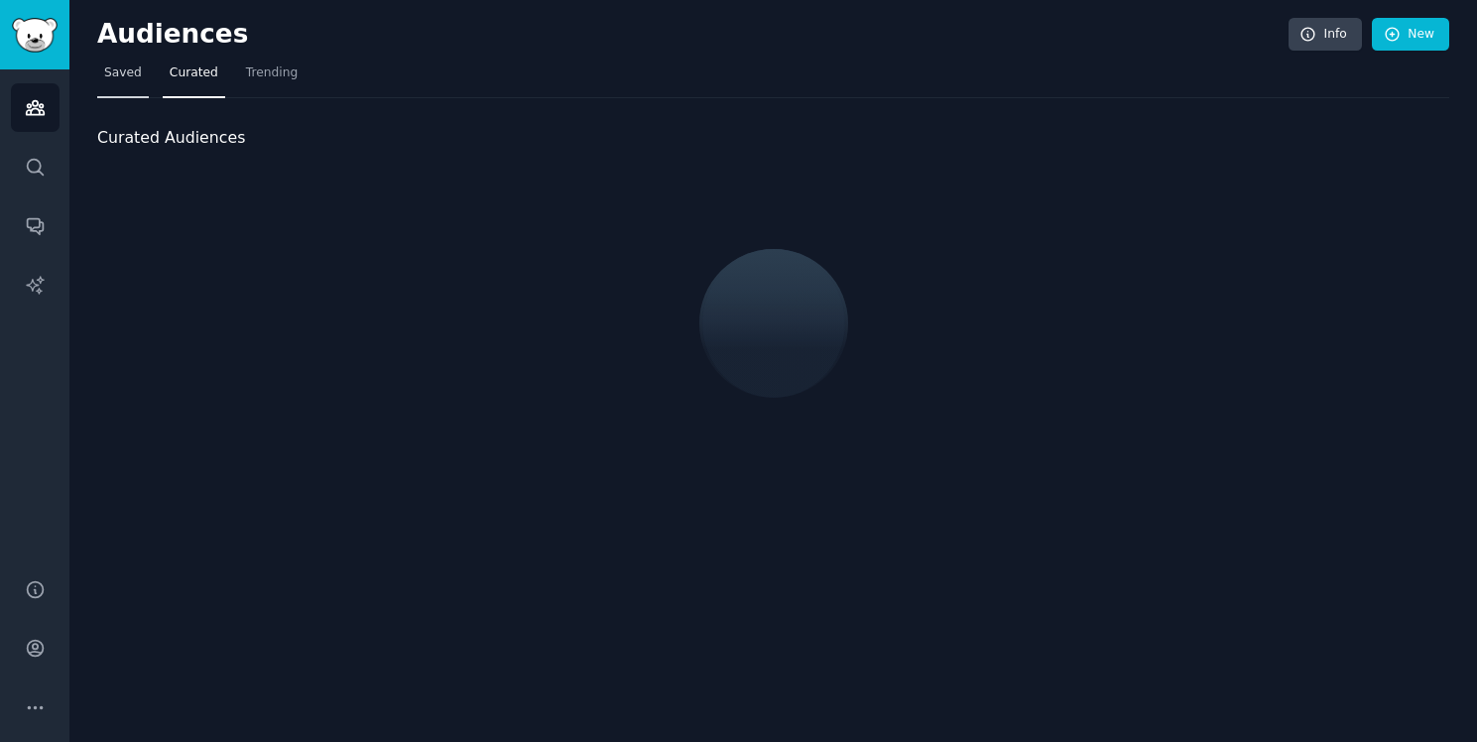
click at [144, 78] on link "Saved" at bounding box center [123, 78] width 52 height 41
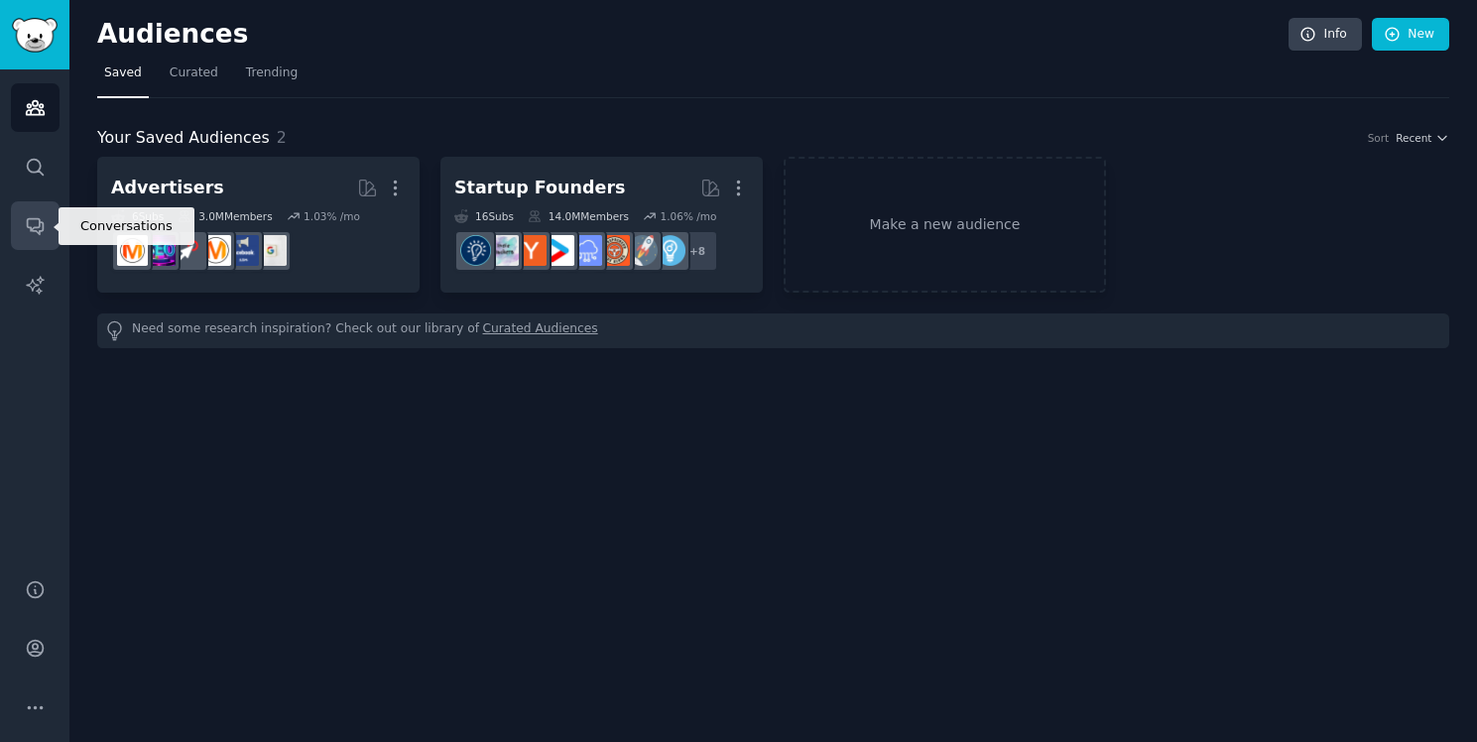
click at [32, 240] on link "Conversations" at bounding box center [35, 225] width 49 height 49
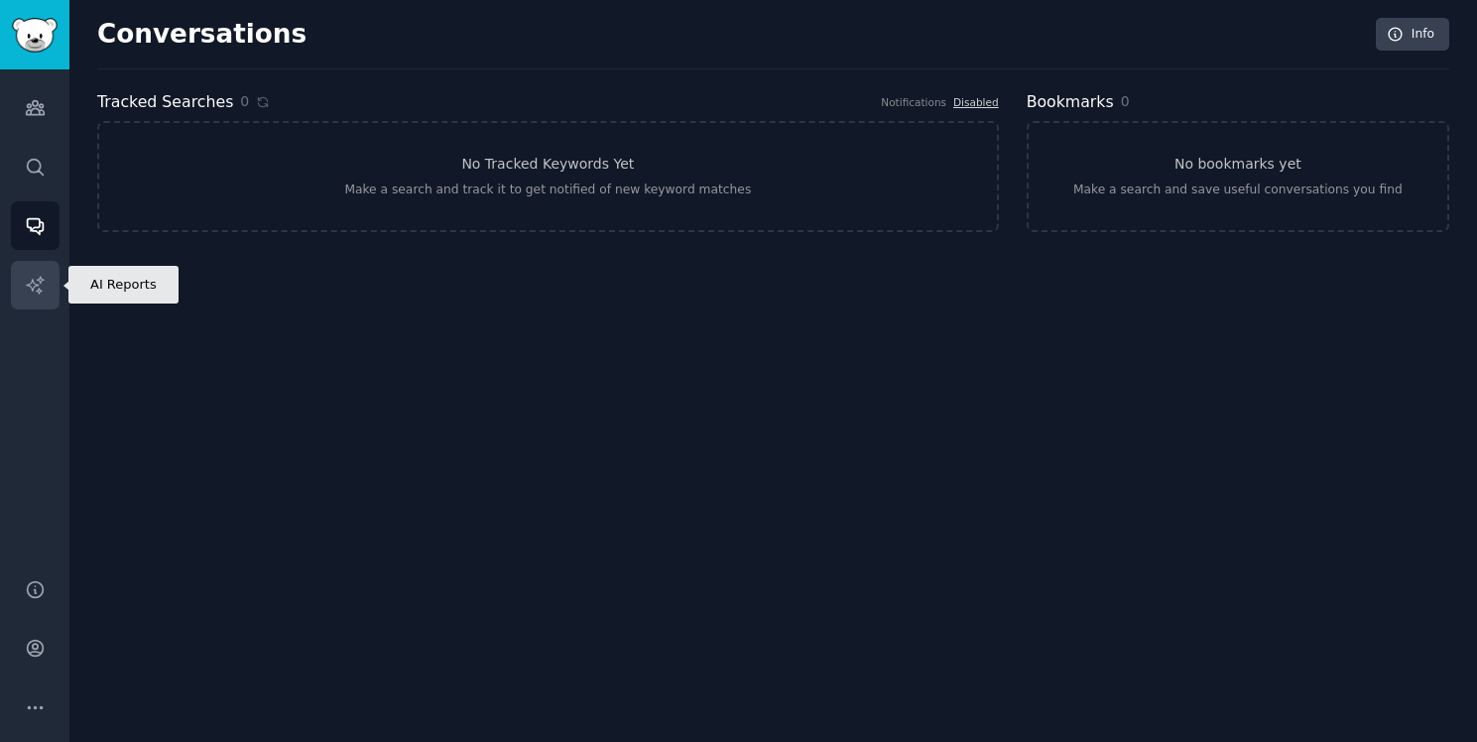
click at [34, 279] on icon "Sidebar" at bounding box center [35, 285] width 21 height 21
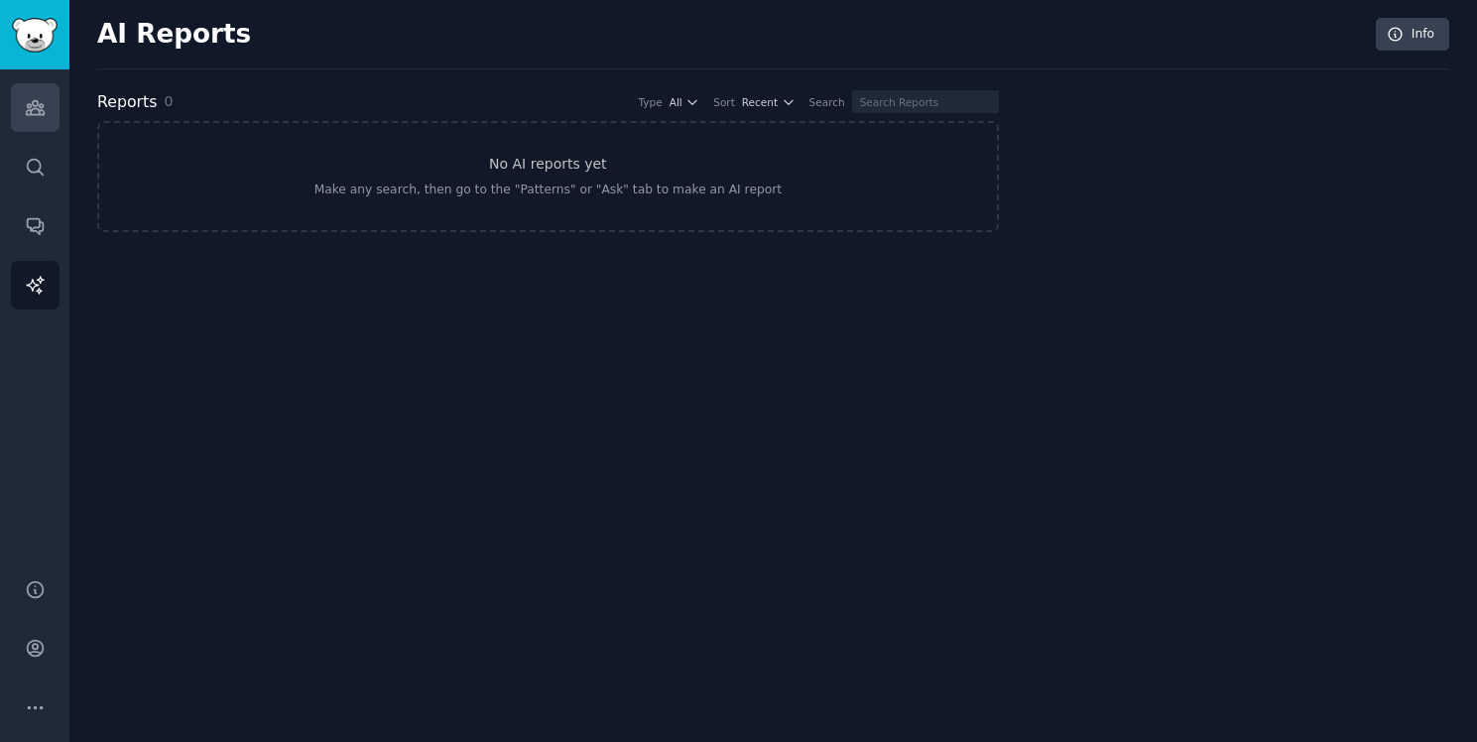
click at [31, 117] on icon "Sidebar" at bounding box center [35, 107] width 21 height 21
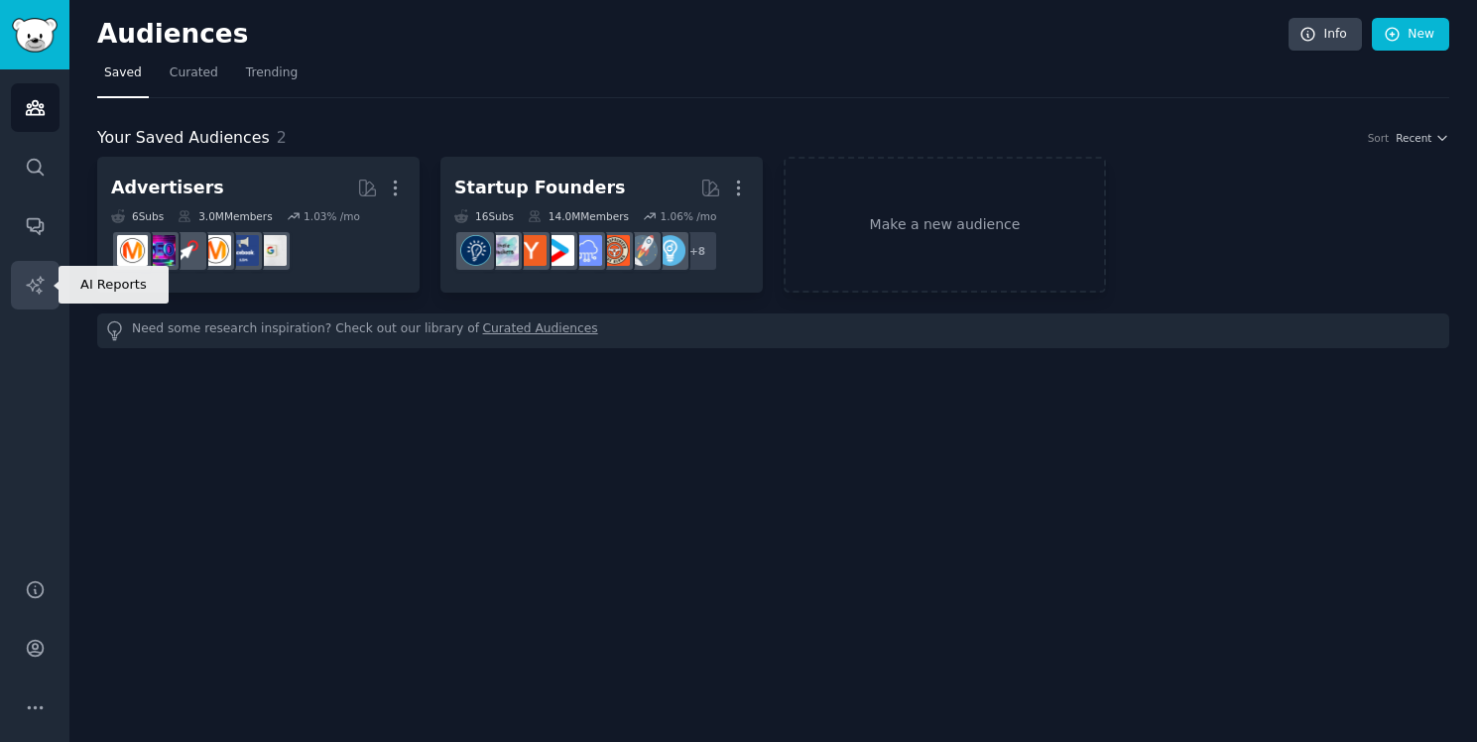
click at [25, 290] on icon "Sidebar" at bounding box center [35, 285] width 21 height 21
